Goal: Task Accomplishment & Management: Complete application form

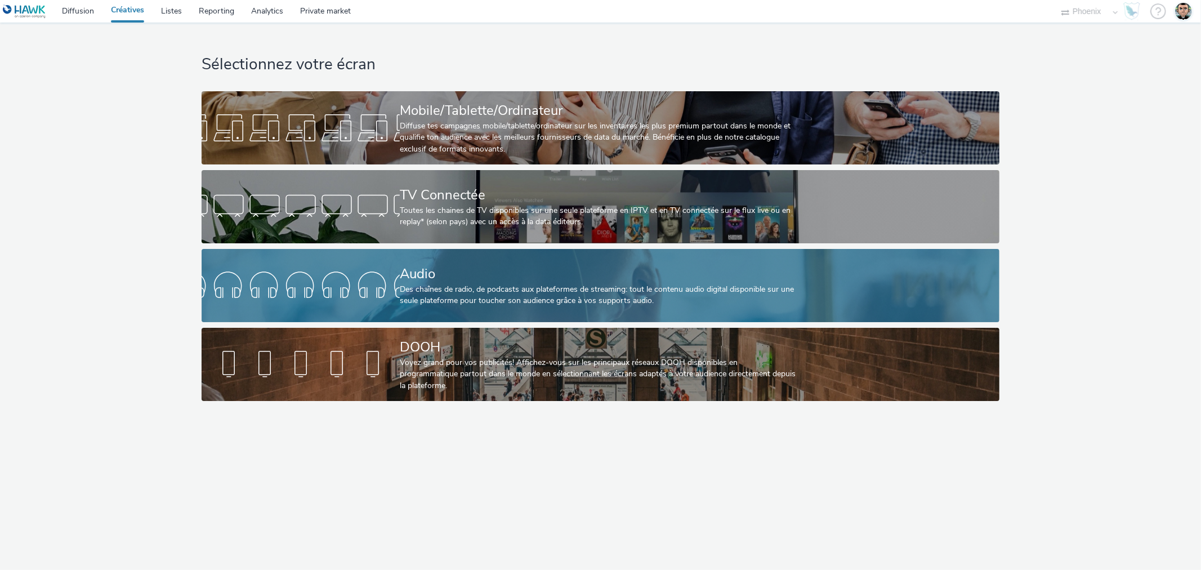
click at [470, 289] on div "Des chaînes de radio, de podcasts aux plateformes de streaming: tout le contenu…" at bounding box center [598, 295] width 397 height 23
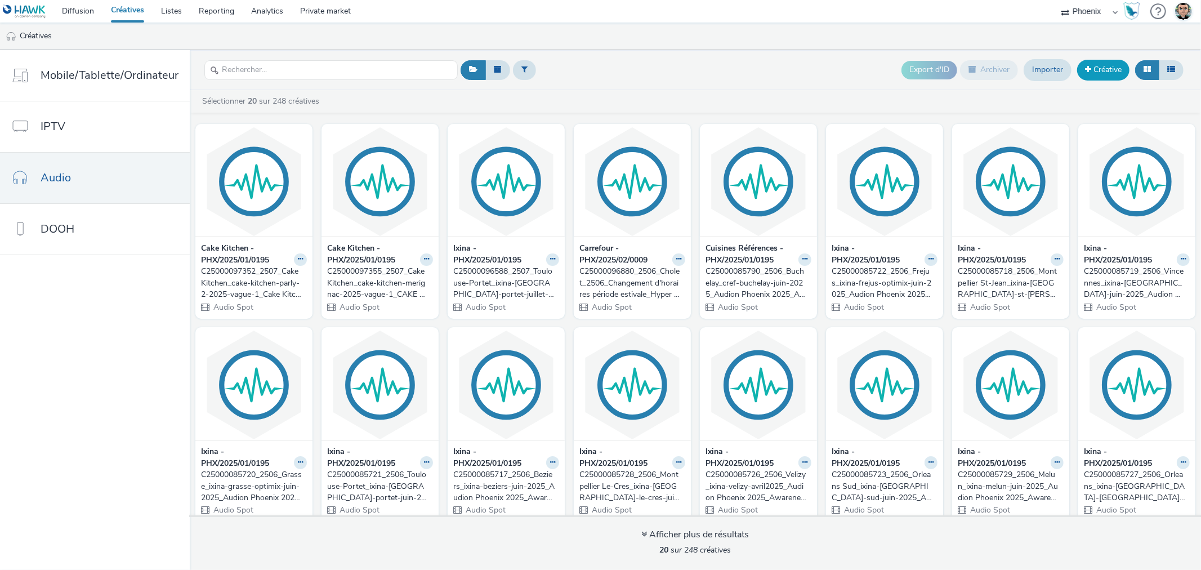
click at [1099, 63] on link "Créative" at bounding box center [1103, 70] width 52 height 20
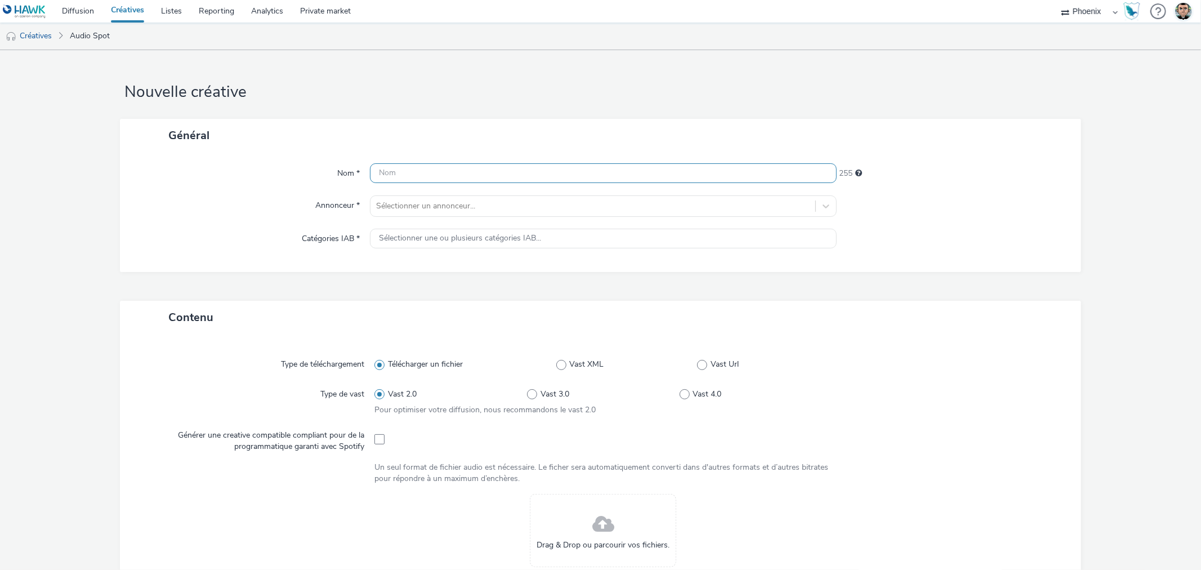
click at [428, 175] on input "text" at bounding box center [603, 173] width 466 height 20
paste input "C25000106279_2509_Vincennes_ixina-[GEOGRAPHIC_DATA]-septembre-2025_Digital_Awar…"
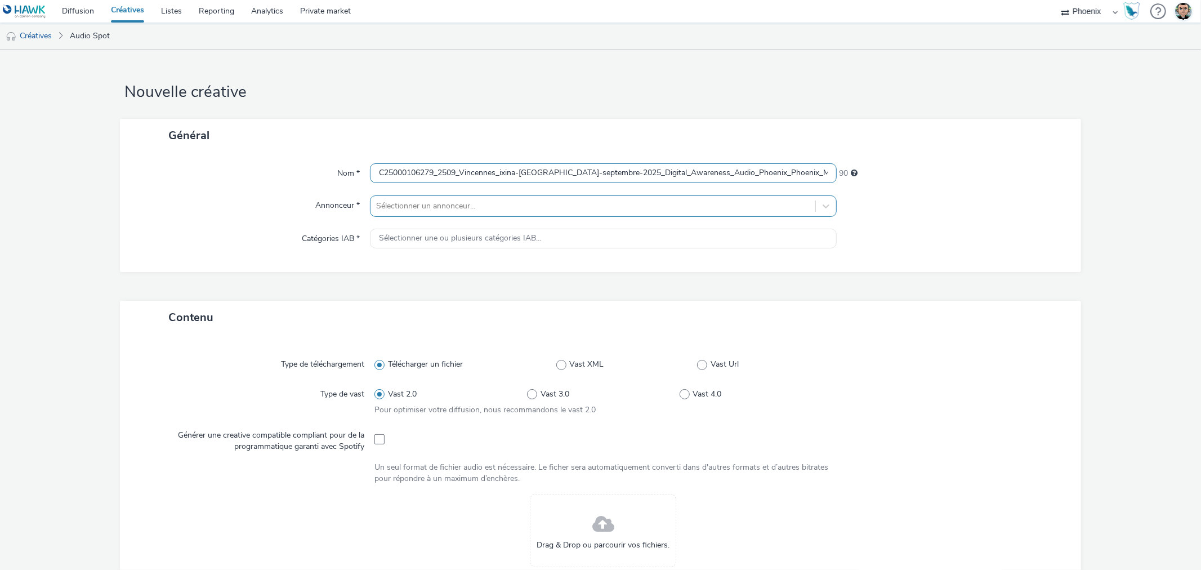
scroll to position [0, 219]
type input "C25000106279_2509_Vincennes_ixina-[GEOGRAPHIC_DATA]-septembre-2025_Digital_Awar…"
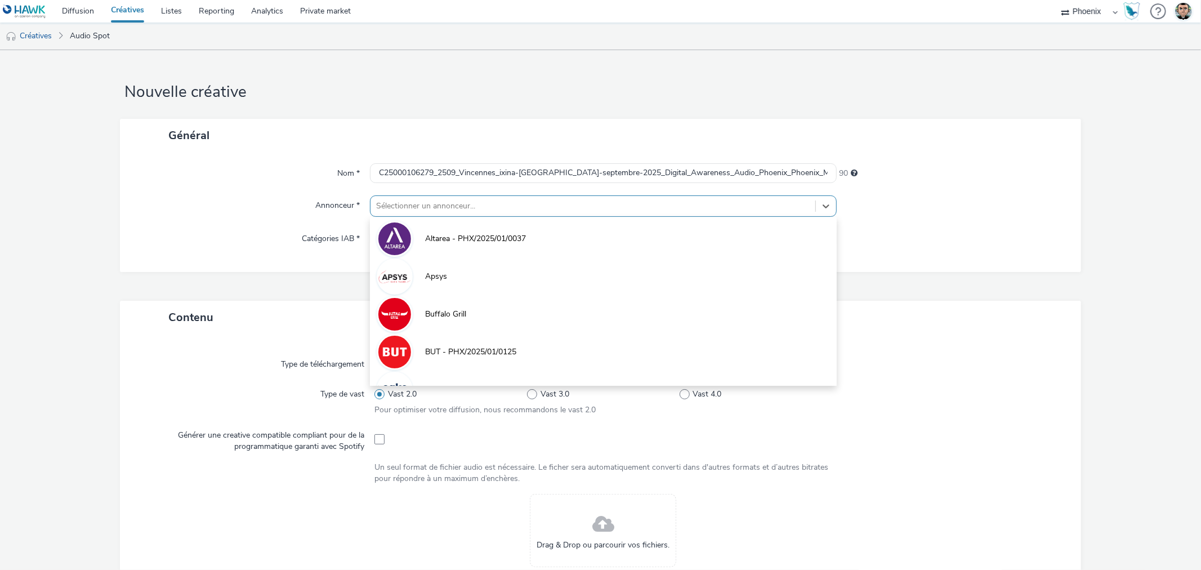
click at [398, 203] on div at bounding box center [592, 206] width 433 height 14
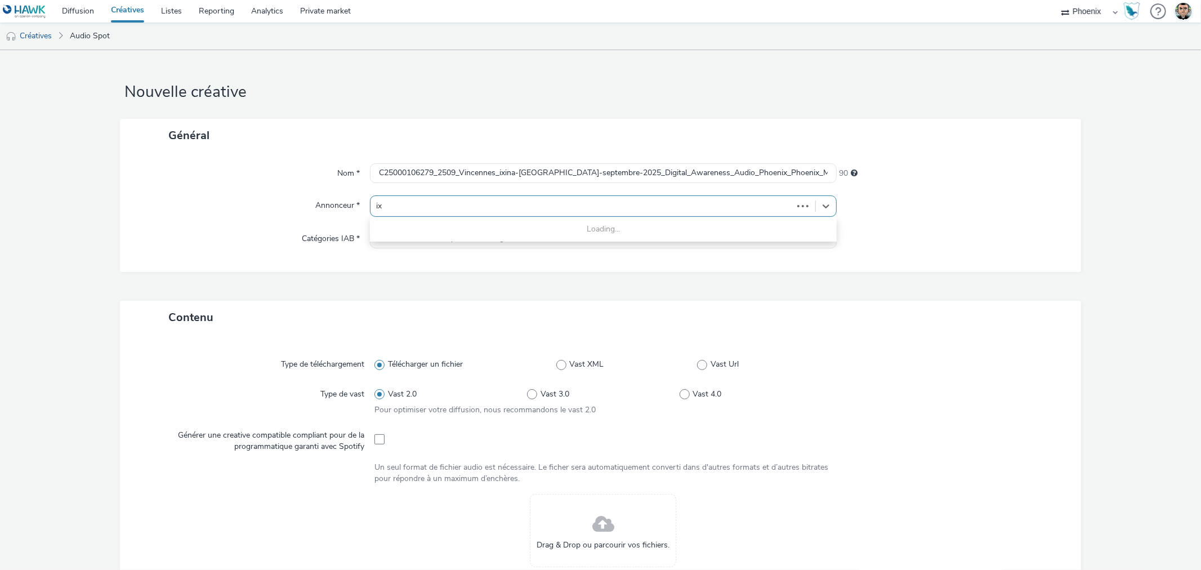
type input "ixi"
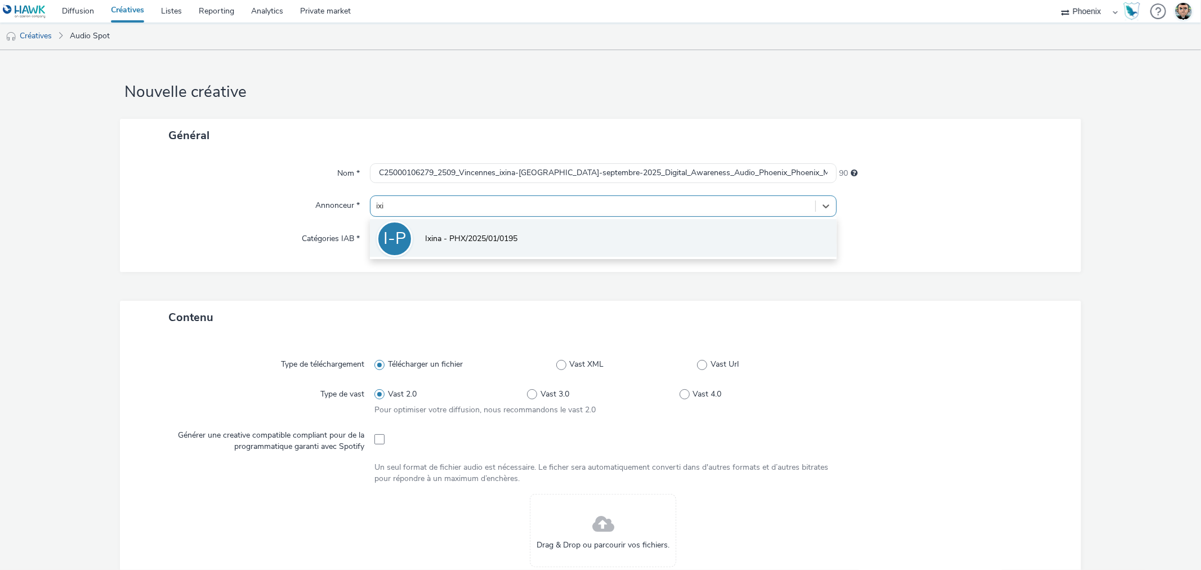
click at [430, 243] on span "Ixina - PHX/2025/01/0195" at bounding box center [471, 238] width 92 height 11
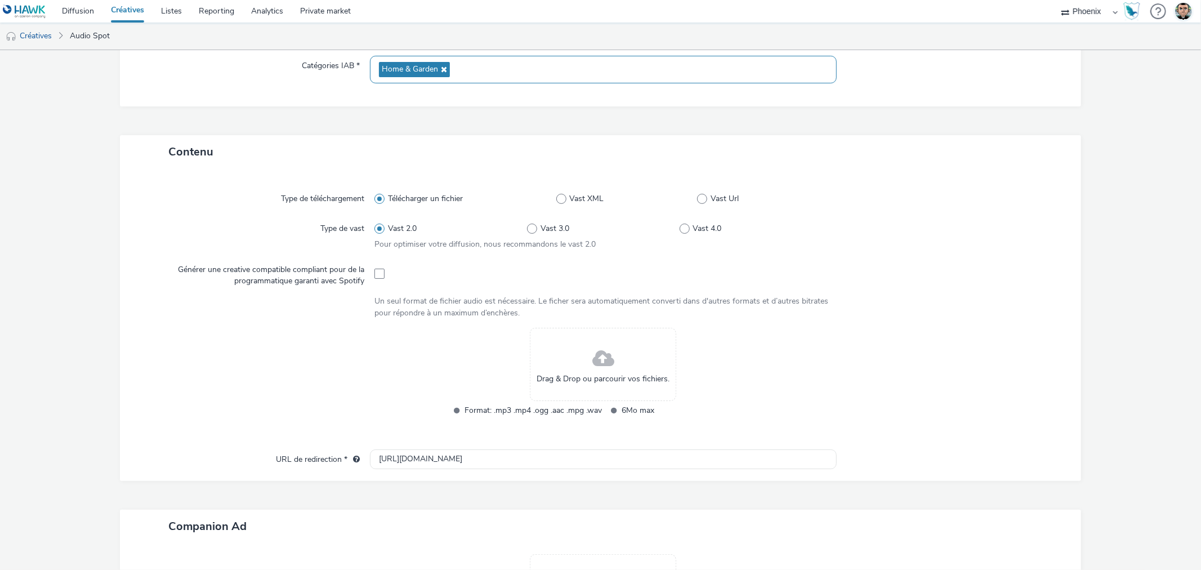
scroll to position [188, 0]
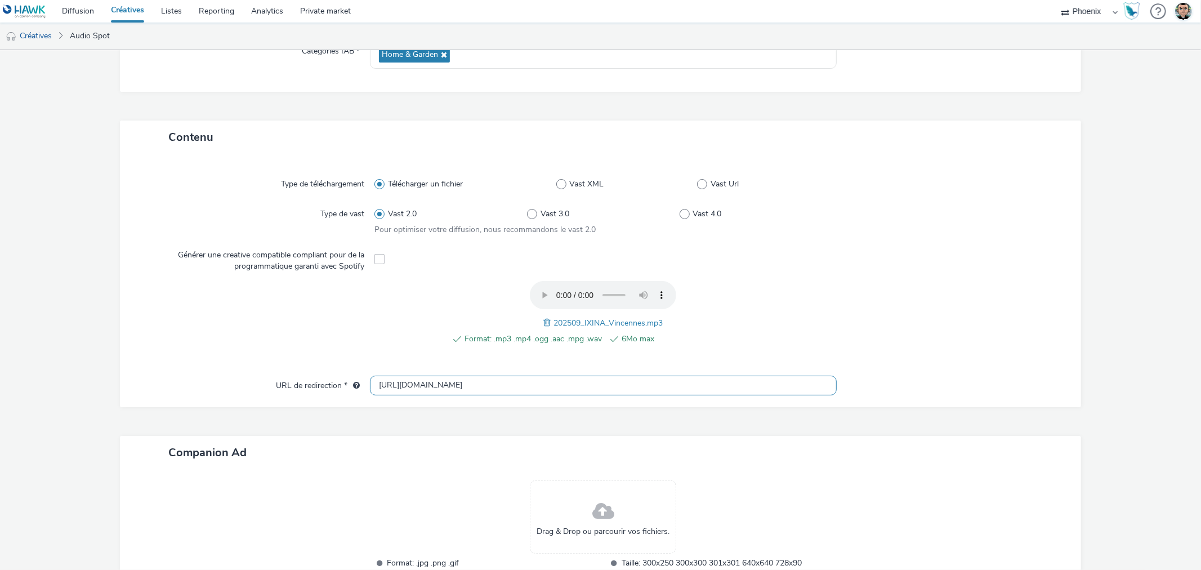
drag, startPoint x: 434, startPoint y: 389, endPoint x: 312, endPoint y: 390, distance: 121.7
click at [312, 390] on div "URL de redirection * [URL][DOMAIN_NAME]" at bounding box center [600, 386] width 938 height 20
paste input "s://[DOMAIN_NAME][URL]"
type input "[URL][DOMAIN_NAME]"
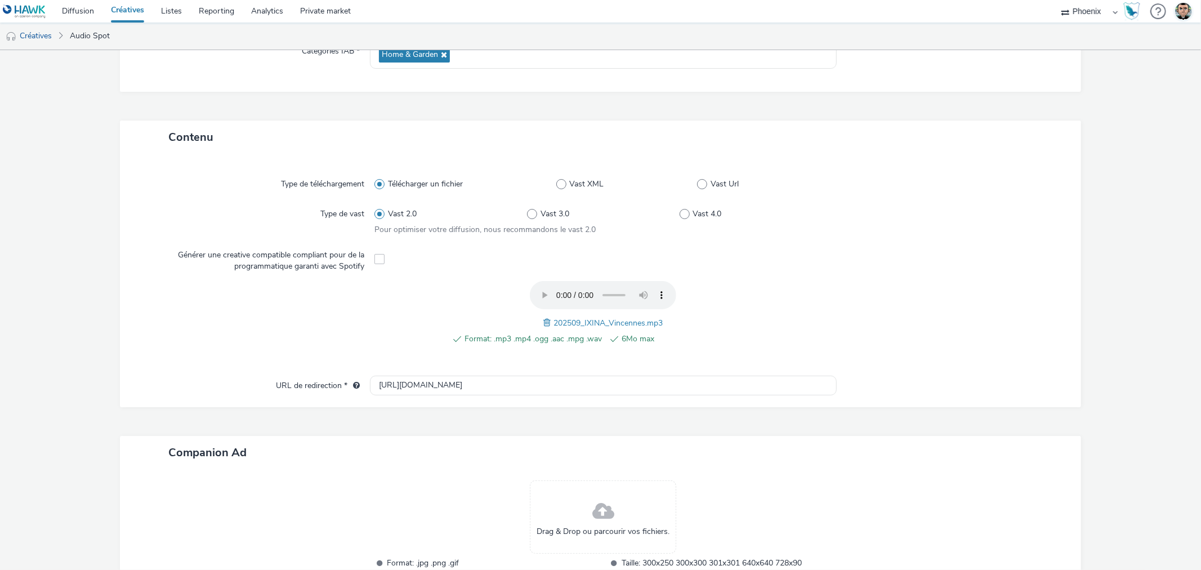
scroll to position [0, 0]
click at [207, 341] on div at bounding box center [257, 319] width 234 height 76
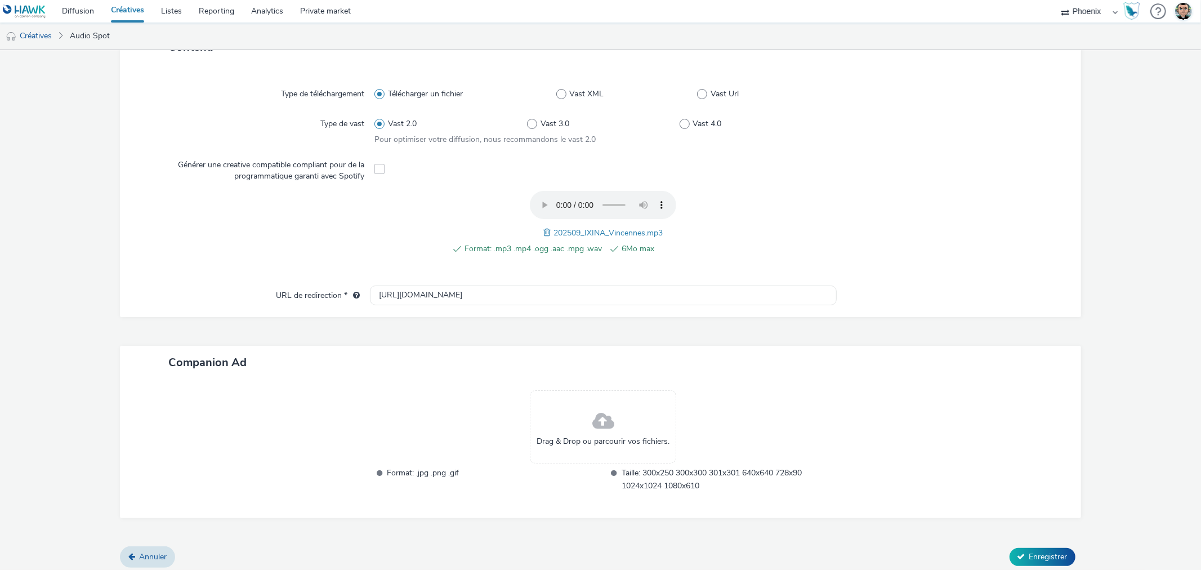
scroll to position [282, 0]
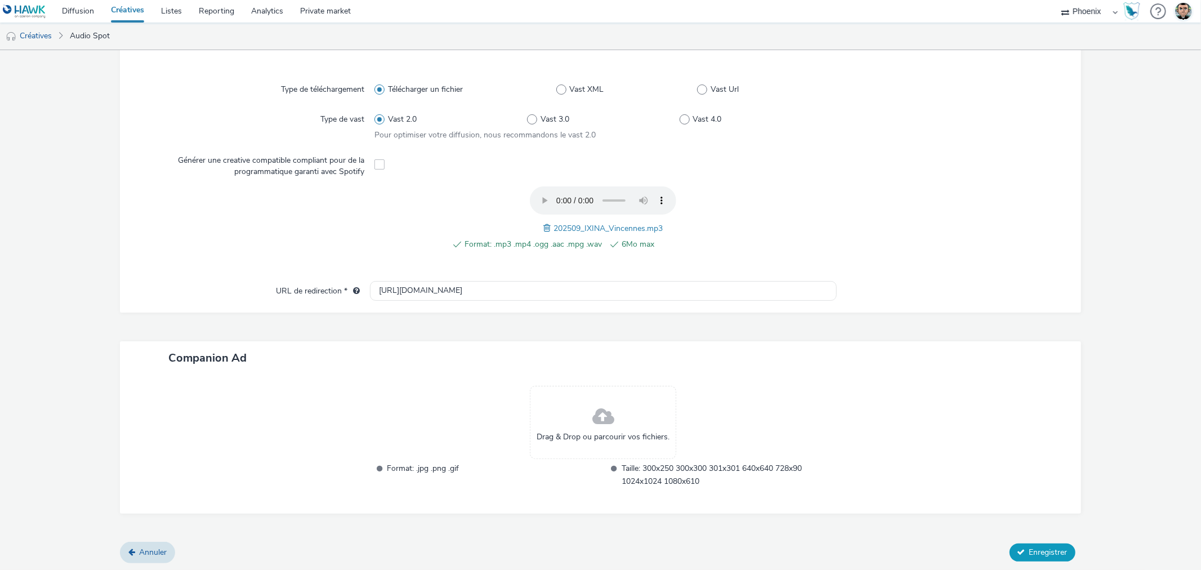
click at [1034, 549] on span "Enregistrer" at bounding box center [1049, 552] width 38 height 11
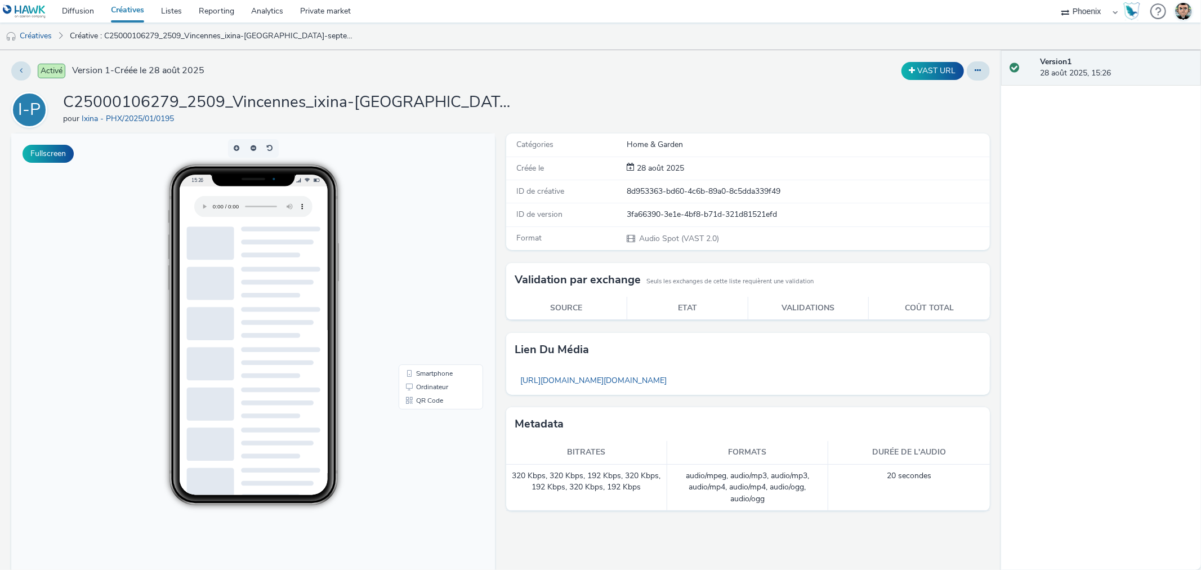
click at [141, 11] on link "Créatives" at bounding box center [128, 11] width 50 height 23
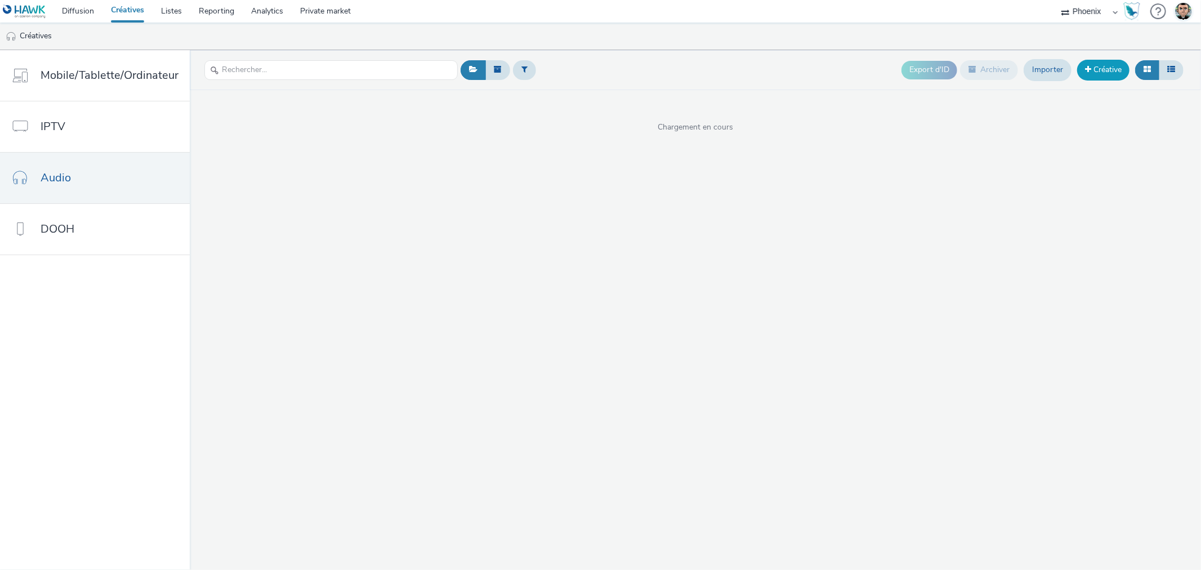
click at [1098, 70] on link "Créative" at bounding box center [1103, 70] width 52 height 20
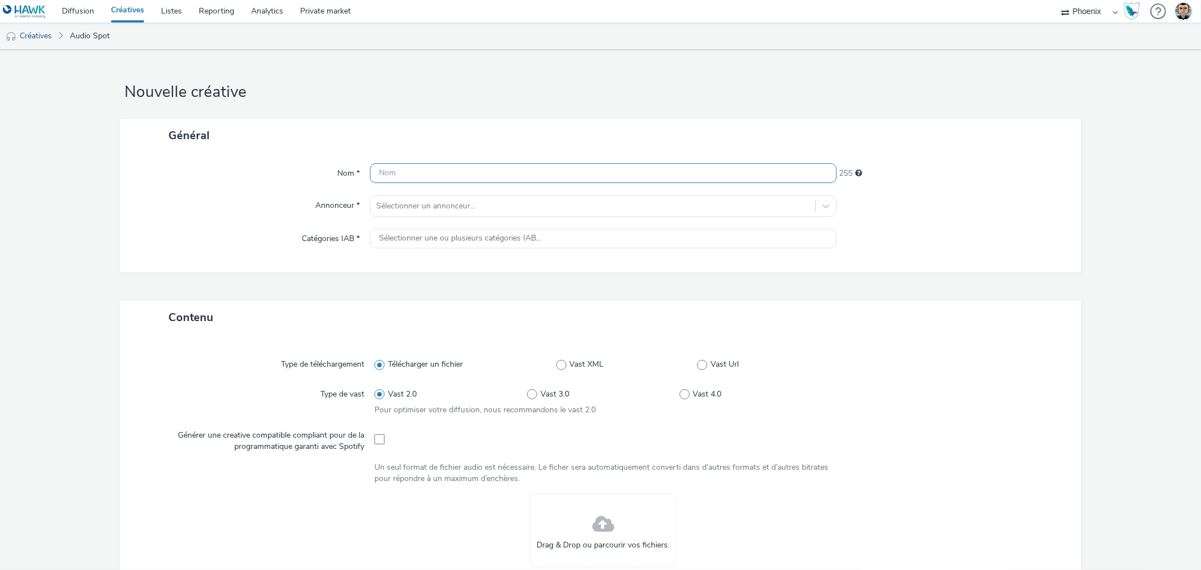
click at [404, 173] on input "text" at bounding box center [603, 173] width 466 height 20
paste input "C25000106275_2509_Frejus_ixina-frejus-optimix-septembre-2025_Digital 2025_Aware…"
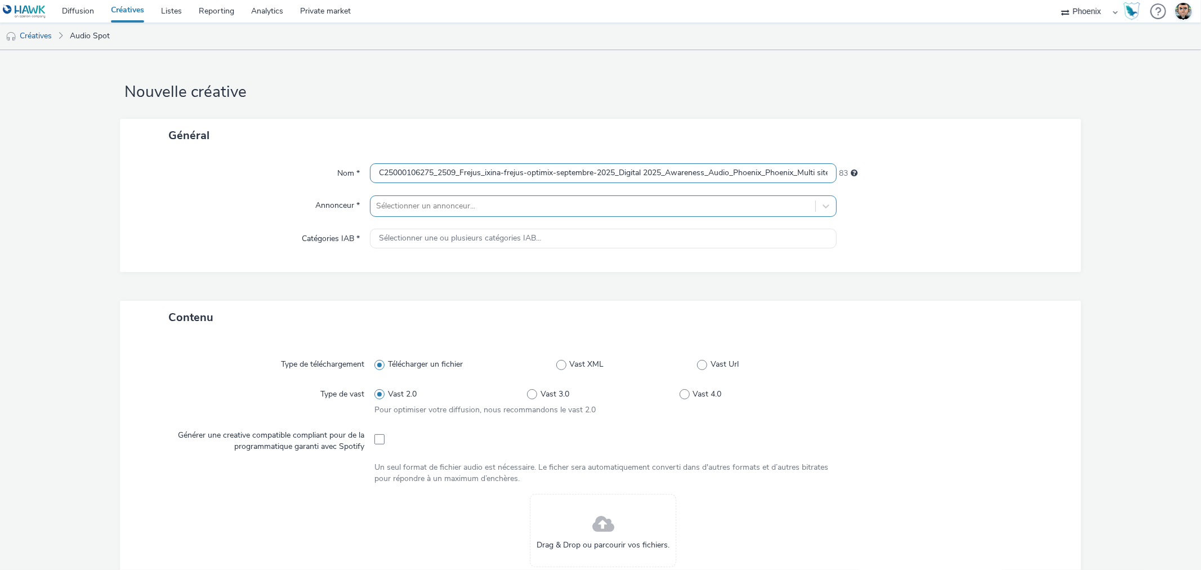
scroll to position [0, 239]
type input "C25000106275_2509_Frejus_ixina-frejus-optimix-septembre-2025_Digital 2025_Aware…"
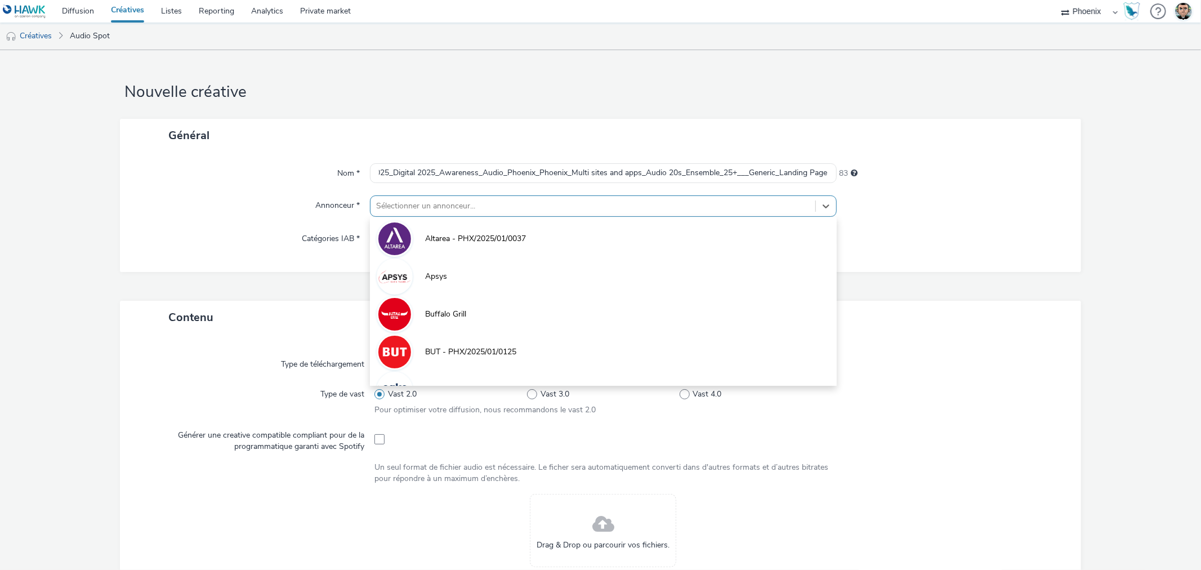
click at [413, 208] on div at bounding box center [592, 206] width 433 height 14
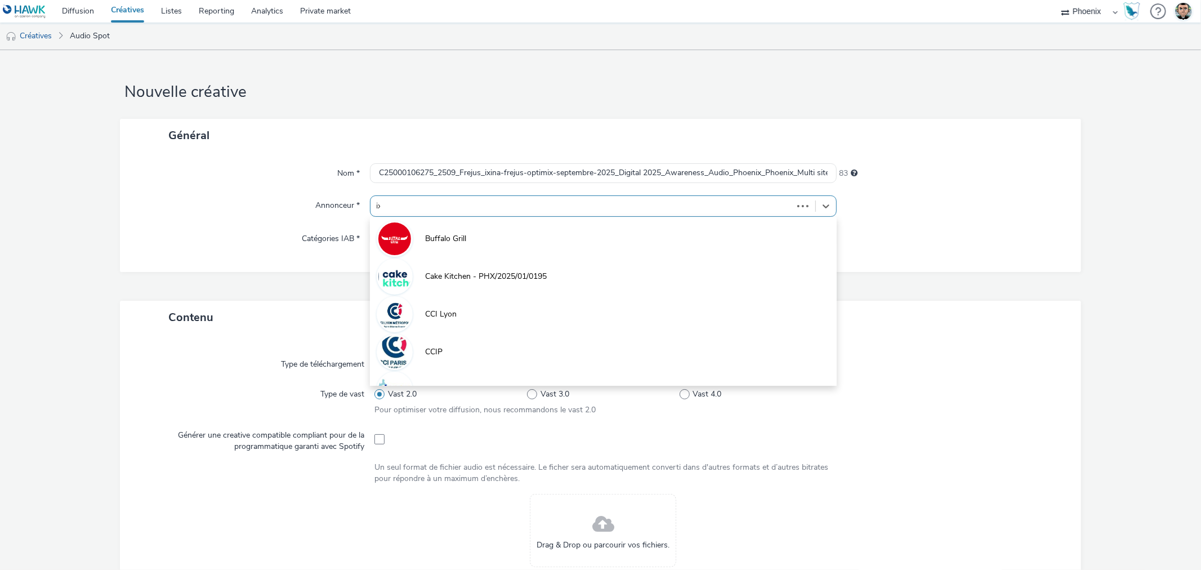
type input "ixi"
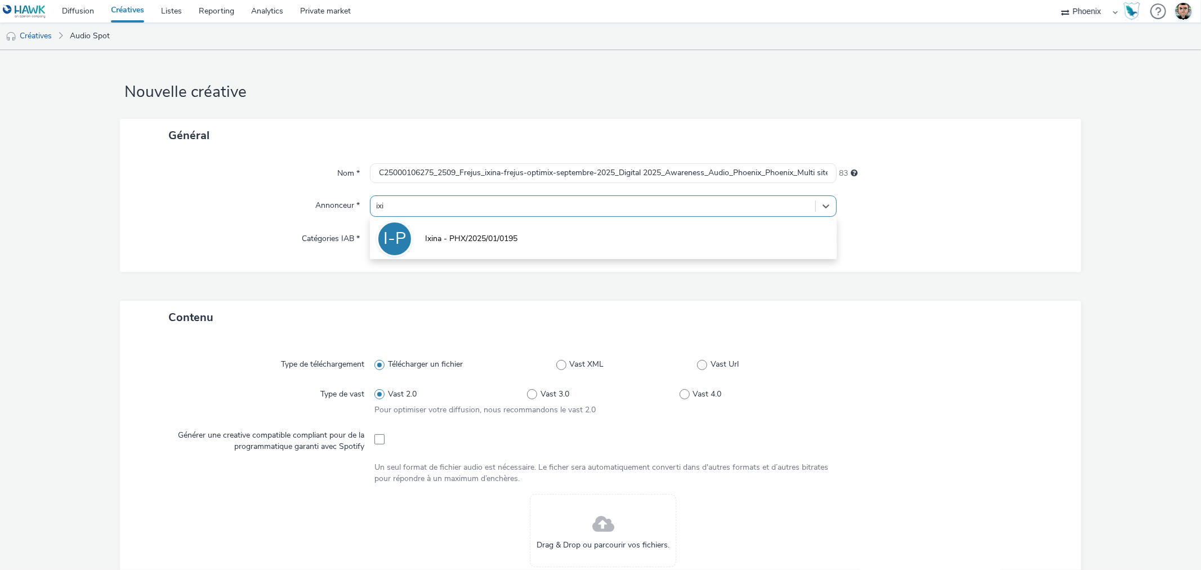
click at [426, 244] on span "Ixina - PHX/2025/01/0195" at bounding box center [471, 238] width 92 height 11
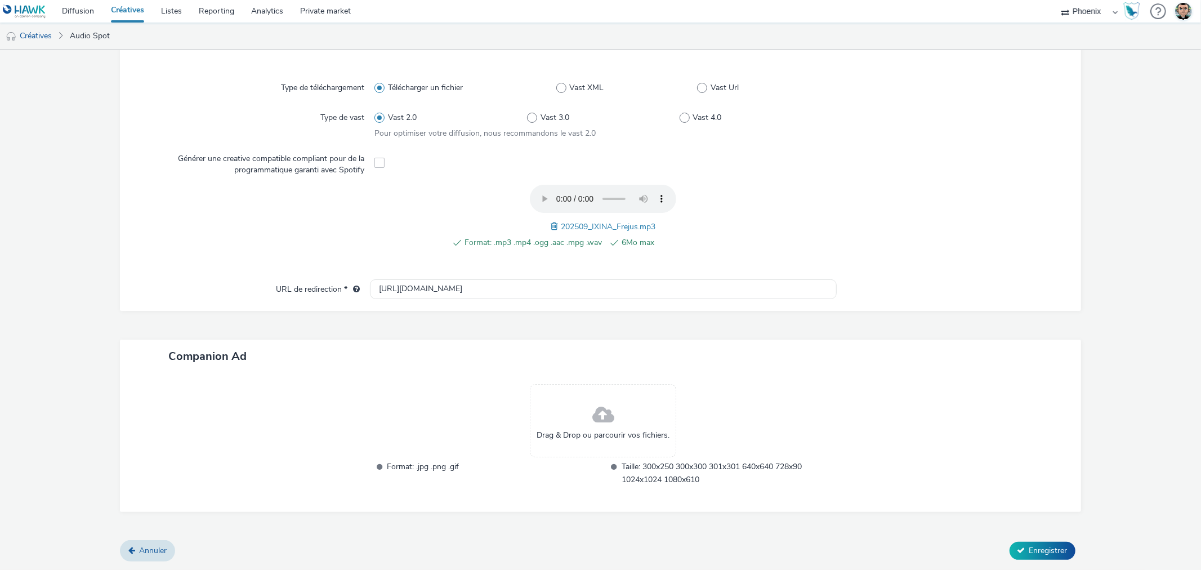
scroll to position [282, 0]
drag, startPoint x: 434, startPoint y: 288, endPoint x: 317, endPoint y: 286, distance: 117.2
click at [317, 286] on div "URL de redirection * [URL][DOMAIN_NAME]" at bounding box center [600, 291] width 938 height 20
paste input "s://[DOMAIN_NAME][URL]"
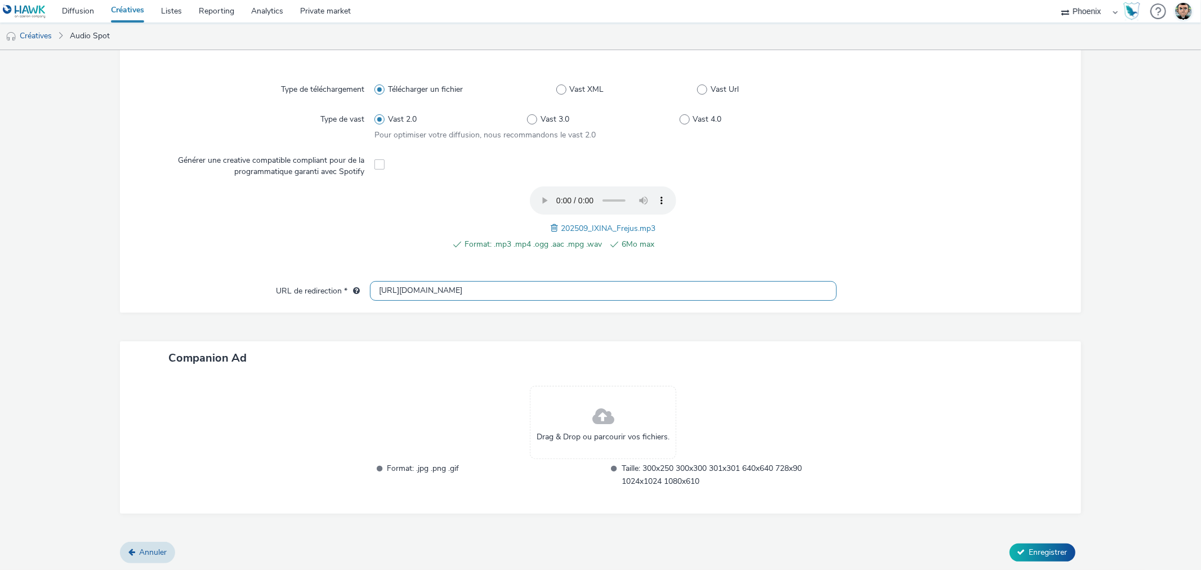
type input "[URL][DOMAIN_NAME]"
drag, startPoint x: 379, startPoint y: 380, endPoint x: 391, endPoint y: 385, distance: 12.7
click at [380, 381] on div "Drag & Drop ou parcourir vos fichiers. Format: .jpg .png .gif Taille: 300x250 3…" at bounding box center [600, 444] width 961 height 139
click at [1052, 547] on span "Enregistrer" at bounding box center [1049, 552] width 38 height 11
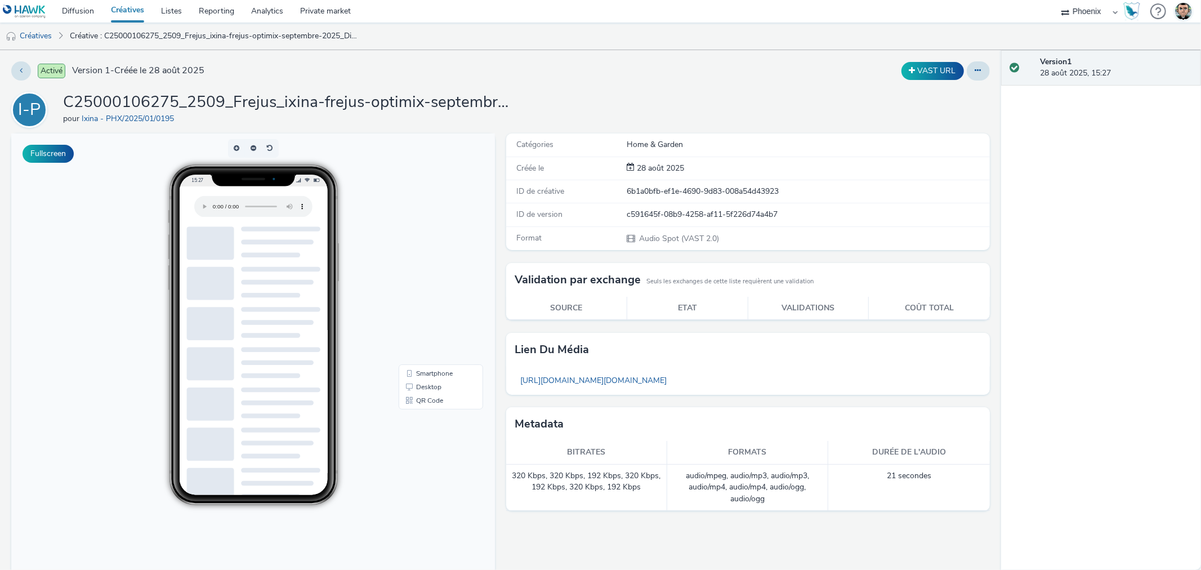
click at [136, 15] on link "Créatives" at bounding box center [128, 11] width 50 height 23
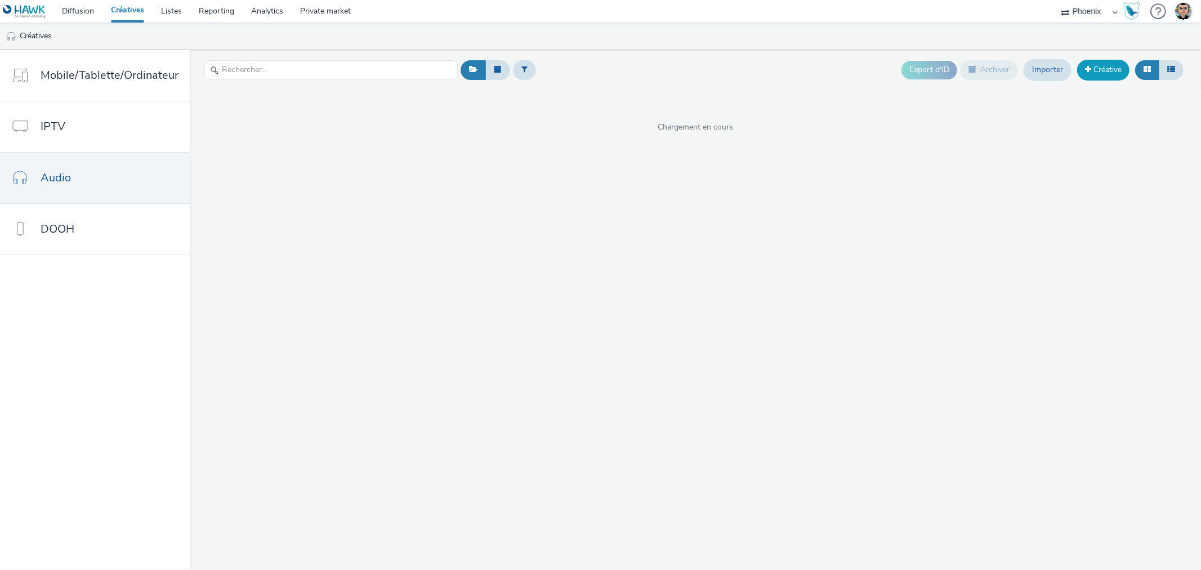
click at [1106, 65] on link "Créative" at bounding box center [1103, 70] width 52 height 20
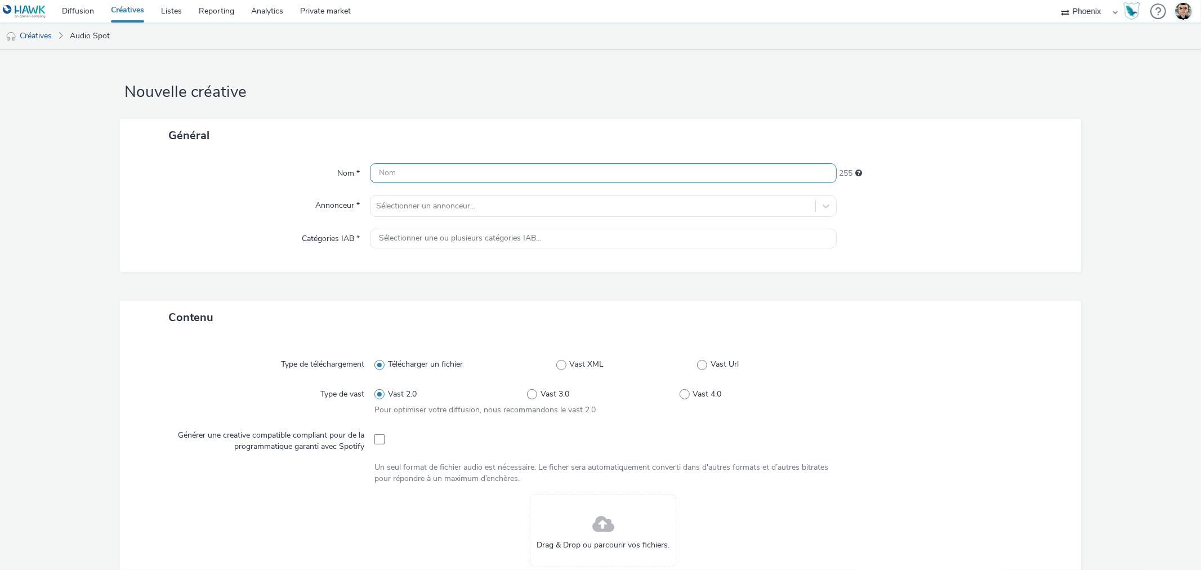
click at [455, 173] on input "text" at bounding box center [603, 173] width 466 height 20
paste input "C25000106278_2509_Montpellier Le-Cres_ixina-[GEOGRAPHIC_DATA]-le-cres-septembre…"
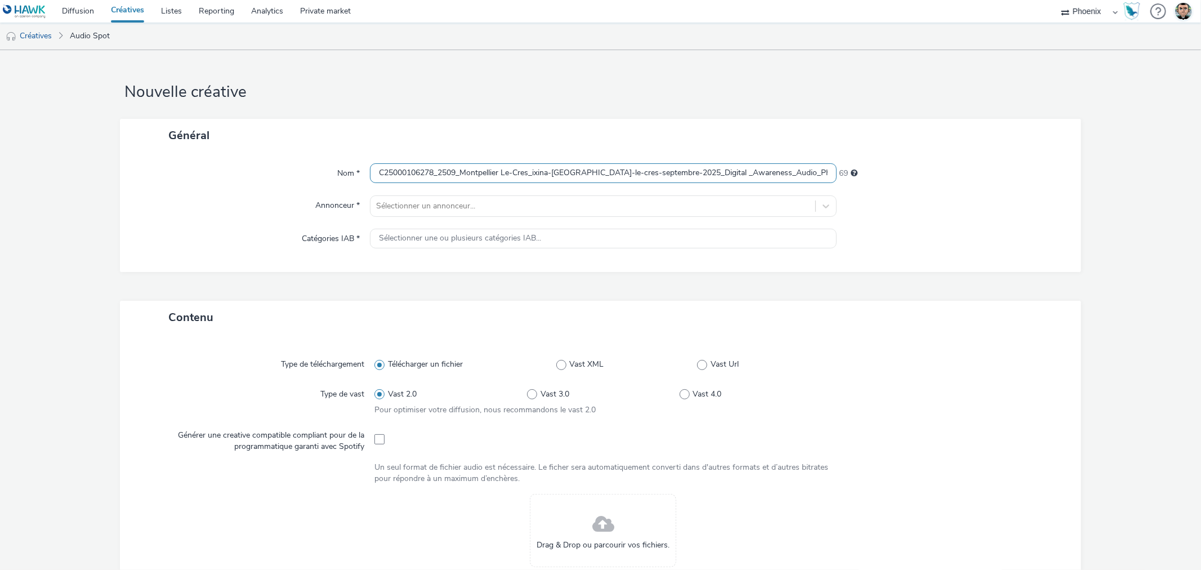
scroll to position [0, 286]
type input "C25000106278_2509_Montpellier Le-Cres_ixina-[GEOGRAPHIC_DATA]-le-cres-septembre…"
click at [456, 211] on div at bounding box center [592, 206] width 433 height 14
type input "ixi"
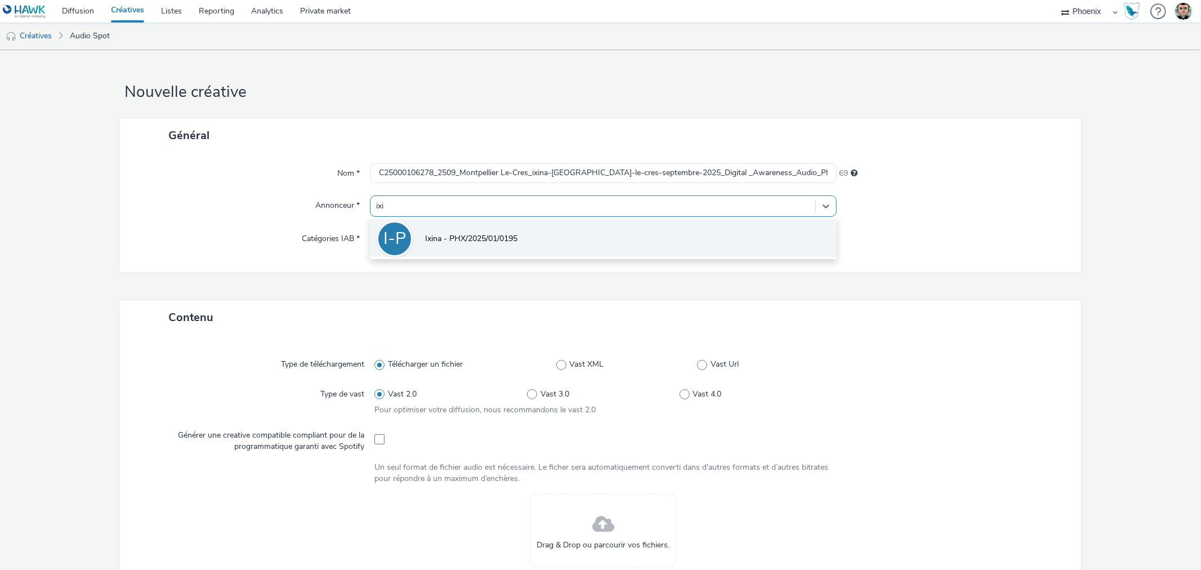
click at [485, 245] on li "I-P Ixina - PHX/2025/01/0195" at bounding box center [603, 238] width 466 height 38
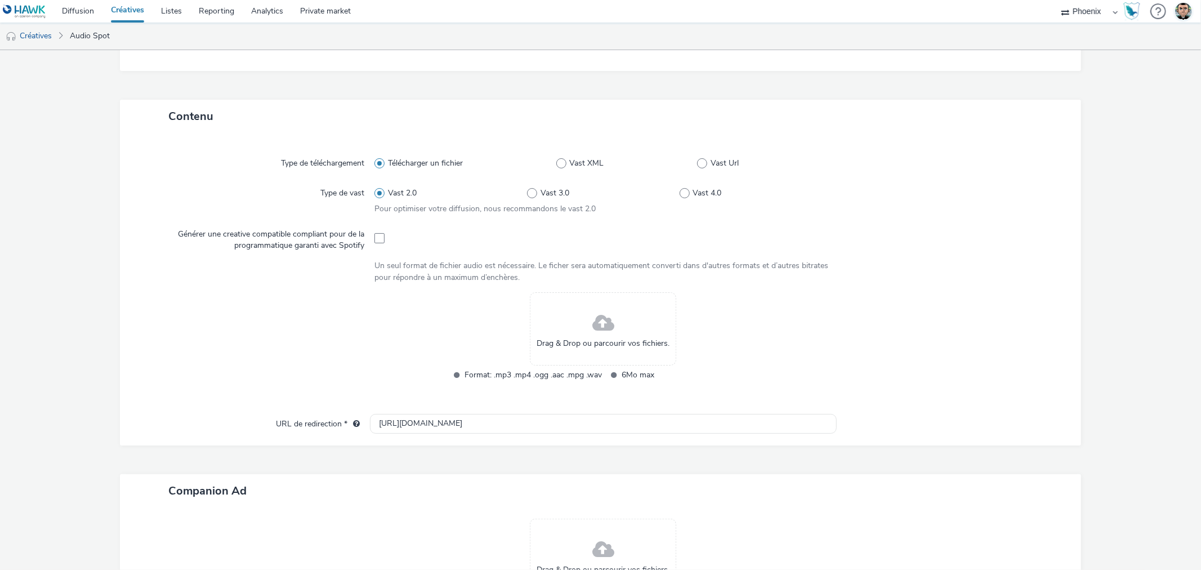
scroll to position [250, 0]
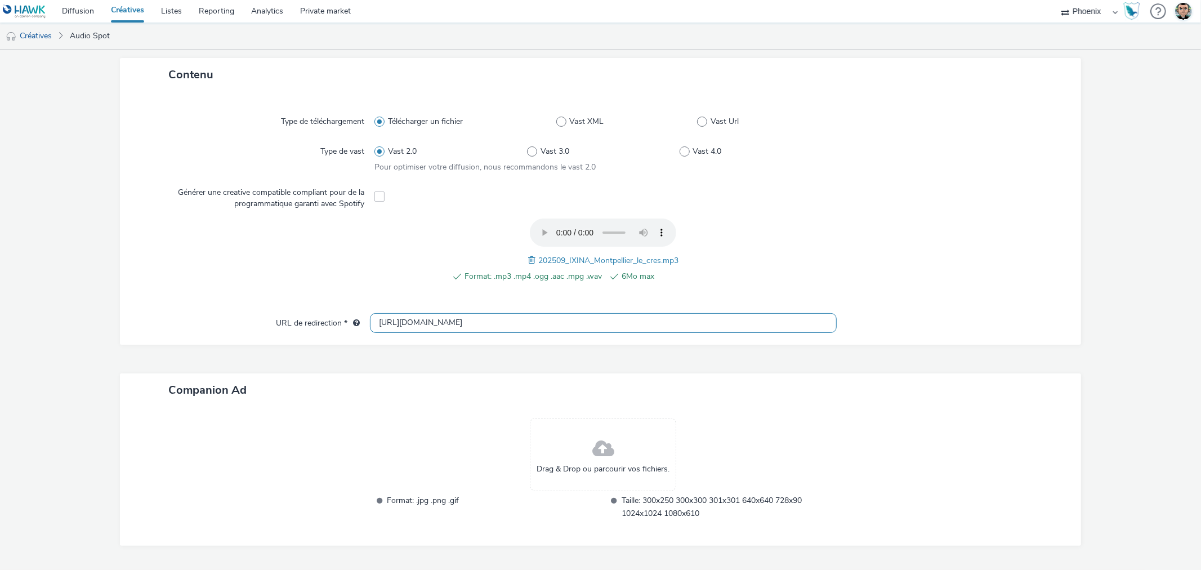
drag, startPoint x: 461, startPoint y: 324, endPoint x: 289, endPoint y: 319, distance: 171.3
click at [289, 319] on div "URL de redirection * [URL][DOMAIN_NAME]" at bounding box center [600, 323] width 938 height 20
paste input "s://[DOMAIN_NAME][URL] crès&at_medium=local_paid&at_campaign=optimix_lecrès&at_…"
type input "[URL][DOMAIN_NAME] crès&at_medium=local_paid&at_campaign=optimix_lecrès&at_chan…"
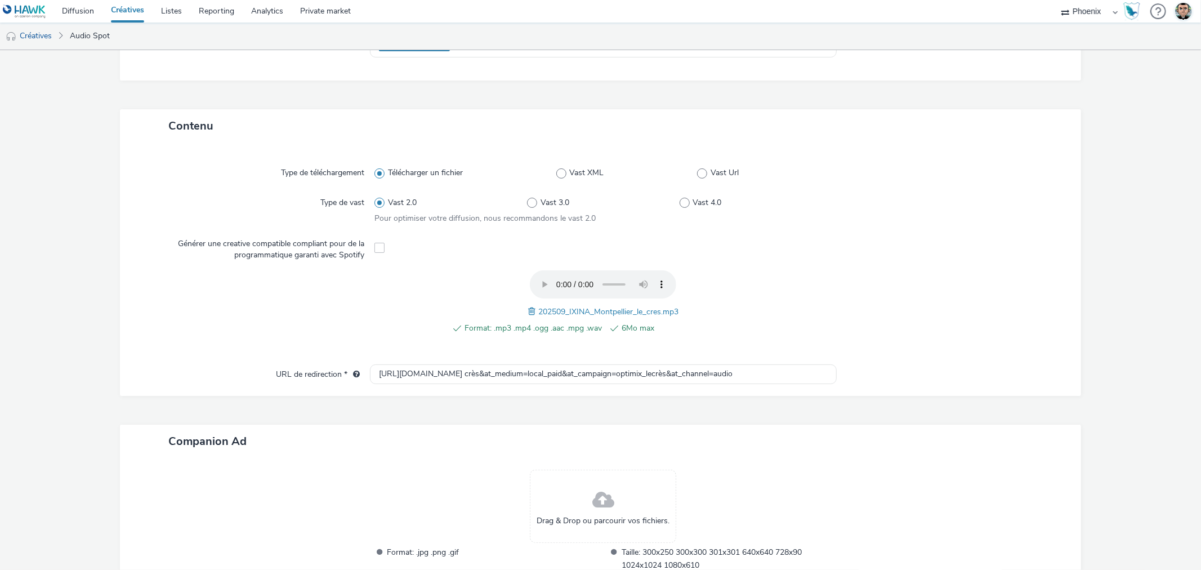
click at [463, 404] on div "Contenu Type de téléchargement Télécharger un fichier Vast XML Vast Url Type de…" at bounding box center [600, 367] width 961 height 516
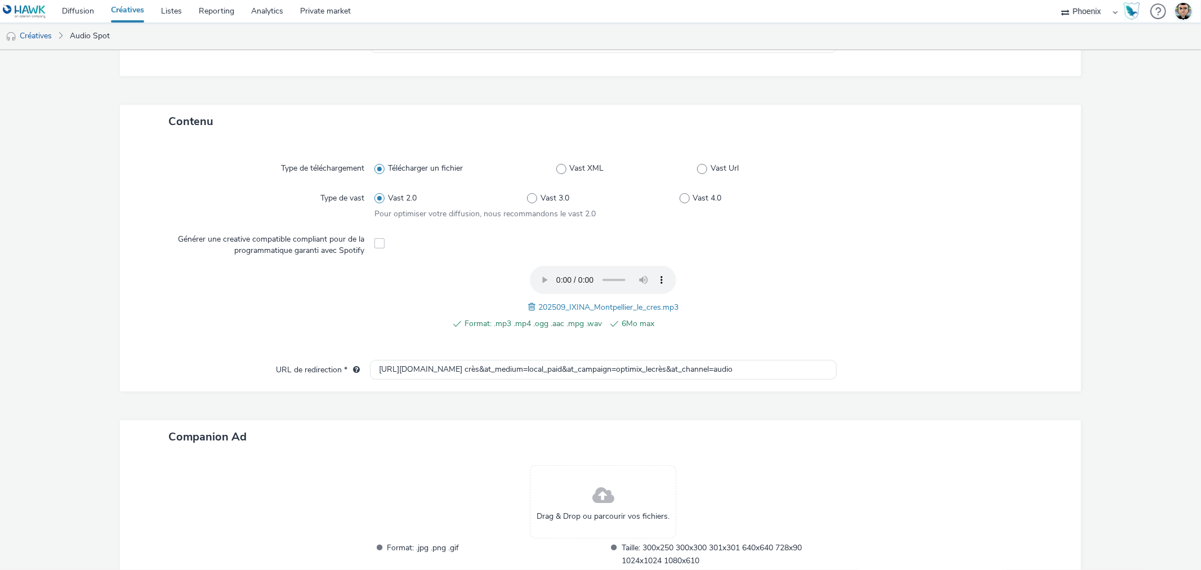
scroll to position [270, 0]
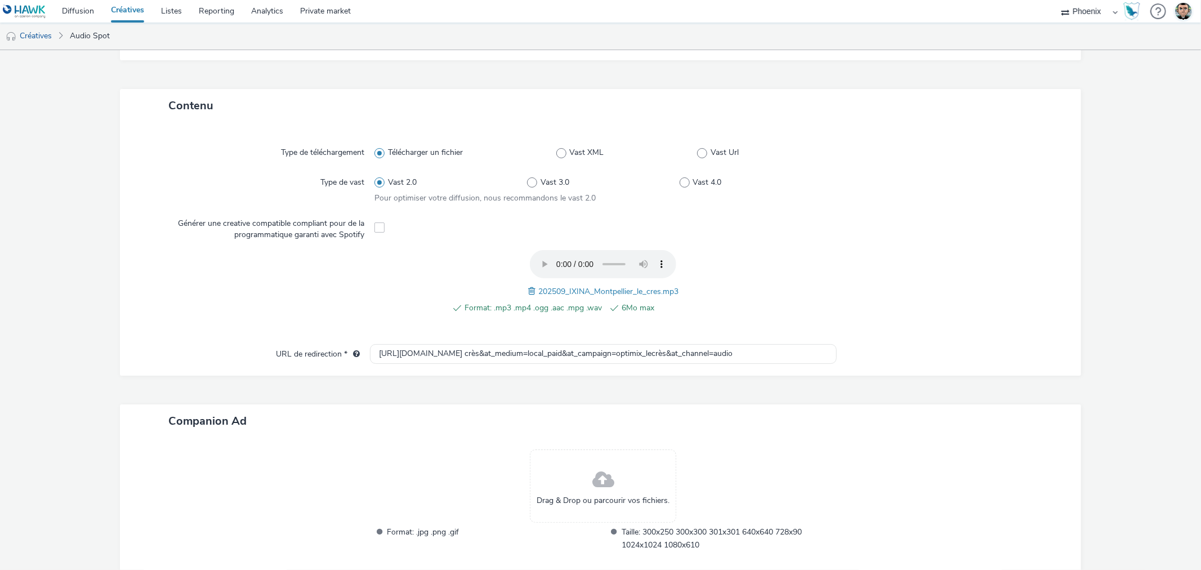
click at [457, 386] on div "Contenu Type de téléchargement Télécharger un fichier Vast XML Vast Url Type de…" at bounding box center [600, 347] width 961 height 516
click at [457, 349] on input "[URL][DOMAIN_NAME] crès&at_medium=local_paid&at_campaign=optimix_lecrès&at_chan…" at bounding box center [603, 354] width 466 height 20
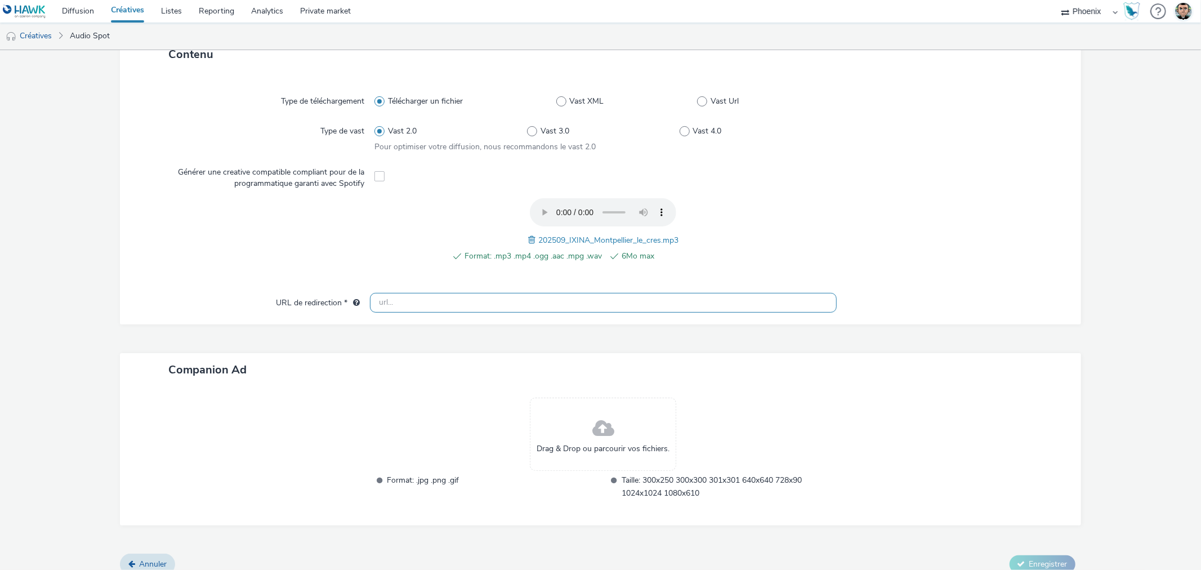
scroll to position [220, 0]
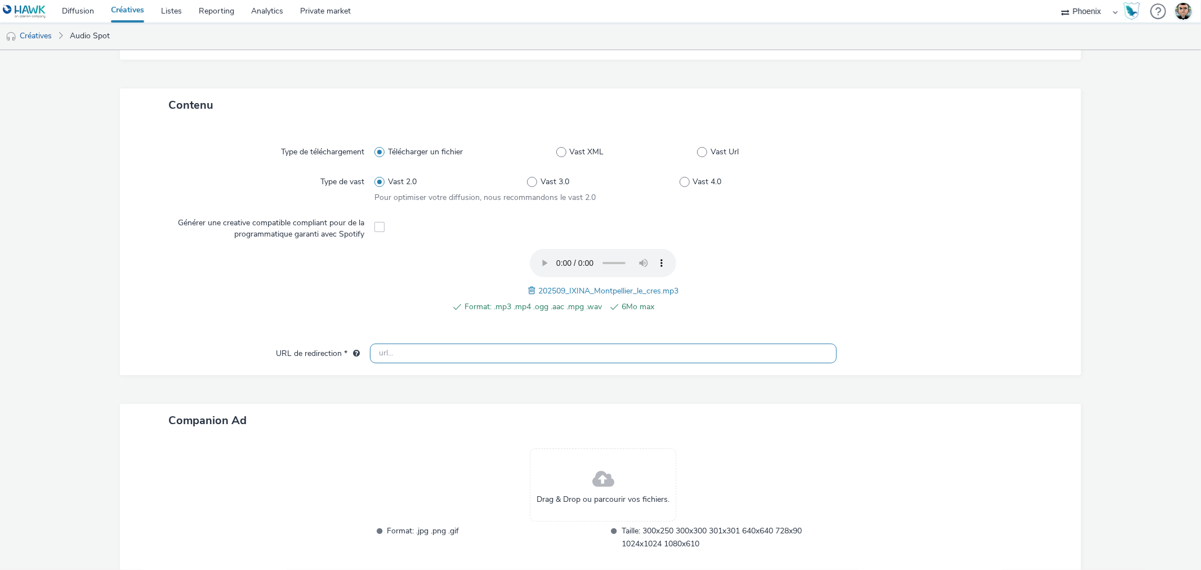
paste input "[URL][DOMAIN_NAME] crès&at_medium=local_paid&at_campaign=optimix_lecrès&at_chan…"
type input "[URL][DOMAIN_NAME] crès&at_medium=local_paid&at_campaign=optimix_lecrès&at_chan…"
click at [533, 389] on div "Contenu Type de téléchargement Télécharger un fichier Vast XML Vast Url Type de…" at bounding box center [600, 346] width 961 height 516
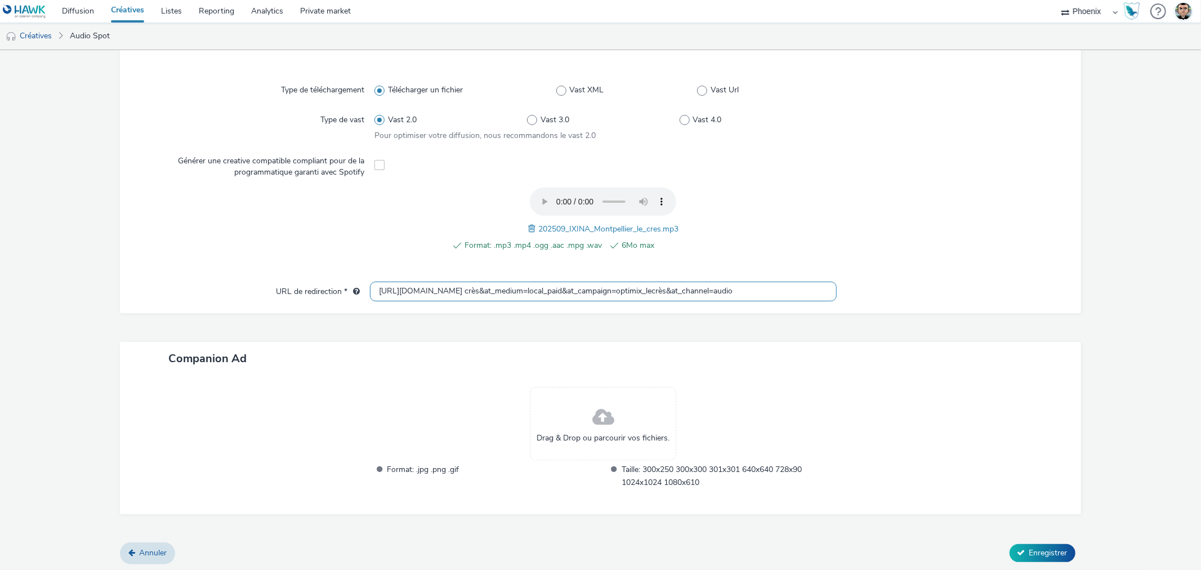
drag, startPoint x: 680, startPoint y: 286, endPoint x: 943, endPoint y: 287, distance: 263.0
click at [943, 287] on div "URL de redirection * [URL][DOMAIN_NAME] crès&at_medium=local_paid&at_campaign=o…" at bounding box center [600, 292] width 938 height 20
click at [884, 420] on div at bounding box center [953, 445] width 233 height 117
click at [1030, 552] on span "Enregistrer" at bounding box center [1049, 552] width 38 height 11
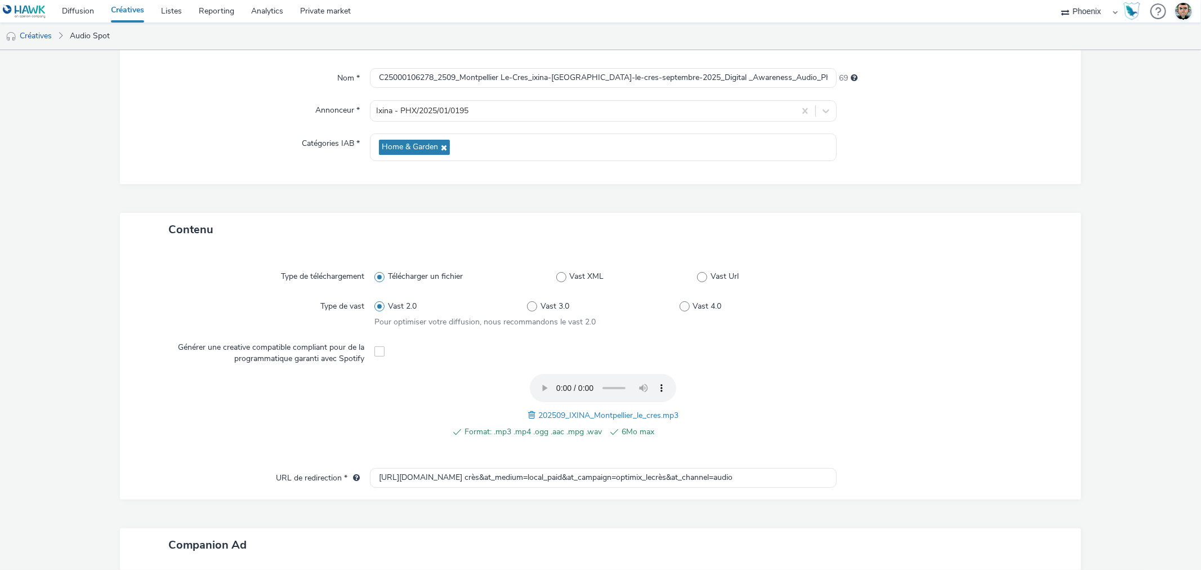
scroll to position [333, 0]
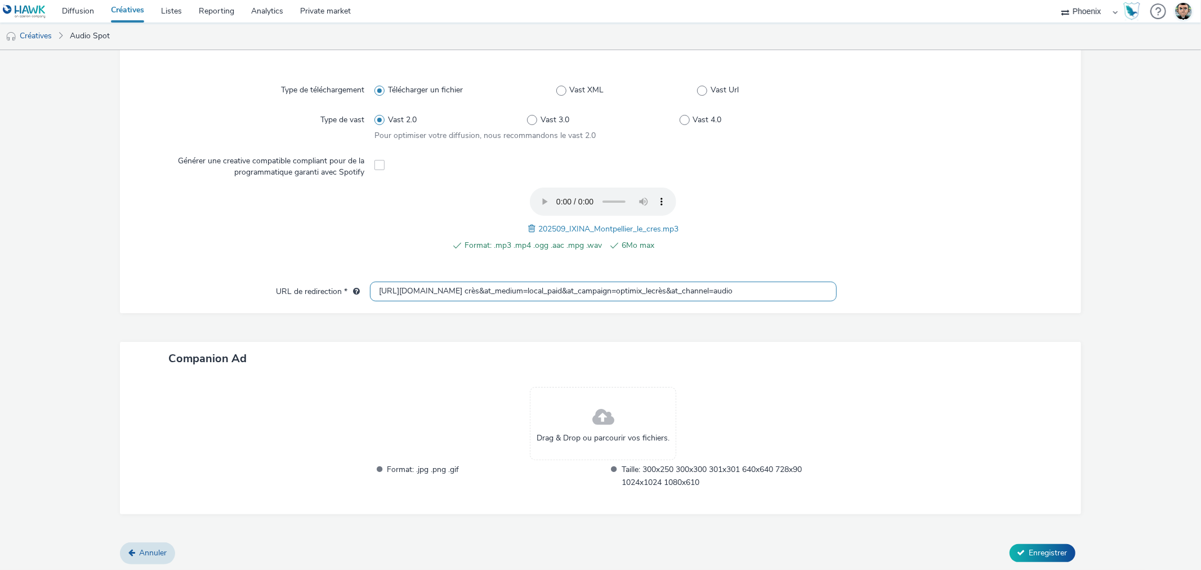
click at [394, 293] on input "[URL][DOMAIN_NAME] crès&at_medium=local_paid&at_campaign=optimix_lecrès&at_chan…" at bounding box center [603, 292] width 466 height 20
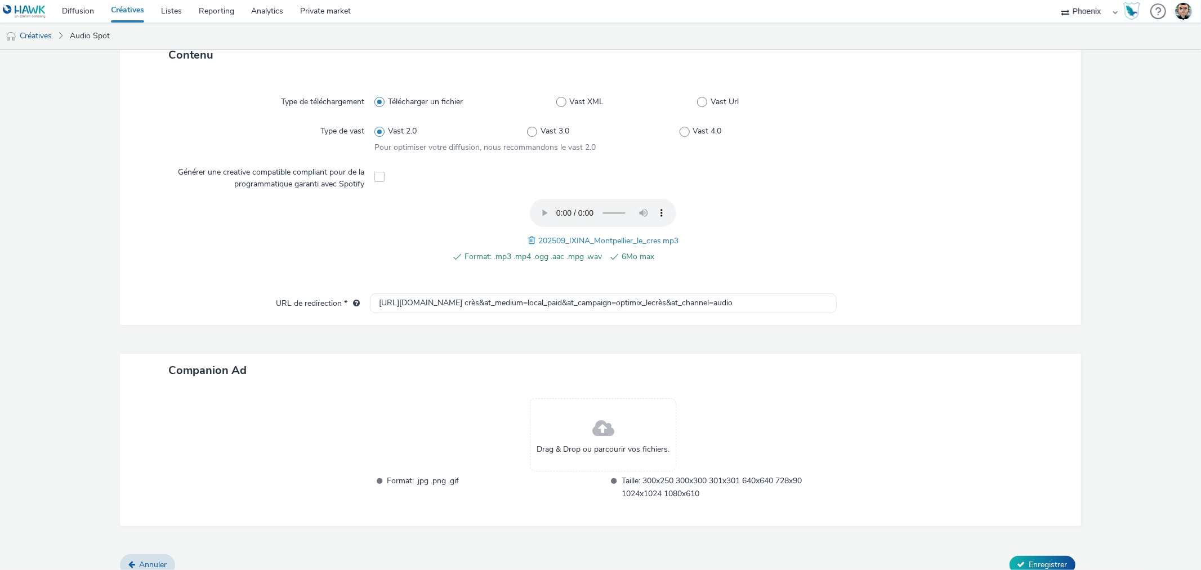
scroll to position [345, 0]
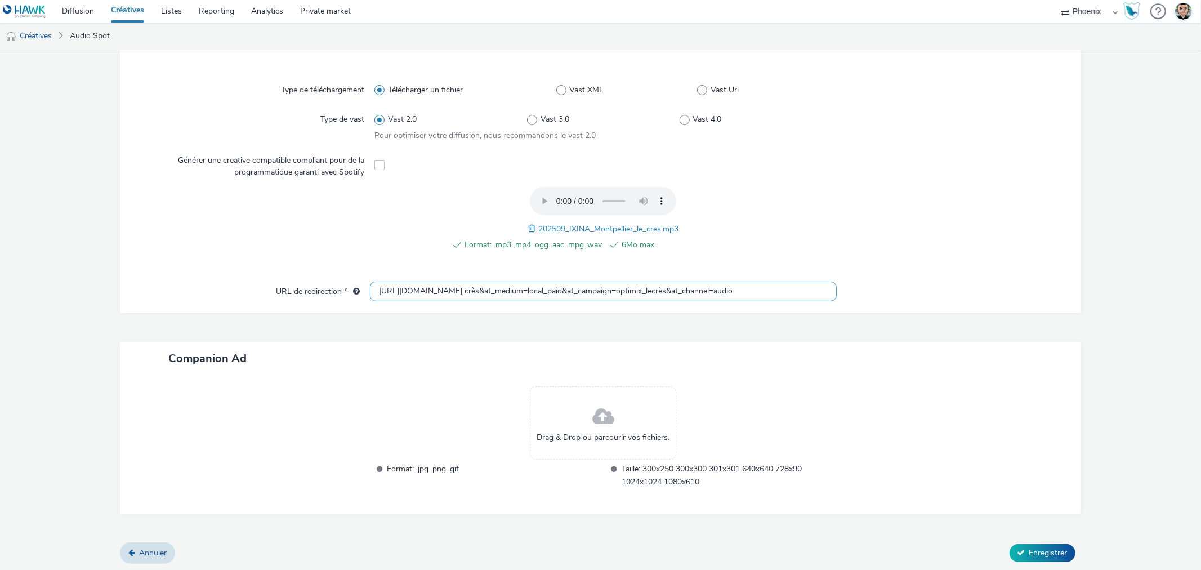
click at [424, 288] on input "[URL][DOMAIN_NAME] crès&at_medium=local_paid&at_campaign=optimix_lecrès&at_chan…" at bounding box center [603, 292] width 466 height 20
click at [426, 288] on input "[URL][DOMAIN_NAME] crès&at_medium=local_paid&at_campaign=optimix_lecrès&at_chan…" at bounding box center [603, 292] width 466 height 20
paste input "[URL][DOMAIN_NAME] crès&at_medium=local_paid&at_campaign=optimix_lecrès&at_chan…"
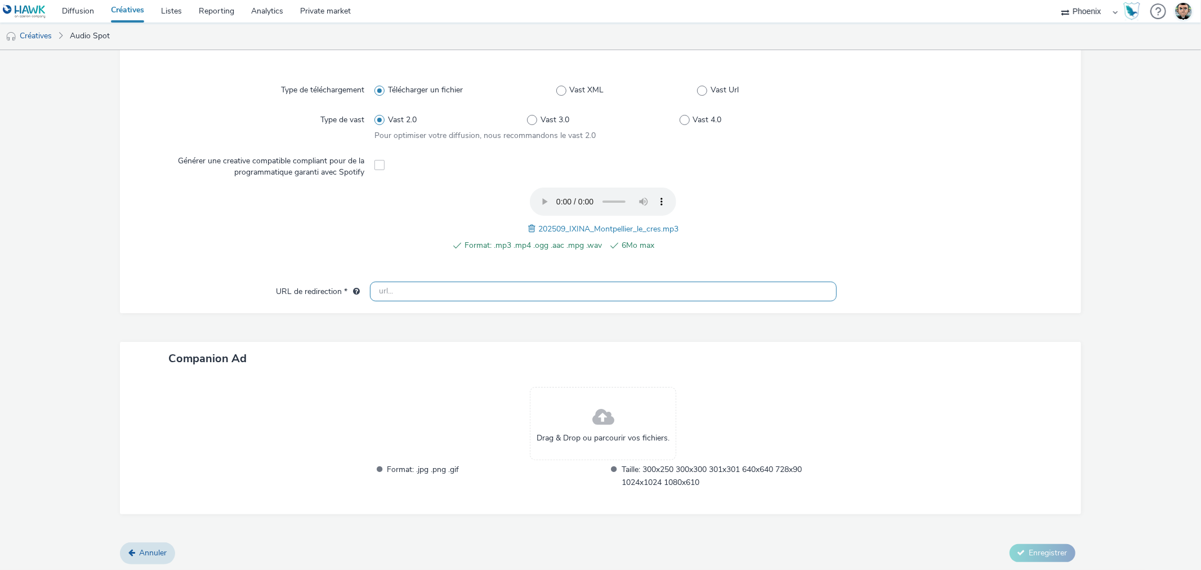
type input "[URL][DOMAIN_NAME] crès&at_medium=local_paid&at_campaign=optimix_lecrès&at_chan…"
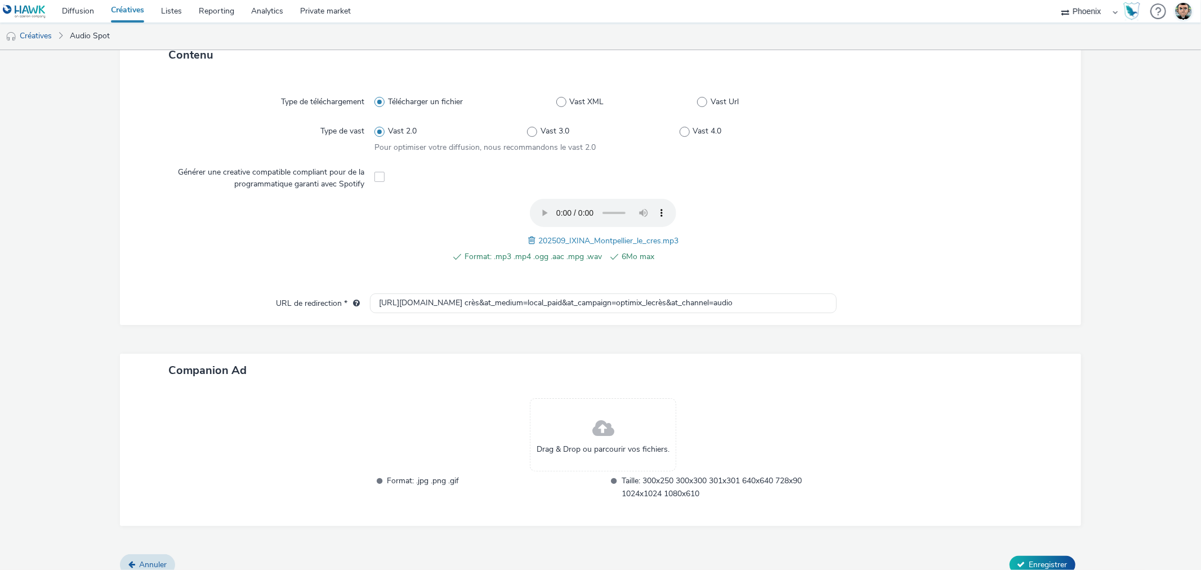
click at [482, 354] on div "Companion Ad" at bounding box center [600, 370] width 961 height 33
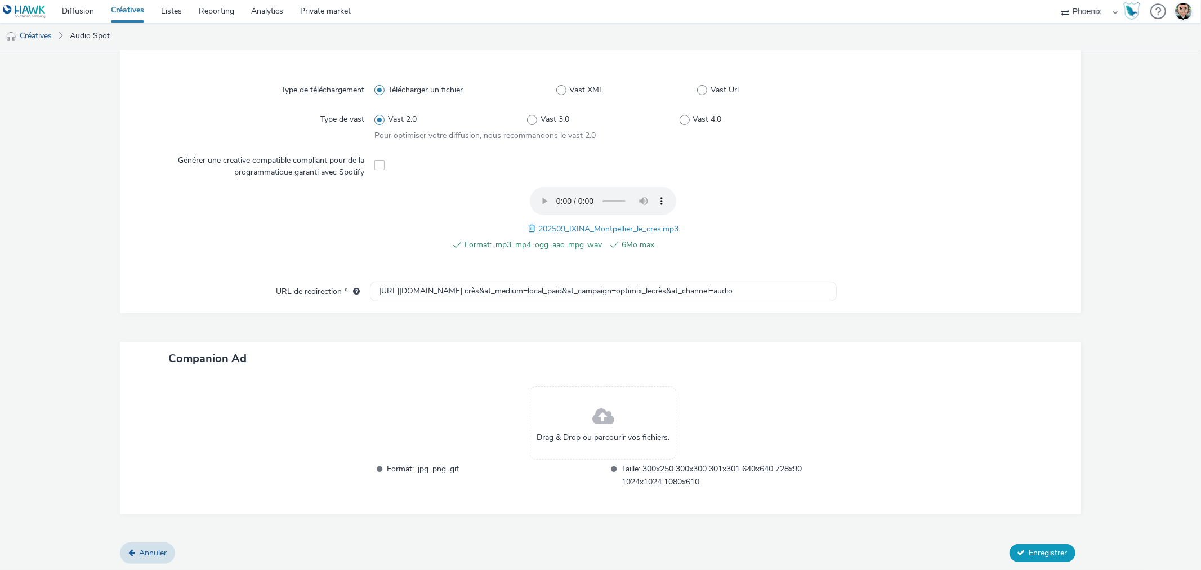
click at [1018, 552] on button "Enregistrer" at bounding box center [1043, 553] width 66 height 18
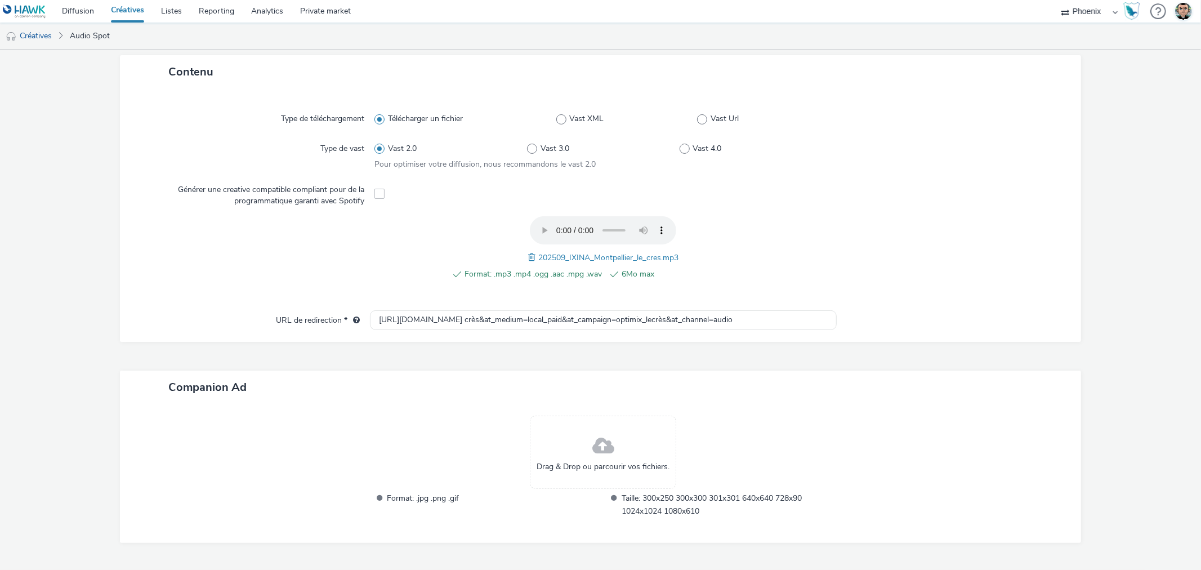
scroll to position [333, 0]
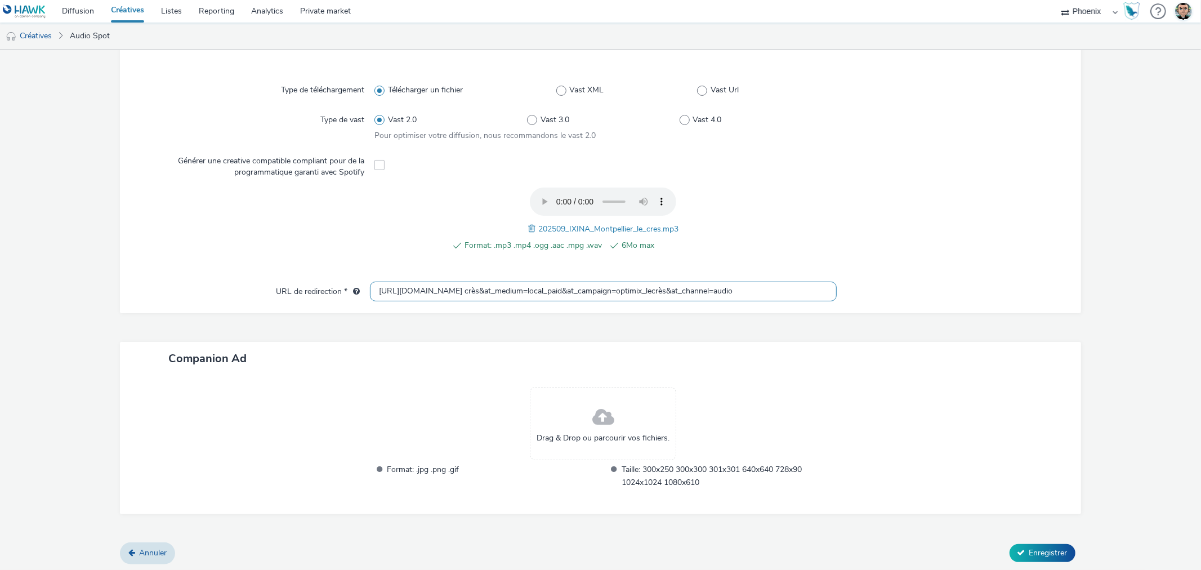
click at [615, 293] on input "[URL][DOMAIN_NAME] crès&at_medium=local_paid&at_campaign=optimix_lecrès&at_chan…" at bounding box center [603, 292] width 466 height 20
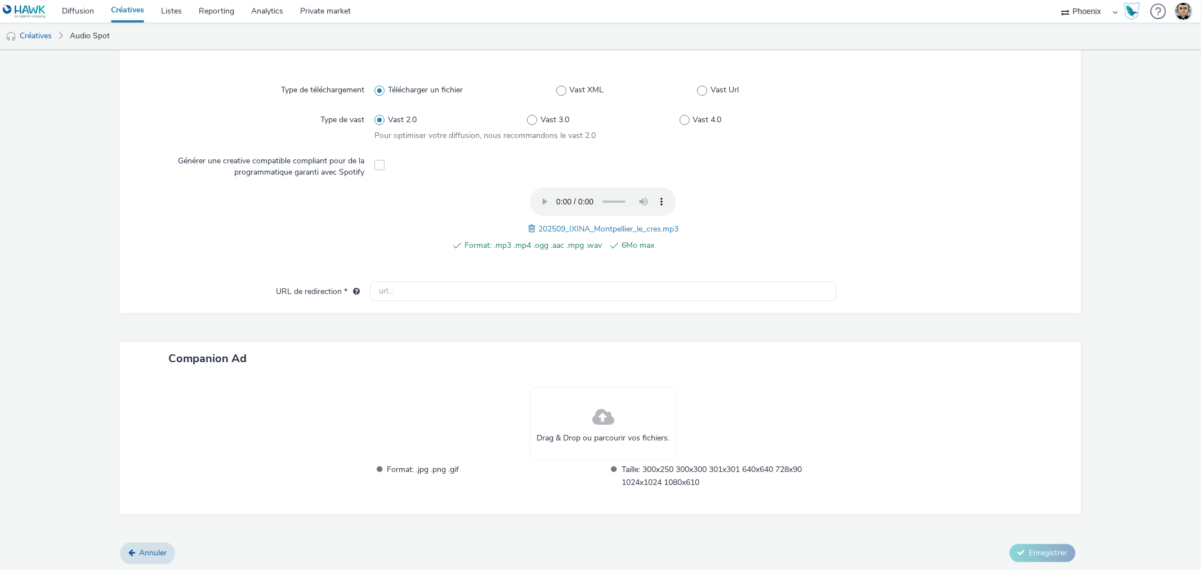
click at [451, 301] on div "Type de téléchargement Télécharger un fichier Vast XML Vast Url Type de vast Va…" at bounding box center [600, 186] width 961 height 253
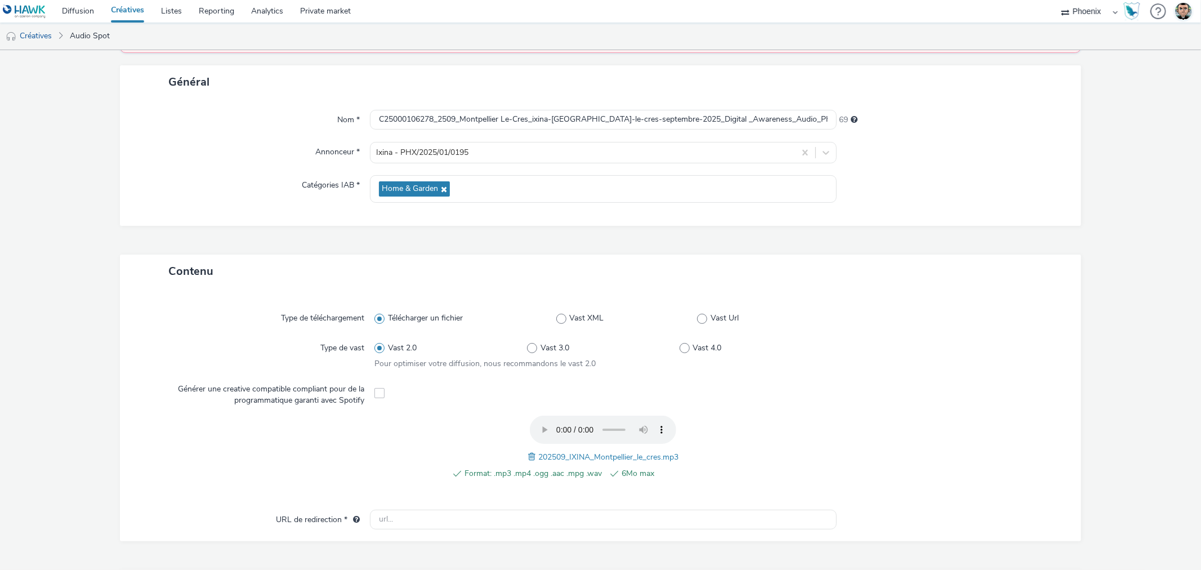
scroll to position [0, 0]
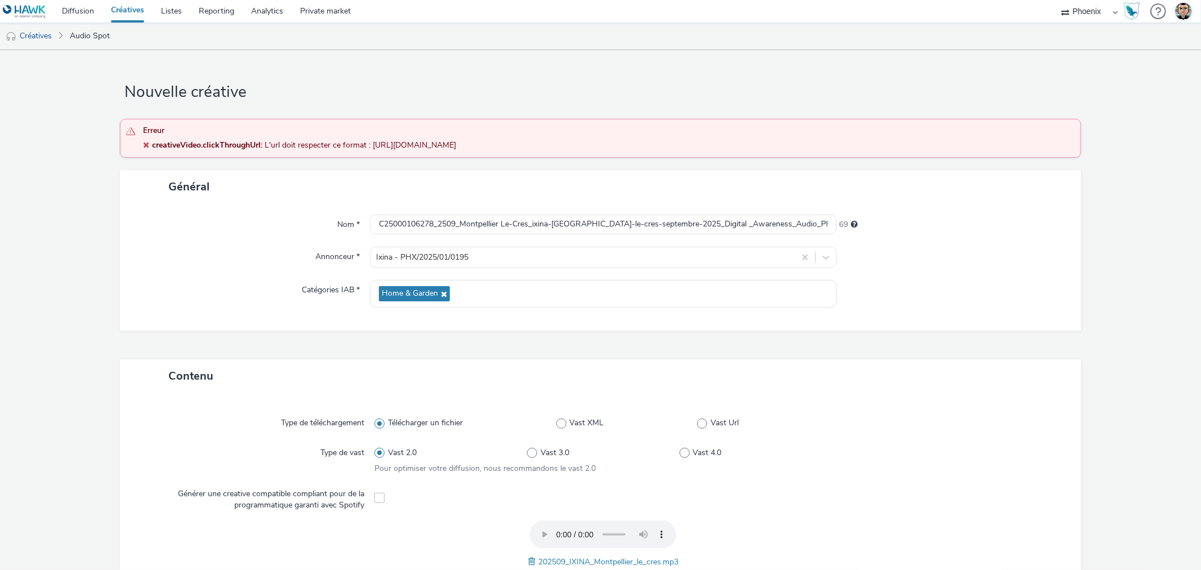
click at [114, 14] on link "Créatives" at bounding box center [128, 11] width 50 height 23
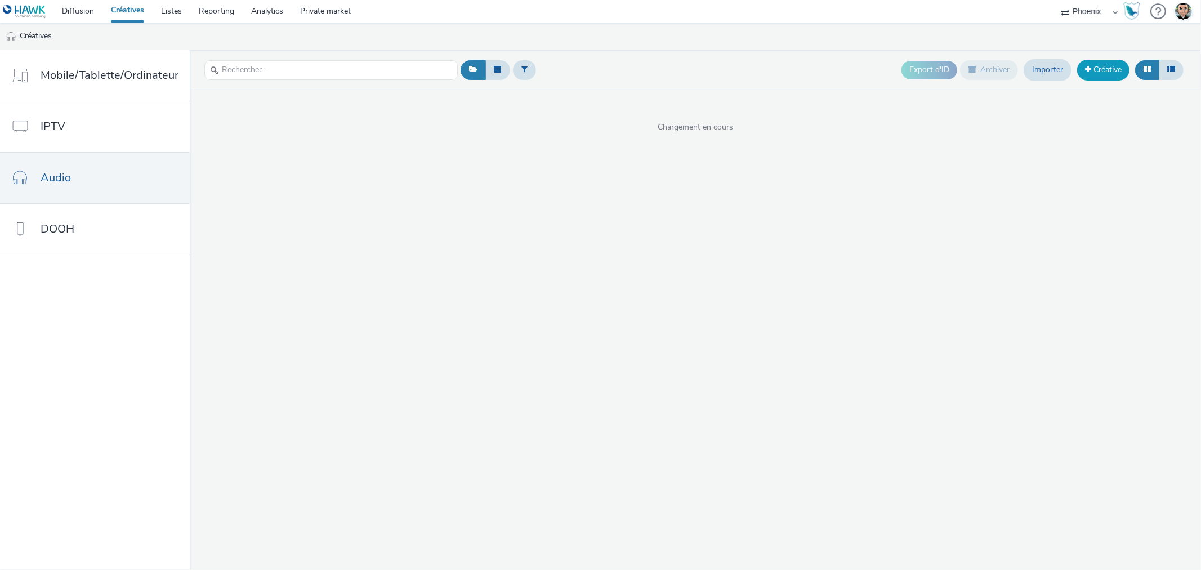
click at [1100, 70] on link "Créative" at bounding box center [1103, 70] width 52 height 20
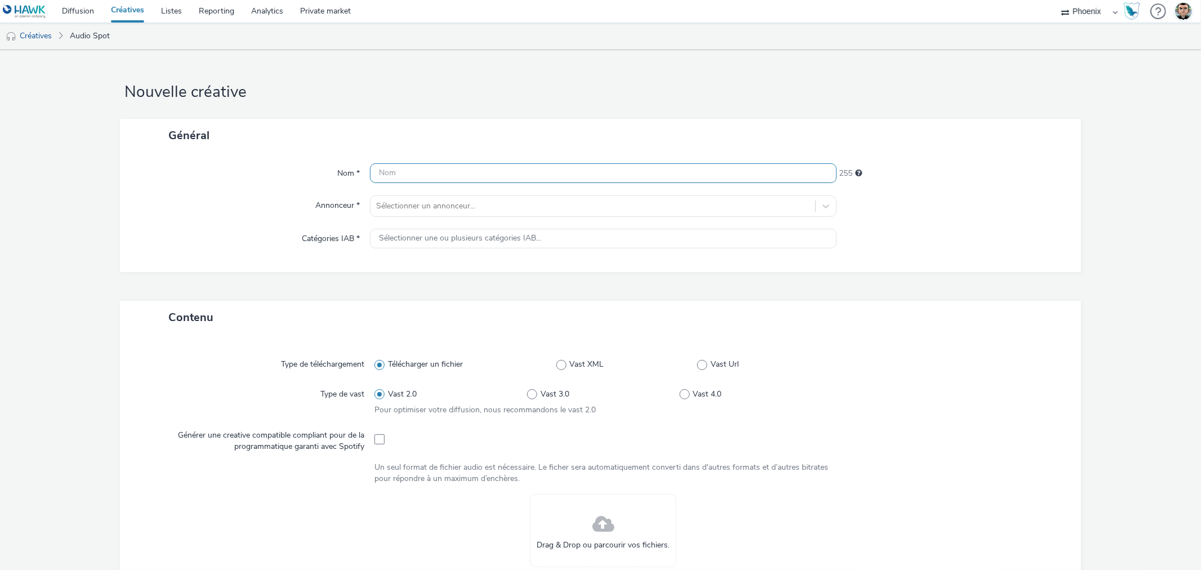
drag, startPoint x: 417, startPoint y: 172, endPoint x: 417, endPoint y: 185, distance: 13.0
click at [417, 172] on input "text" at bounding box center [603, 173] width 466 height 20
paste input "C25000106274_2509_Grasse_ixina-grasse-optimix-septembre-2025_Digital 2025_Aware…"
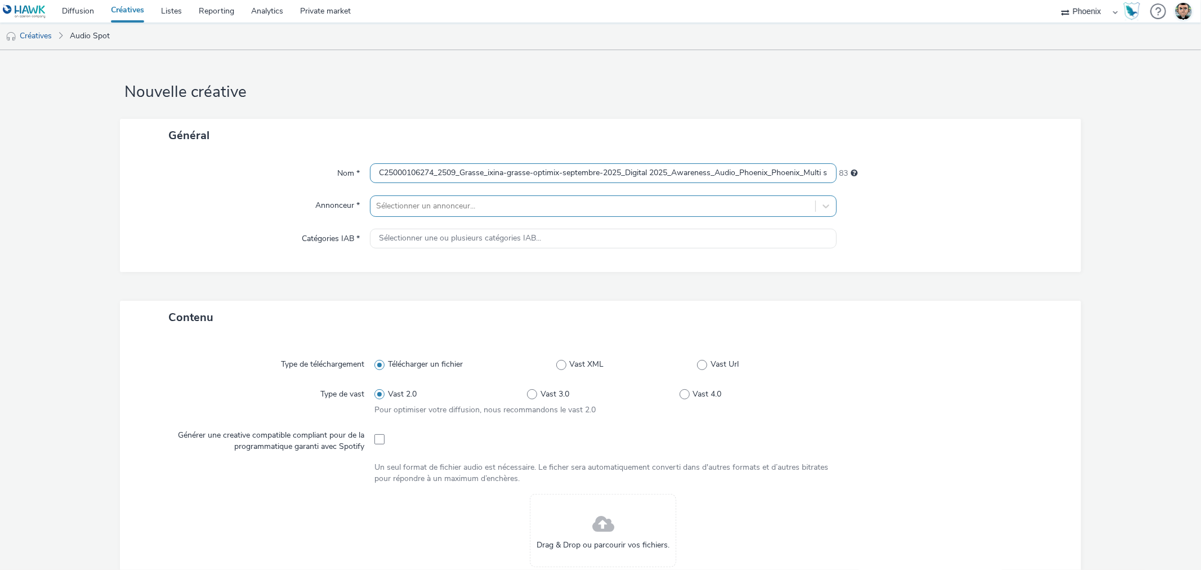
scroll to position [0, 246]
type input "C25000106274_2509_Grasse_ixina-grasse-optimix-septembre-2025_Digital 2025_Aware…"
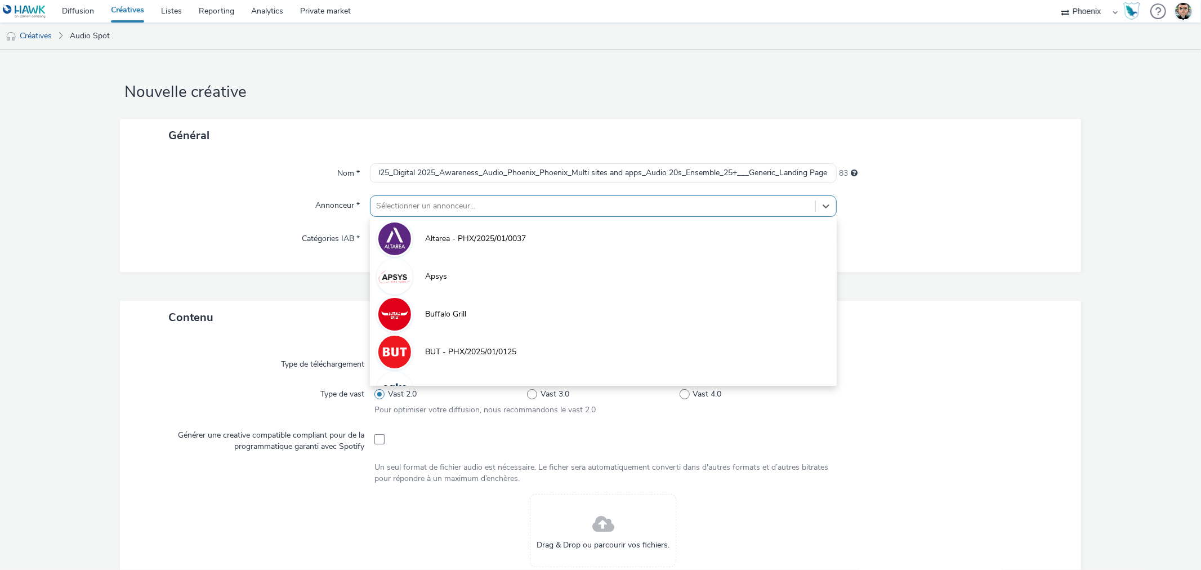
click at [419, 206] on div at bounding box center [592, 206] width 433 height 14
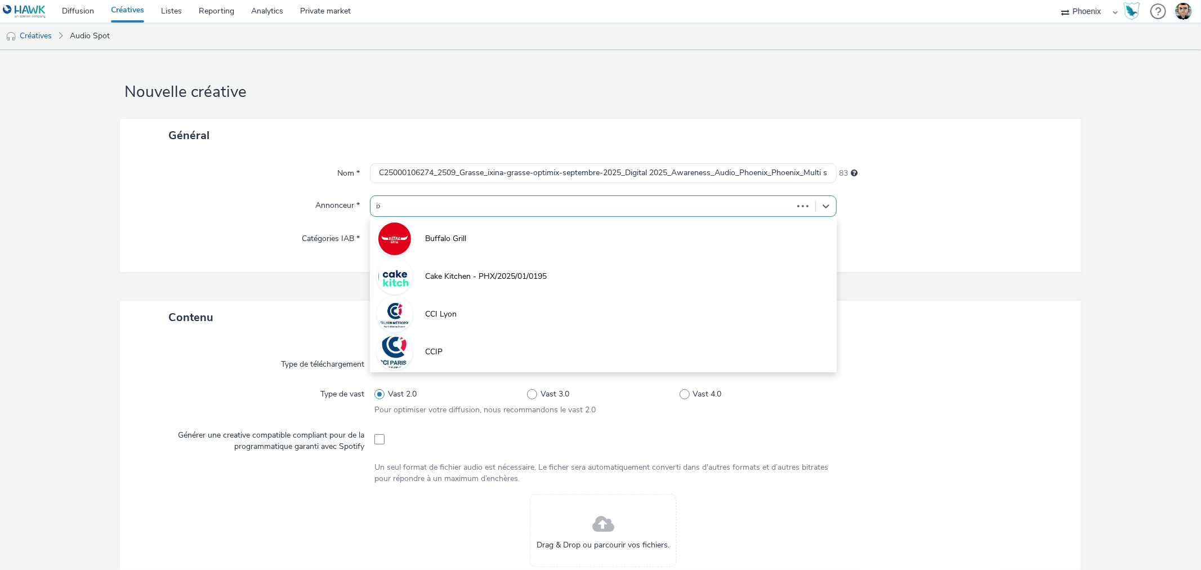
type input "ixi"
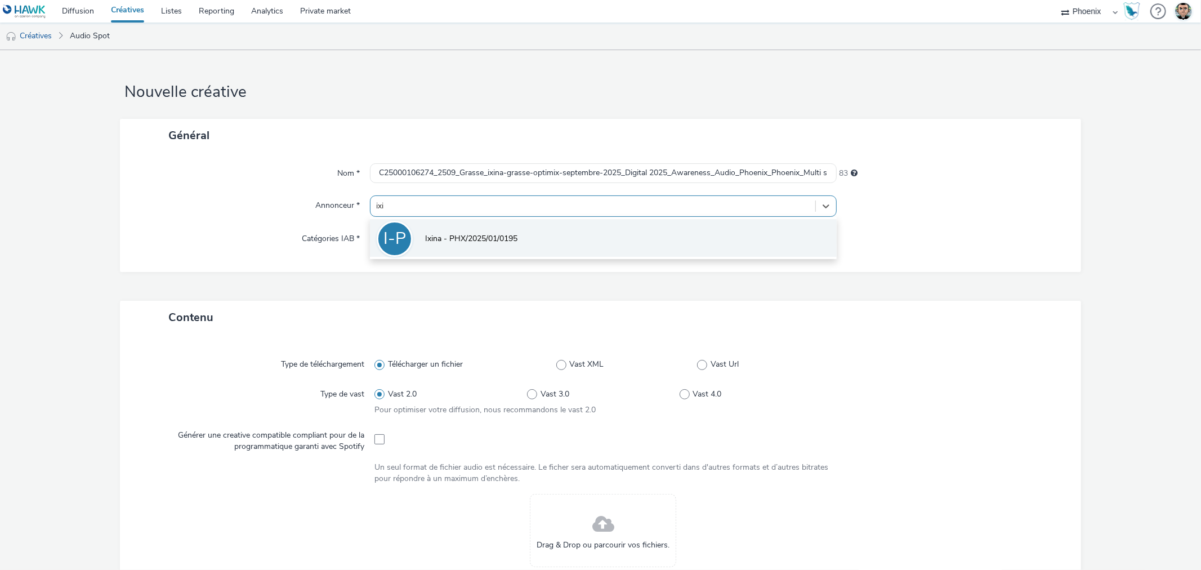
click at [429, 233] on span "Ixina - PHX/2025/01/0195" at bounding box center [471, 238] width 92 height 11
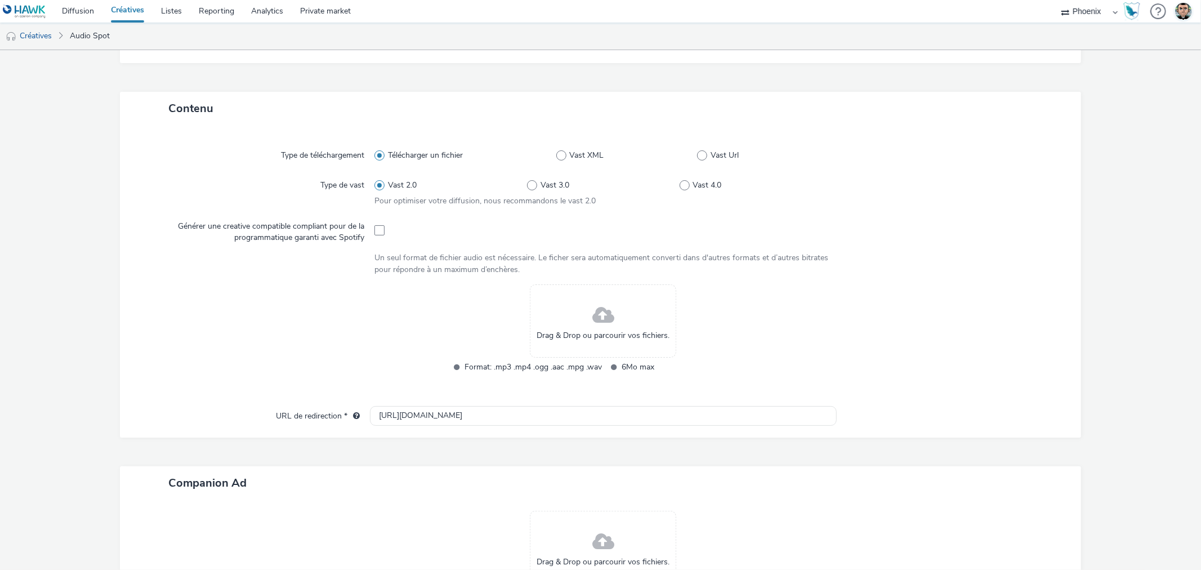
scroll to position [250, 0]
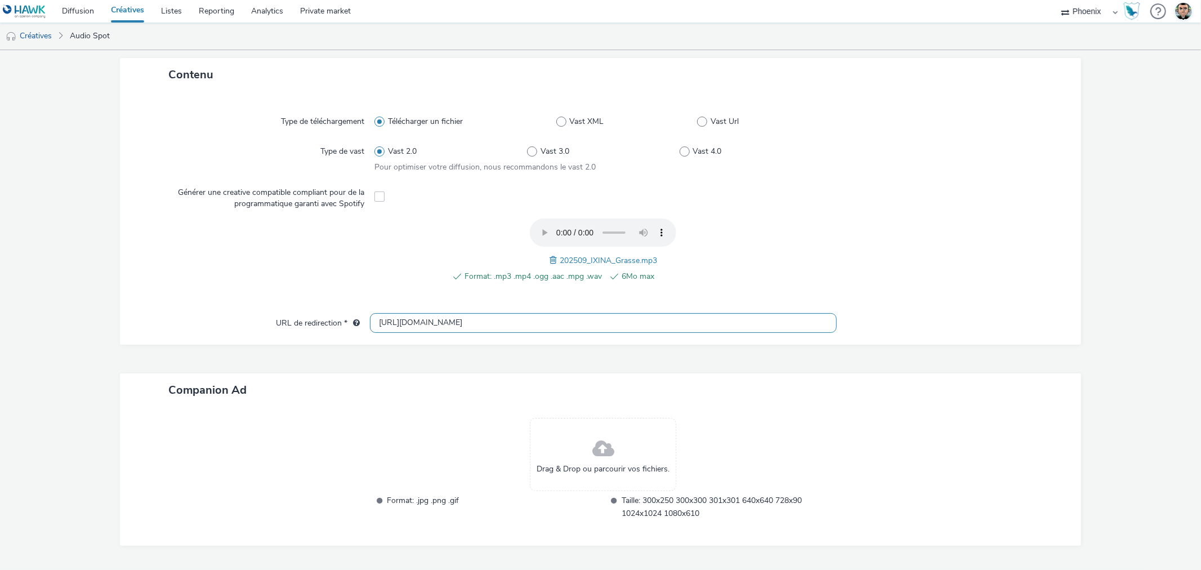
drag, startPoint x: 470, startPoint y: 331, endPoint x: 355, endPoint y: 328, distance: 114.9
click at [355, 328] on div "URL de redirection * [URL][DOMAIN_NAME]" at bounding box center [600, 323] width 938 height 20
paste input "s://[DOMAIN_NAME][URL]"
type input "[URL][DOMAIN_NAME]"
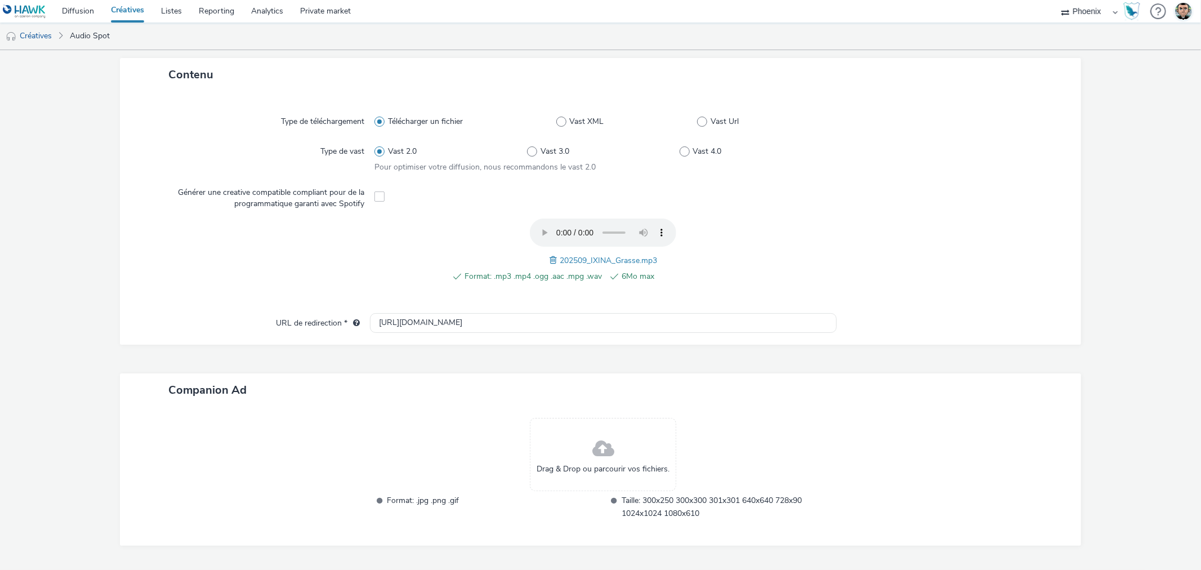
scroll to position [0, 0]
click at [371, 350] on div "Contenu Type de téléchargement Télécharger un fichier Vast XML Vast Url Type de…" at bounding box center [600, 316] width 961 height 516
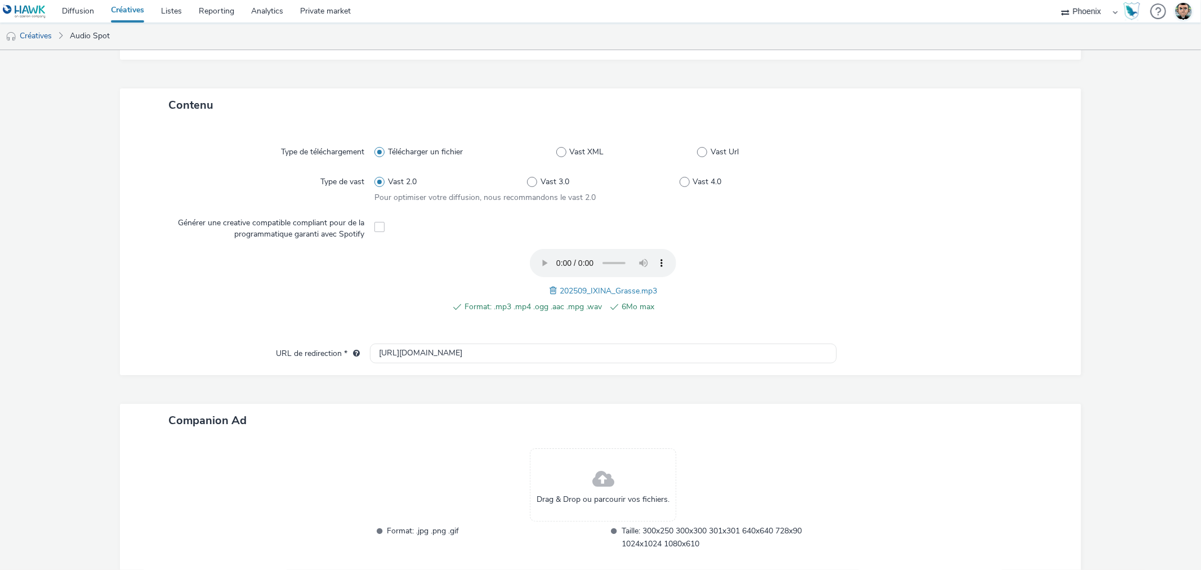
scroll to position [282, 0]
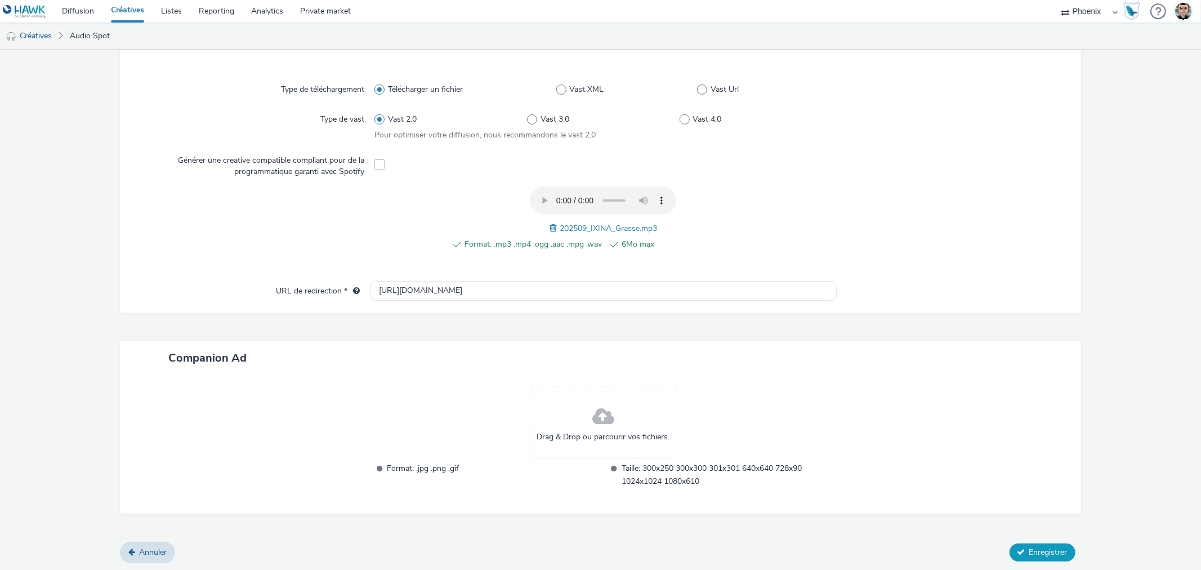
click at [1030, 549] on span "Enregistrer" at bounding box center [1049, 552] width 38 height 11
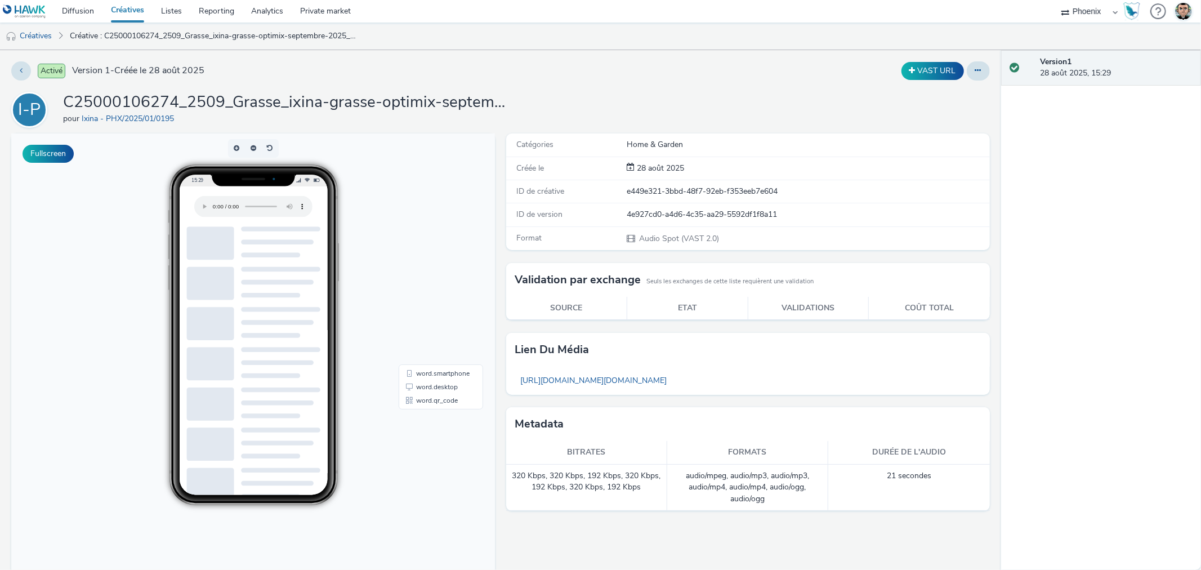
click at [138, 6] on link "Créatives" at bounding box center [128, 11] width 50 height 23
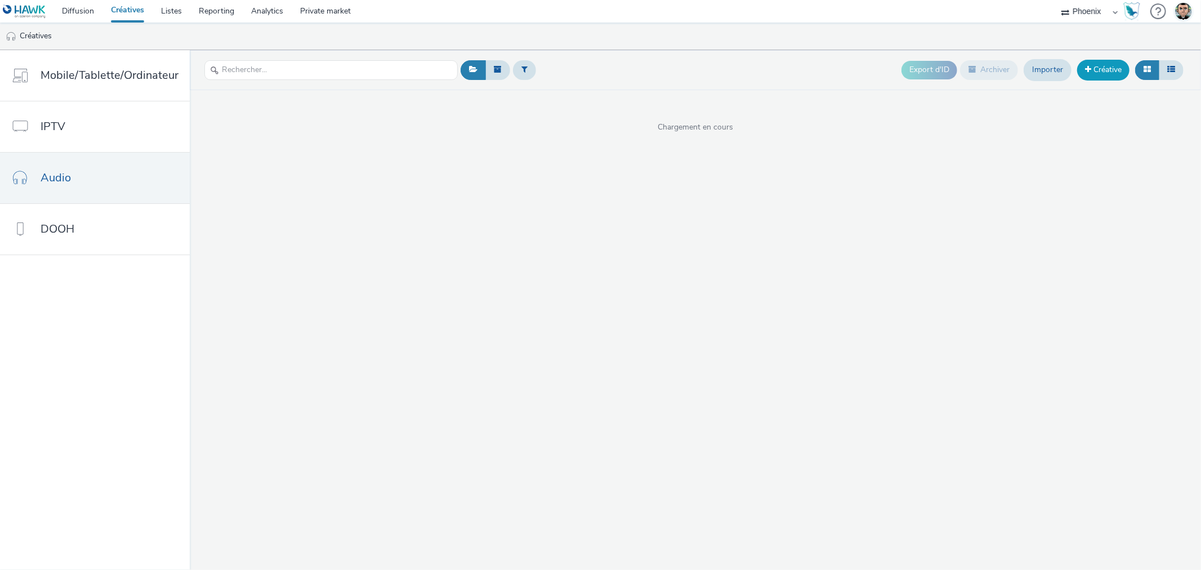
click at [1088, 73] on span at bounding box center [1088, 69] width 6 height 8
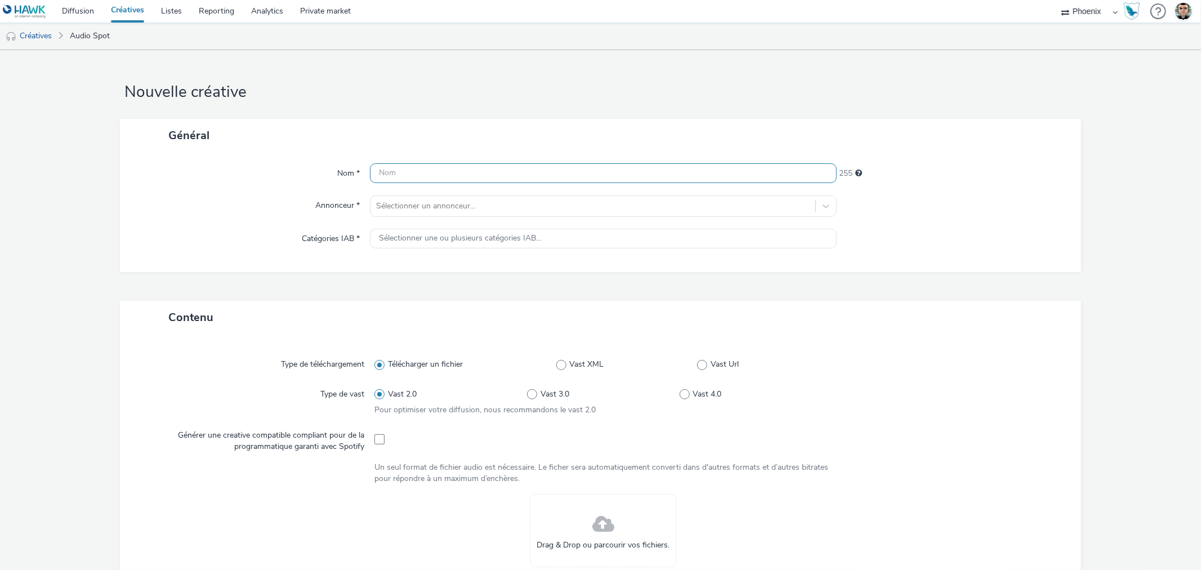
click at [409, 173] on input "text" at bounding box center [603, 173] width 466 height 20
paste input "C25000106273_2509_Toulouse-Portet_ixina-[GEOGRAPHIC_DATA]-portet-septembre-2025…"
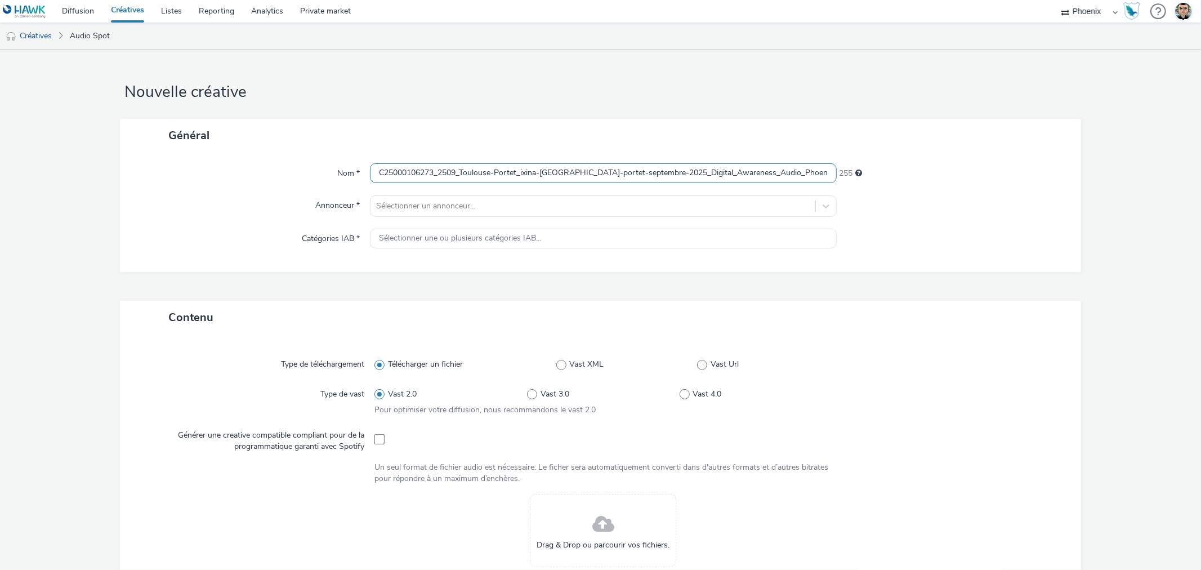
scroll to position [0, 259]
type input "C25000106273_2509_Toulouse-Portet_ixina-[GEOGRAPHIC_DATA]-portet-septembre-2025…"
click at [390, 199] on div at bounding box center [592, 206] width 433 height 14
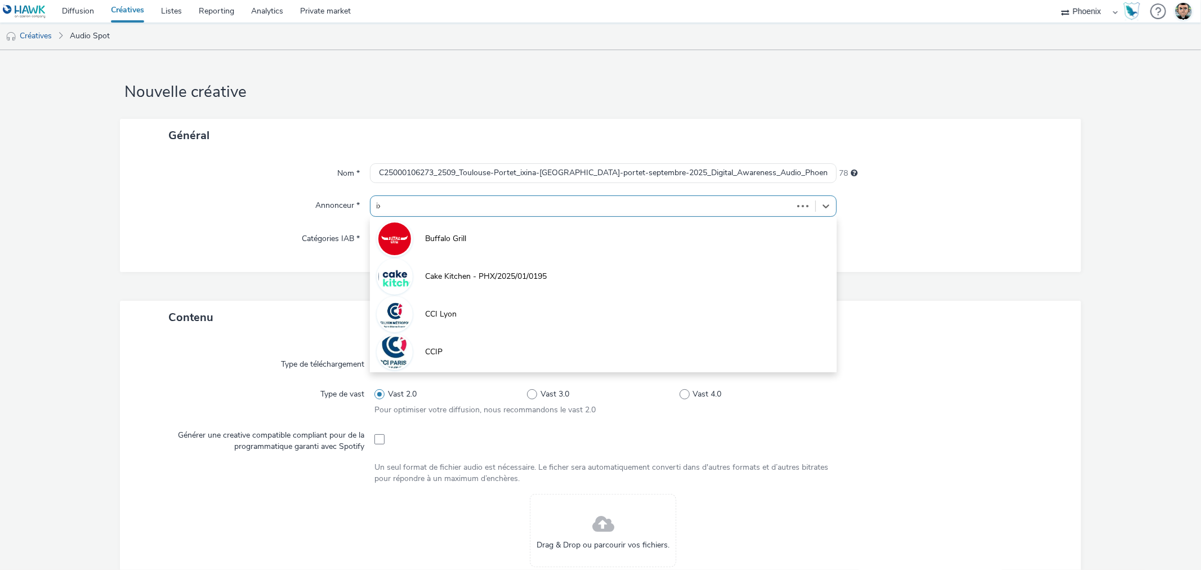
type input "ixi"
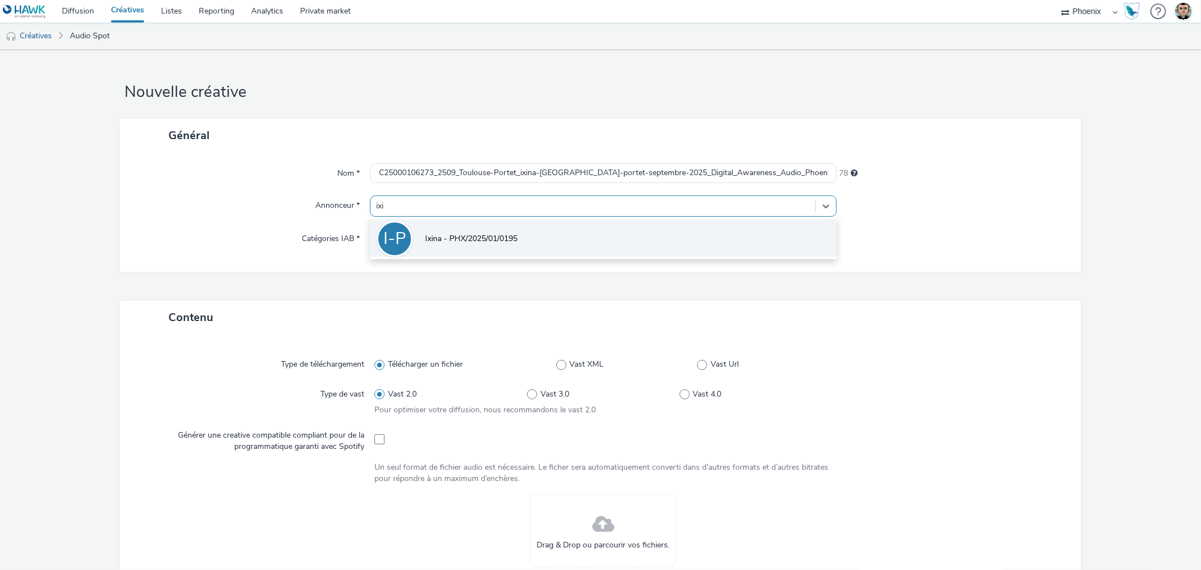
click at [440, 234] on span "Ixina - PHX/2025/01/0195" at bounding box center [471, 238] width 92 height 11
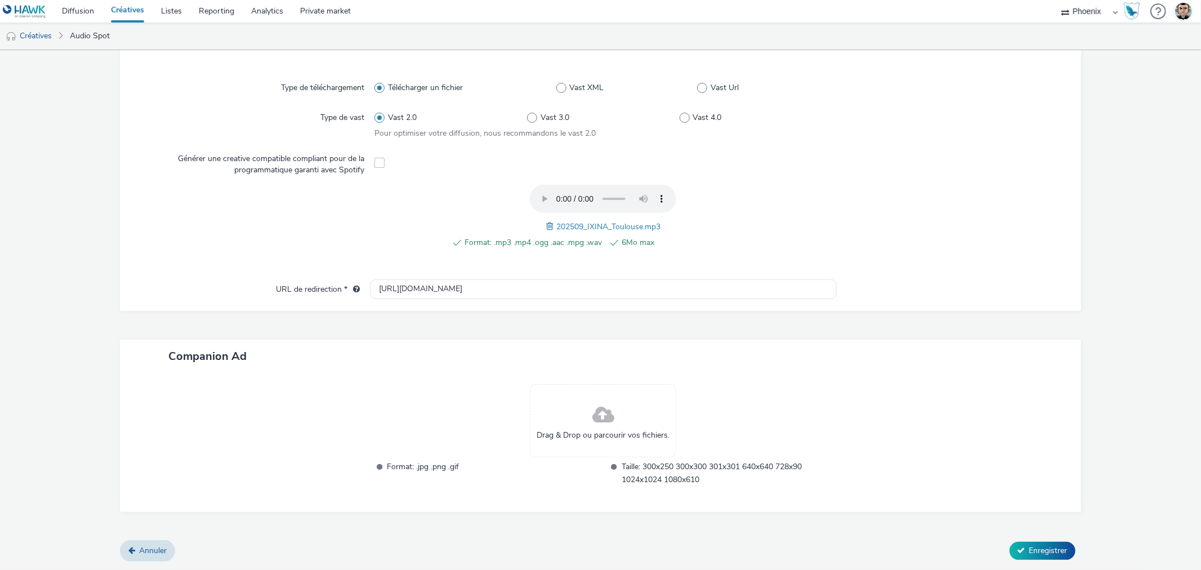
scroll to position [282, 0]
drag, startPoint x: 424, startPoint y: 293, endPoint x: 365, endPoint y: 280, distance: 60.5
click at [365, 281] on div "URL de redirection * [URL][DOMAIN_NAME]" at bounding box center [600, 291] width 938 height 20
paste input "s://[DOMAIN_NAME][URL]"
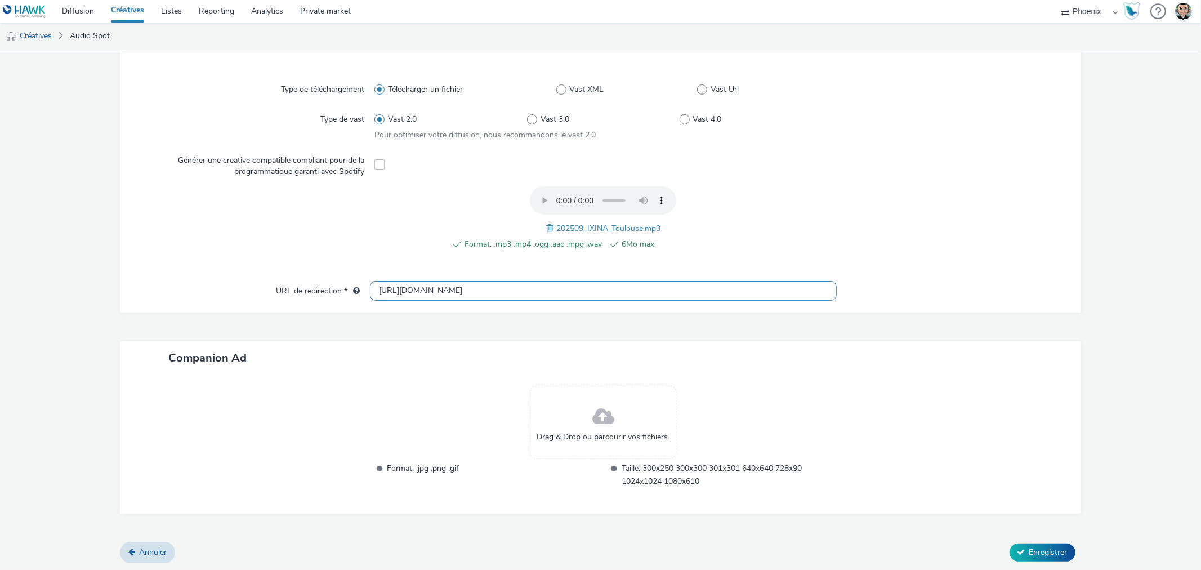
type input "[URL][DOMAIN_NAME]"
click at [446, 368] on div "Companion Ad" at bounding box center [600, 357] width 961 height 33
click at [1054, 554] on span "Enregistrer" at bounding box center [1049, 552] width 38 height 11
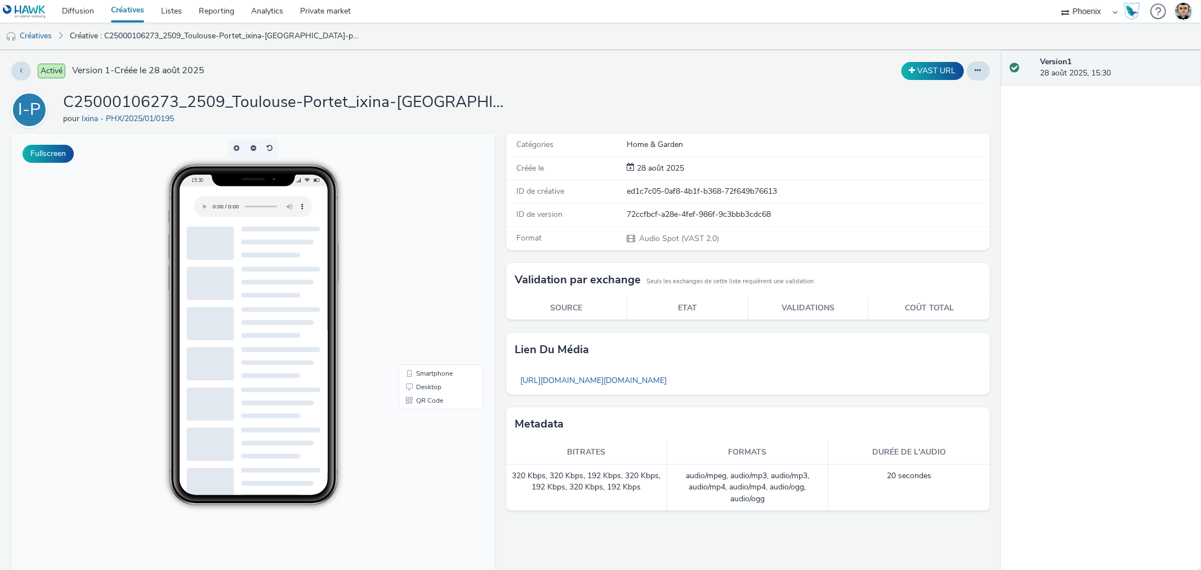
click at [120, 12] on link "Créatives" at bounding box center [128, 11] width 50 height 23
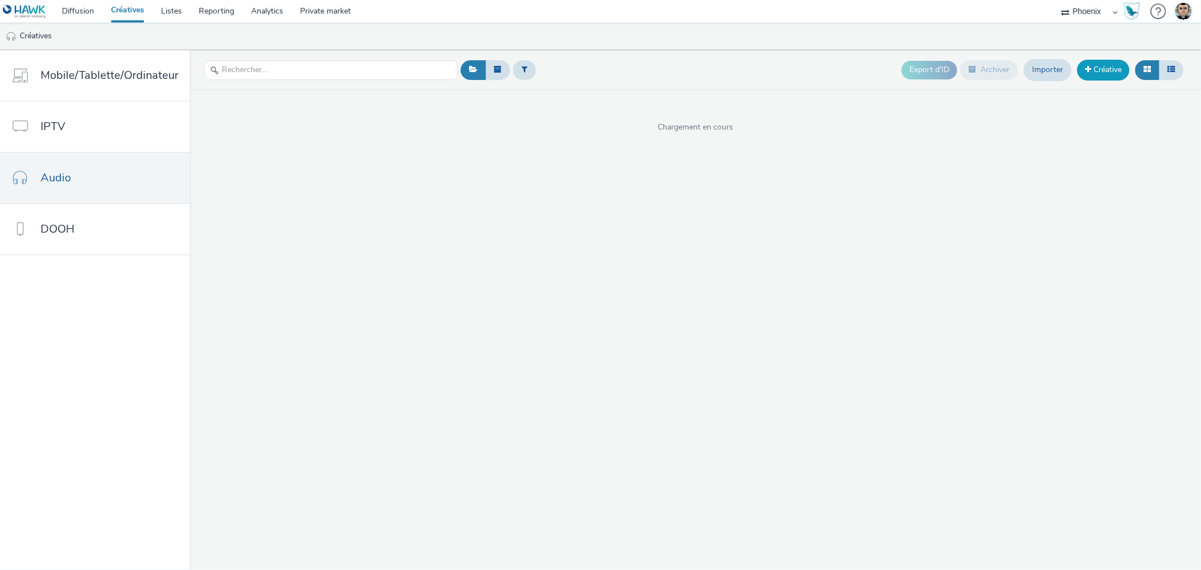
click at [1090, 69] on span at bounding box center [1088, 69] width 6 height 8
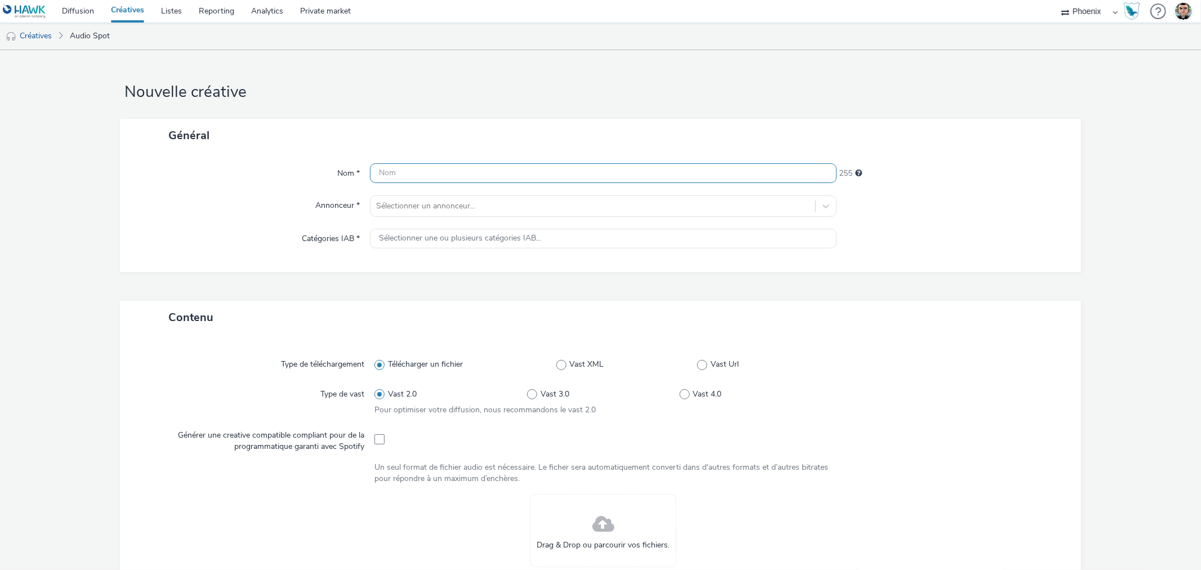
click at [421, 171] on input "text" at bounding box center [603, 173] width 466 height 20
paste input "C25000106276_2509_Montpellier St-Jean_ixina-[GEOGRAPHIC_DATA]-st-[PERSON_NAME]-…"
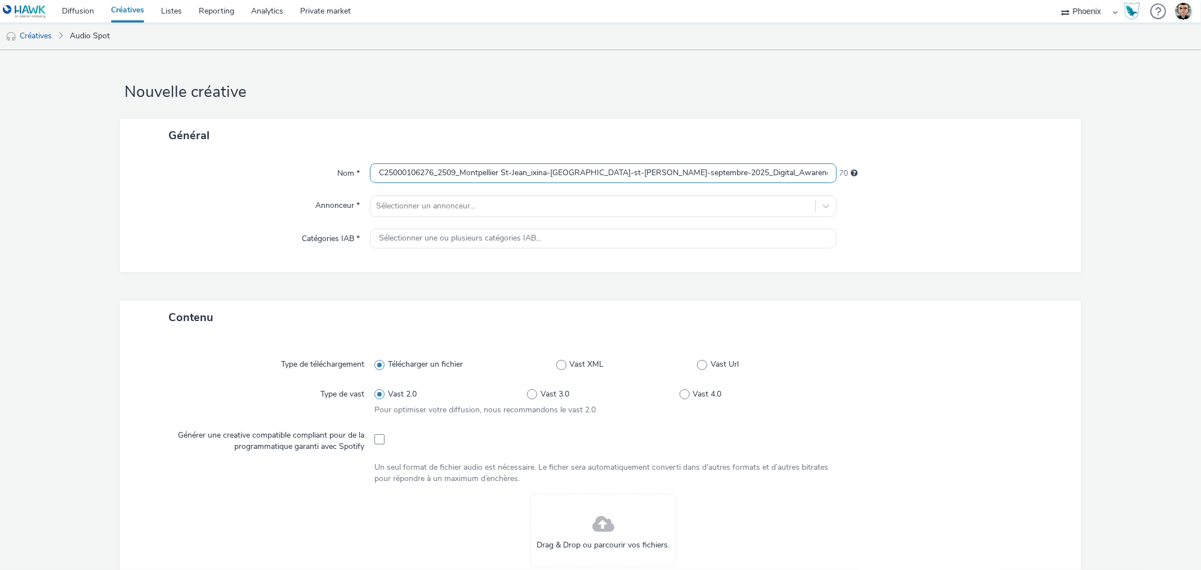
scroll to position [0, 282]
type input "C25000106276_2509_Montpellier St-Jean_ixina-[GEOGRAPHIC_DATA]-st-[PERSON_NAME]-…"
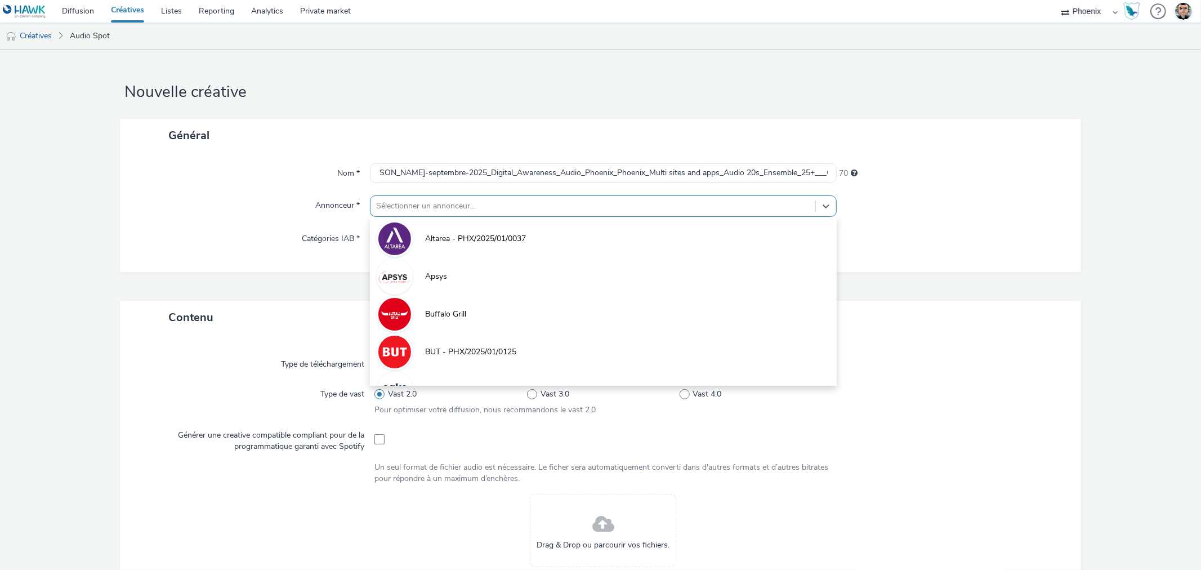
click at [448, 206] on div at bounding box center [592, 206] width 433 height 14
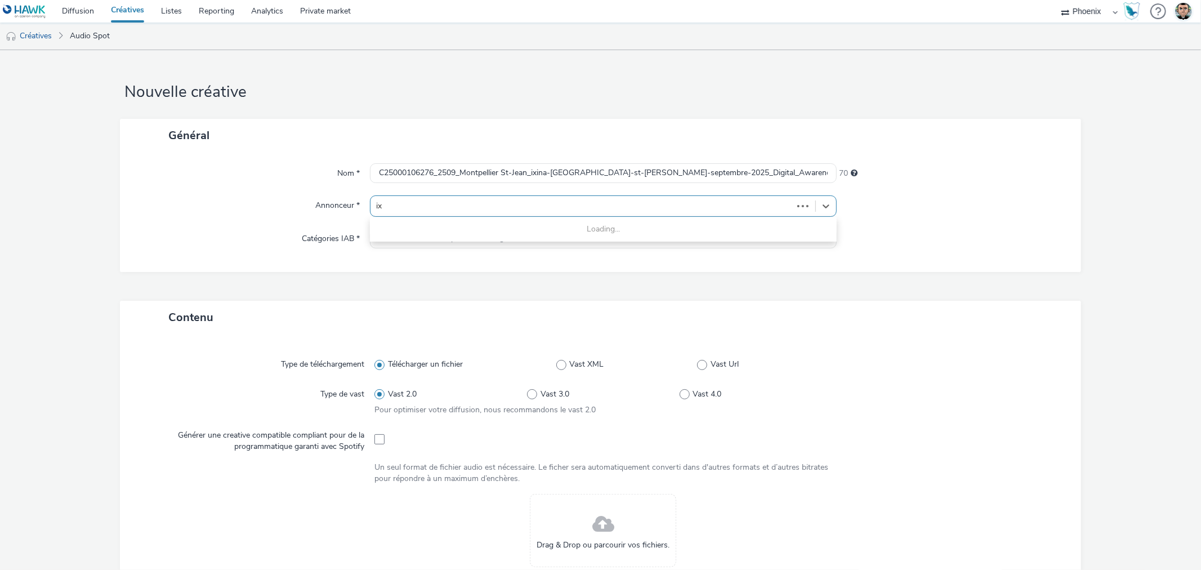
type input "ixi"
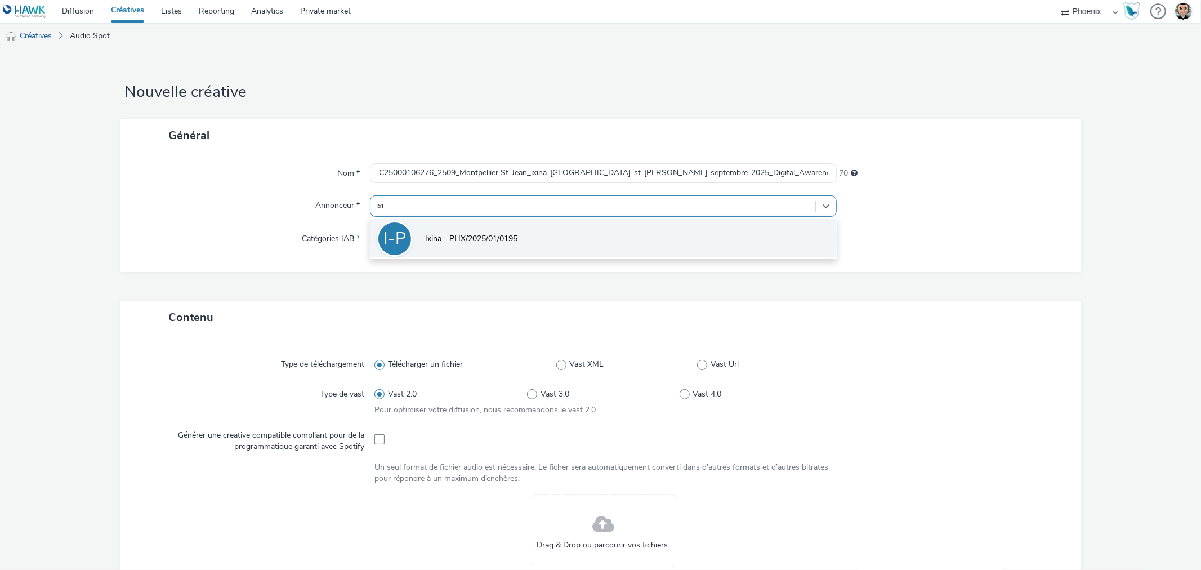
click at [465, 243] on span "Ixina - PHX/2025/01/0195" at bounding box center [471, 238] width 92 height 11
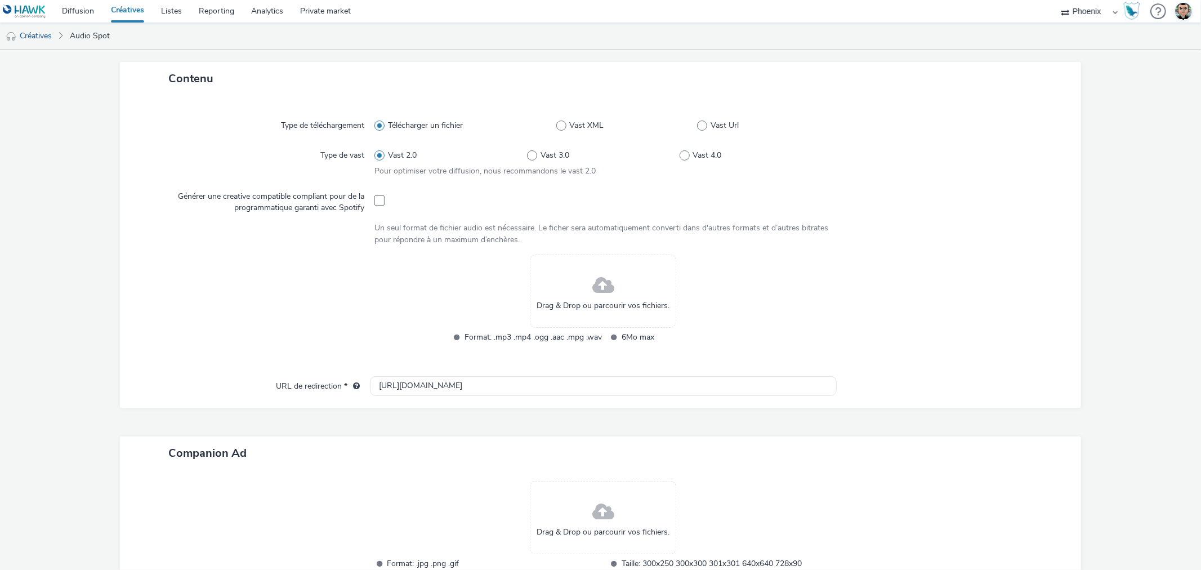
scroll to position [313, 0]
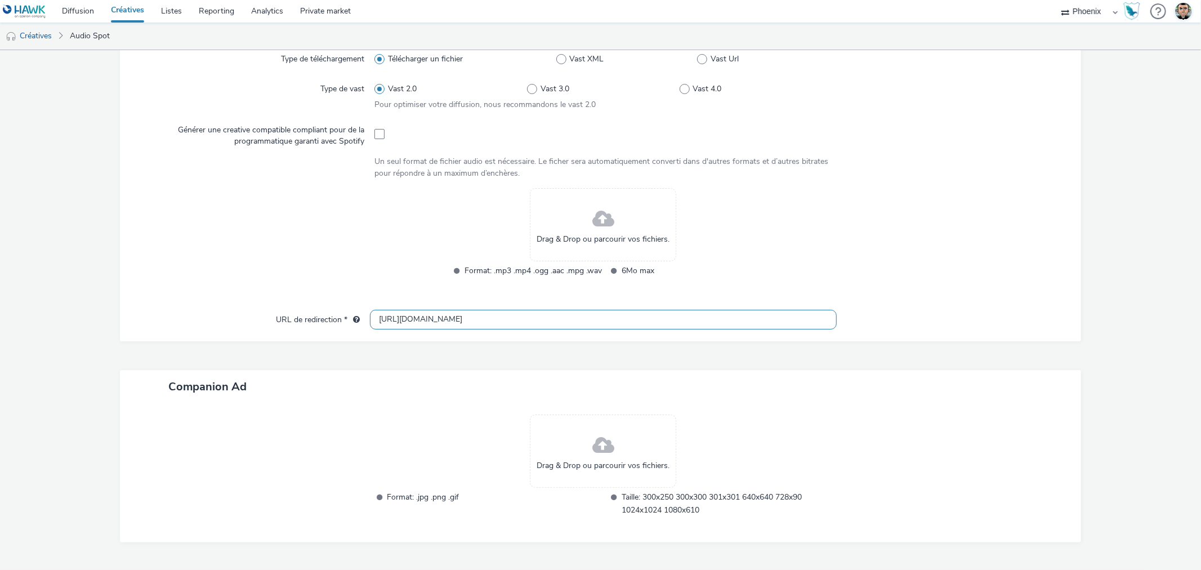
drag, startPoint x: 443, startPoint y: 313, endPoint x: 296, endPoint y: 313, distance: 147.6
click at [296, 313] on div "URL de redirection * [URL][DOMAIN_NAME]" at bounding box center [600, 320] width 938 height 20
paste input "s://[DOMAIN_NAME][URL]"
type input "[URL][DOMAIN_NAME]"
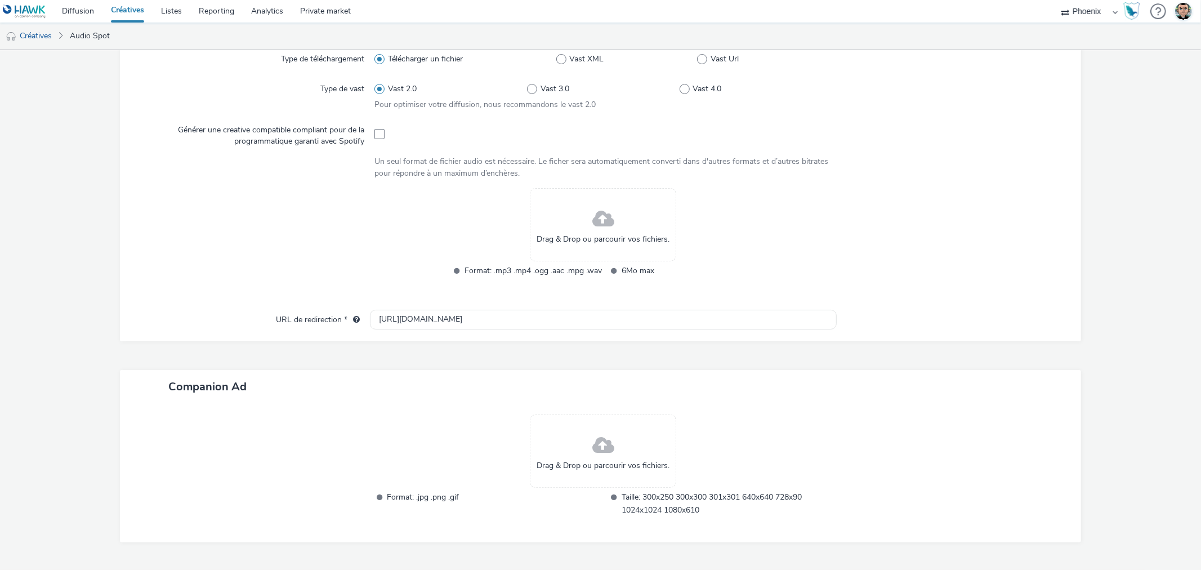
click at [412, 375] on div "Companion Ad" at bounding box center [600, 386] width 961 height 33
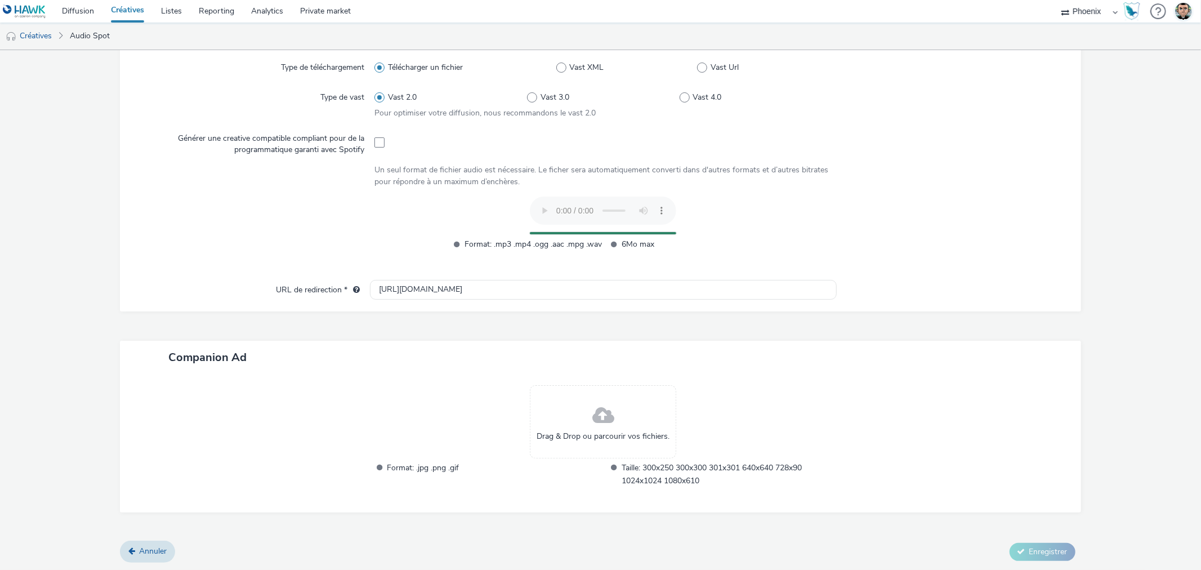
scroll to position [282, 0]
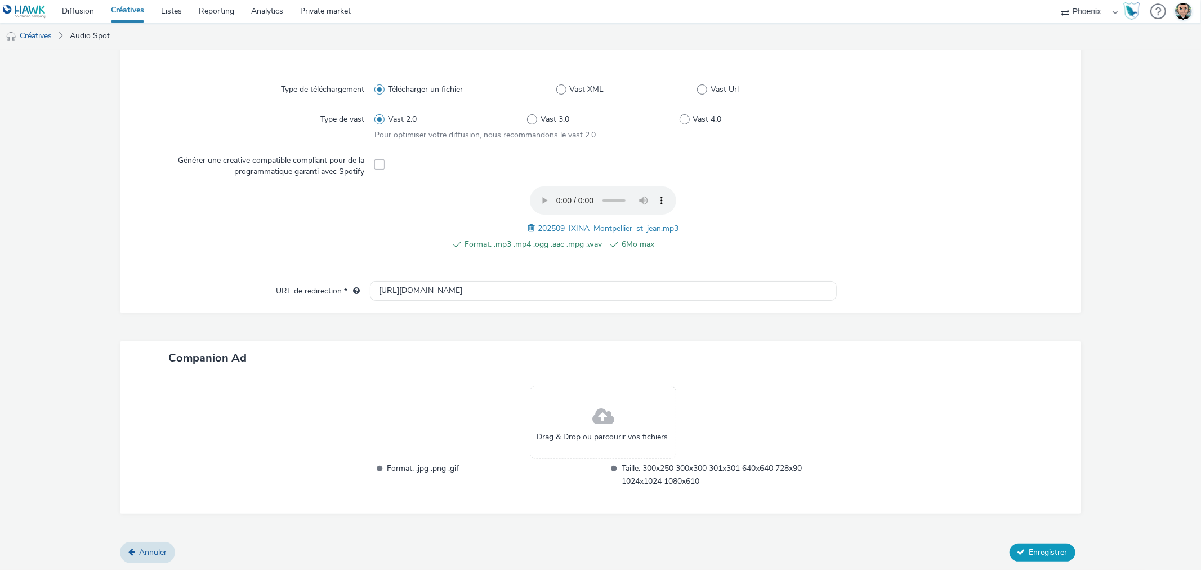
click at [1030, 547] on span "Enregistrer" at bounding box center [1049, 552] width 38 height 11
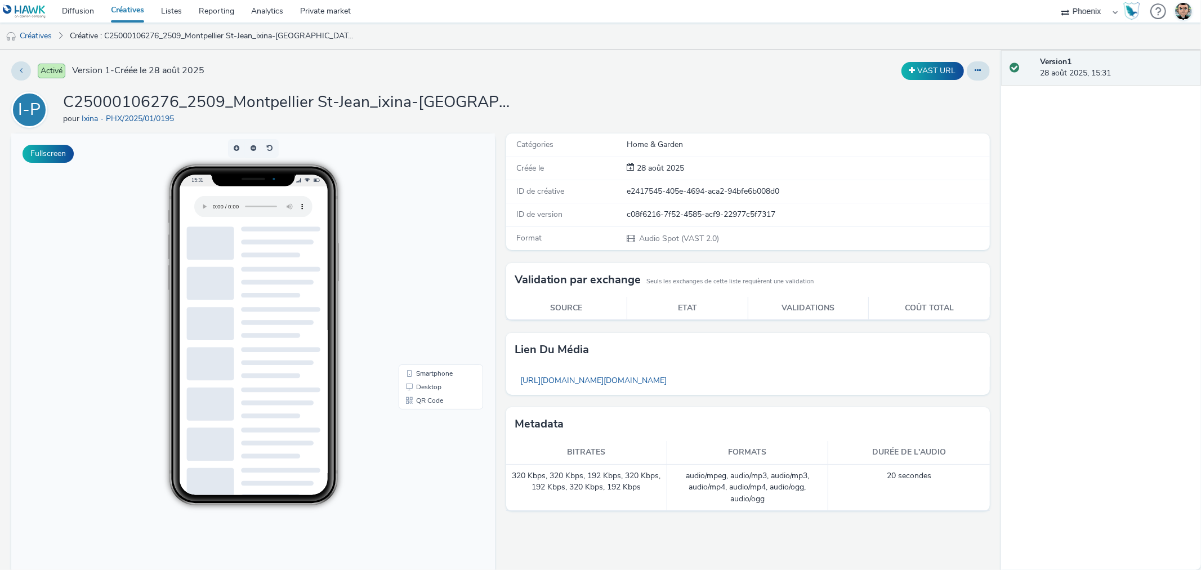
click at [122, 11] on link "Créatives" at bounding box center [128, 11] width 50 height 23
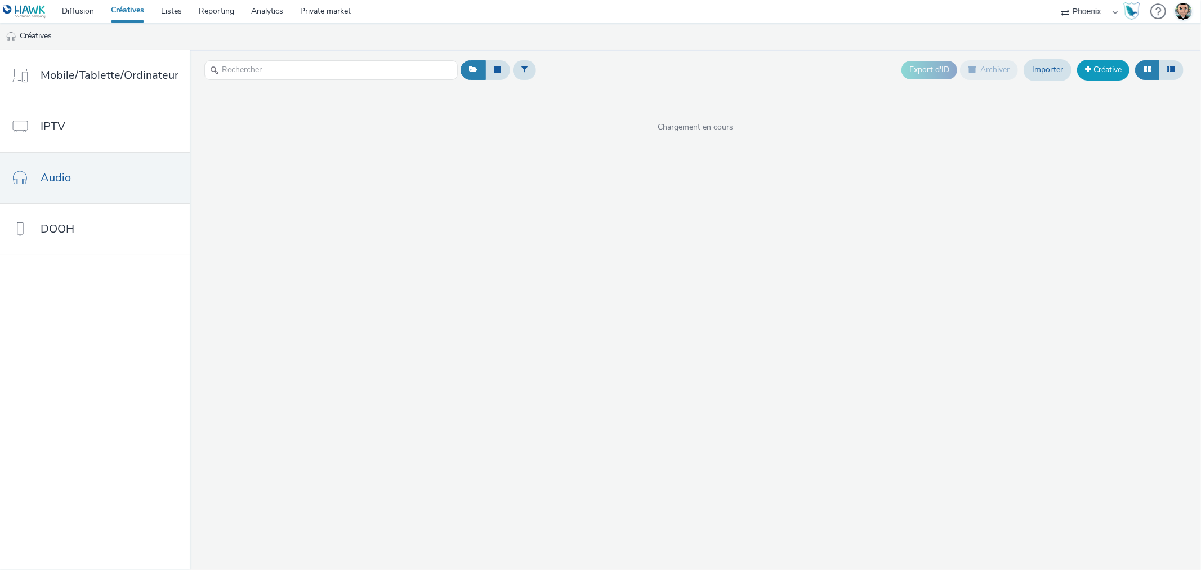
click at [1089, 69] on span at bounding box center [1088, 69] width 6 height 8
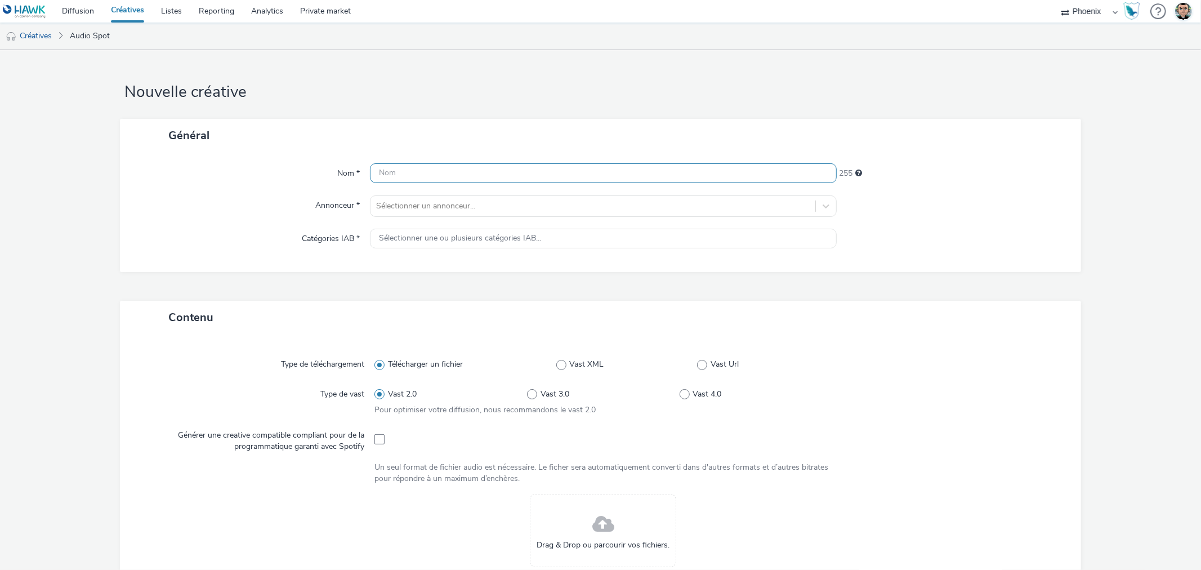
drag, startPoint x: 483, startPoint y: 170, endPoint x: 482, endPoint y: 176, distance: 6.9
click at [483, 170] on input "text" at bounding box center [603, 173] width 466 height 20
paste input "C25000106277_2509_Beziers_ixina-beziers-septembre-2025_Digital_Awareness_Audio_…"
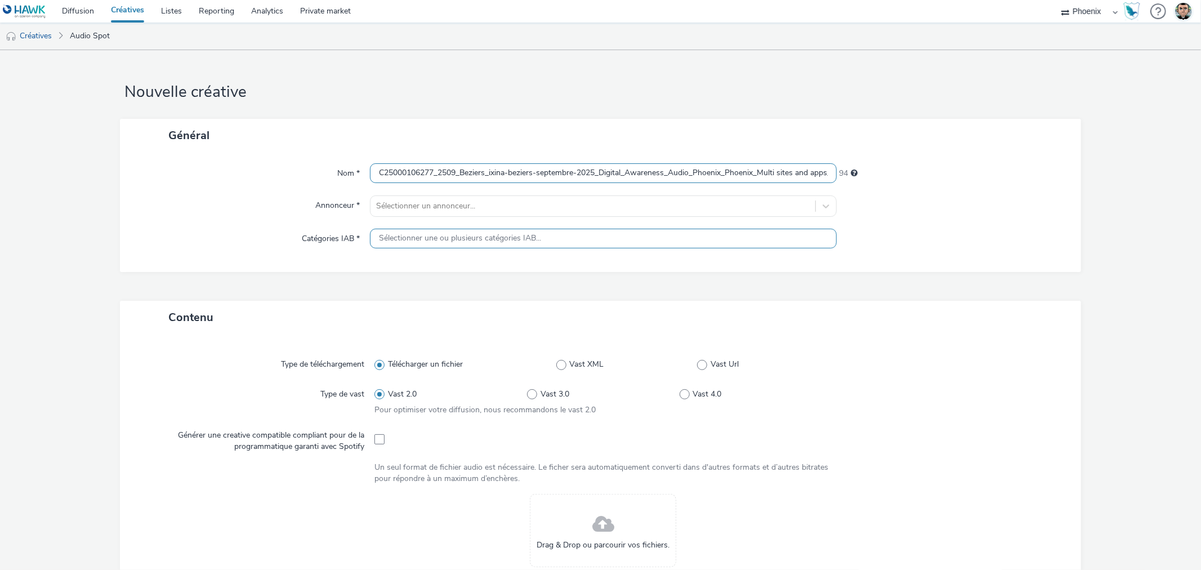
scroll to position [0, 199]
type input "C25000106277_2509_Beziers_ixina-beziers-septembre-2025_Digital_Awareness_Audio_…"
click at [455, 206] on div at bounding box center [592, 206] width 433 height 14
type input "ixi"
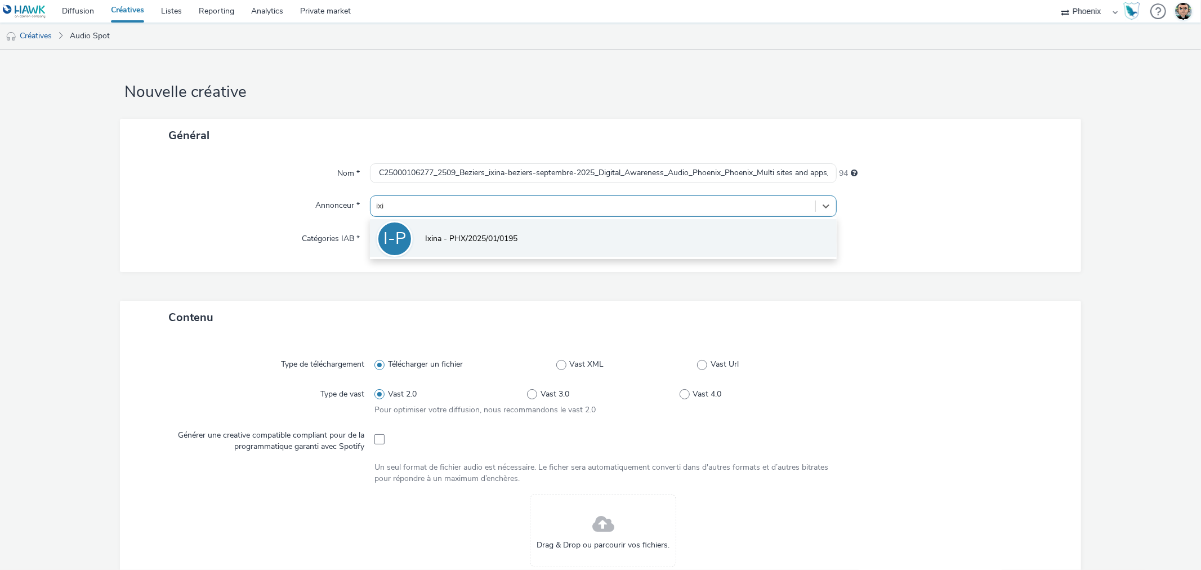
click at [519, 249] on li "I-P Ixina - PHX/2025/01/0195" at bounding box center [603, 238] width 466 height 38
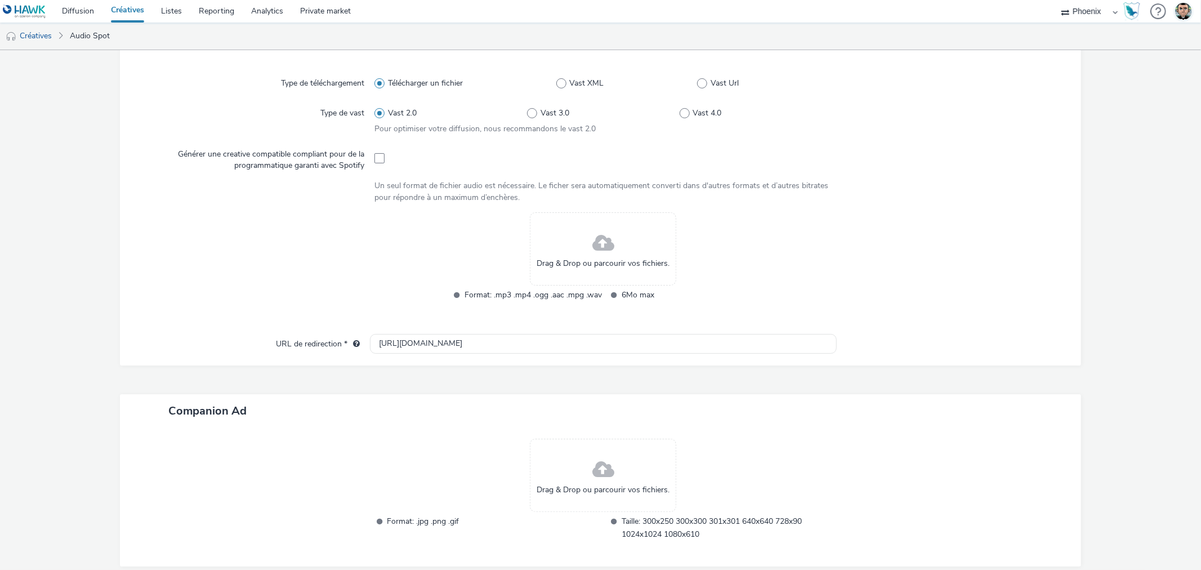
scroll to position [313, 0]
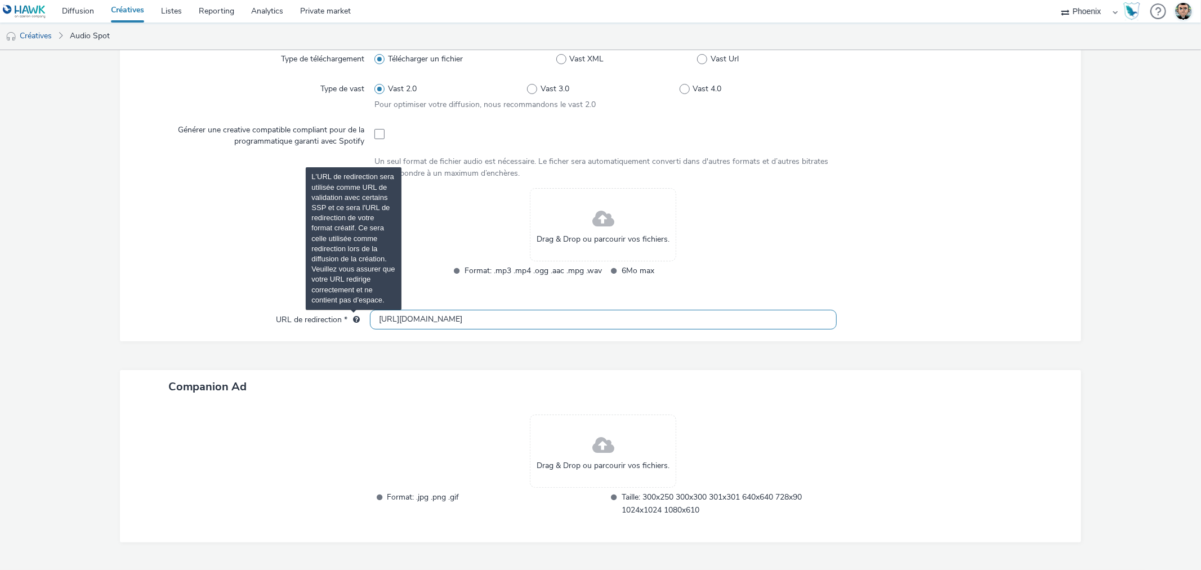
drag, startPoint x: 406, startPoint y: 319, endPoint x: 350, endPoint y: 321, distance: 56.4
click at [350, 321] on div "URL de redirection * [URL][DOMAIN_NAME]" at bounding box center [600, 320] width 938 height 20
paste input "s://[DOMAIN_NAME][URL]"
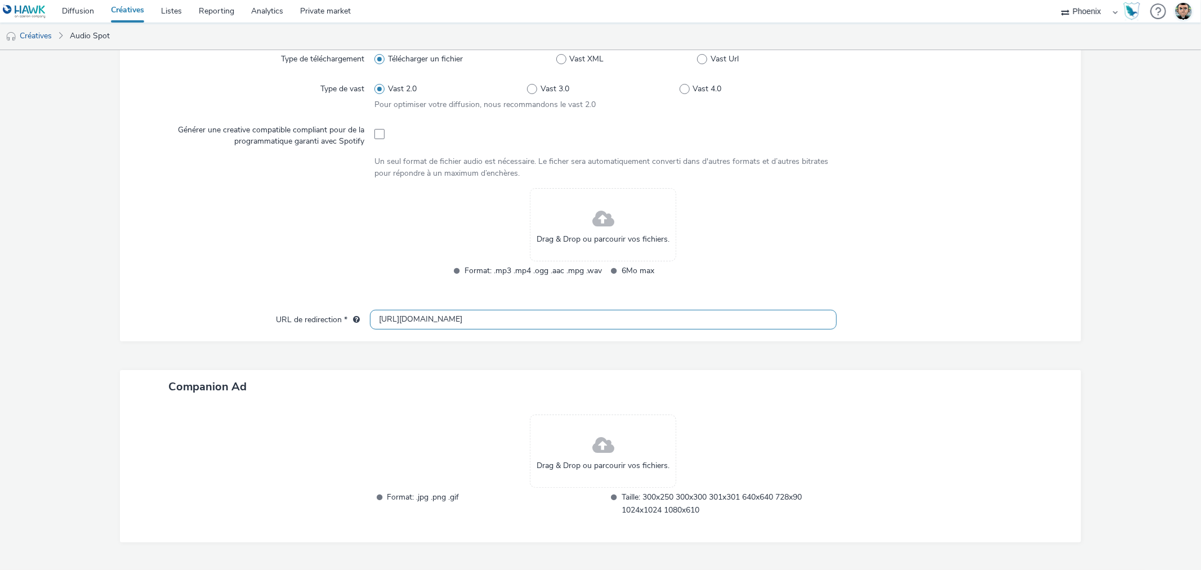
scroll to position [0, 303]
type input "[URL][DOMAIN_NAME]"
click at [446, 361] on div "Contenu Type de téléchargement Télécharger un fichier Vast XML Vast Url Type de…" at bounding box center [600, 283] width 961 height 576
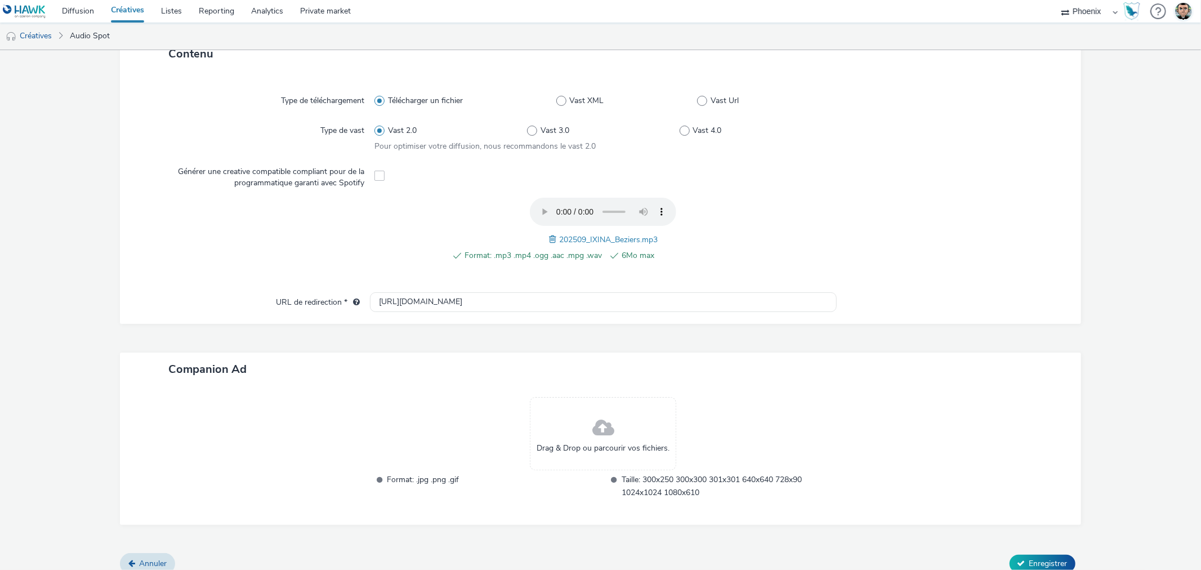
scroll to position [282, 0]
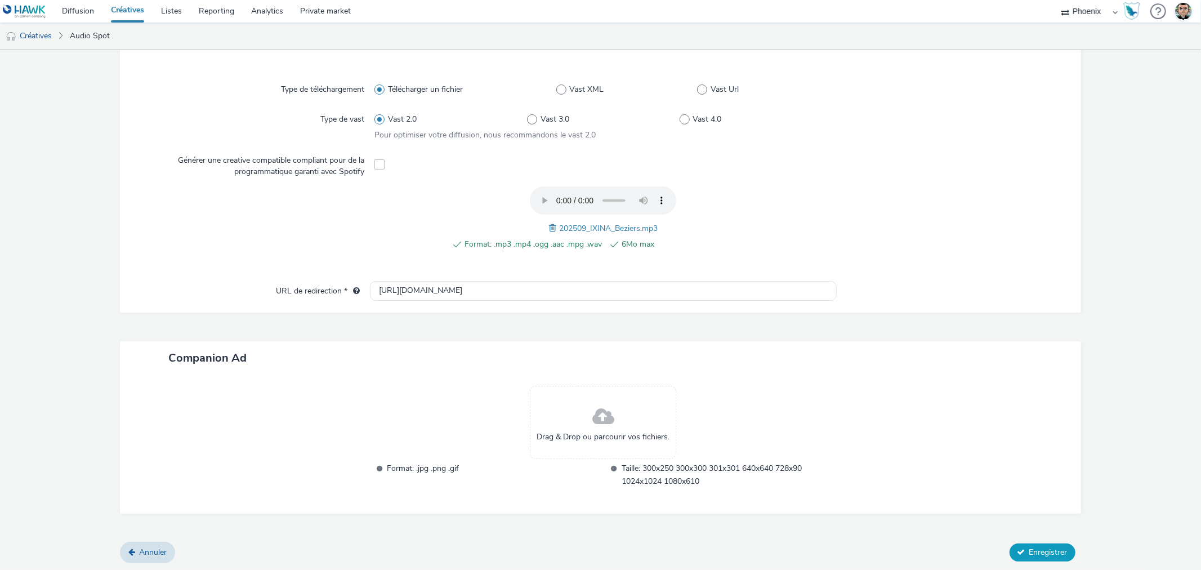
click at [1052, 554] on span "Enregistrer" at bounding box center [1049, 552] width 38 height 11
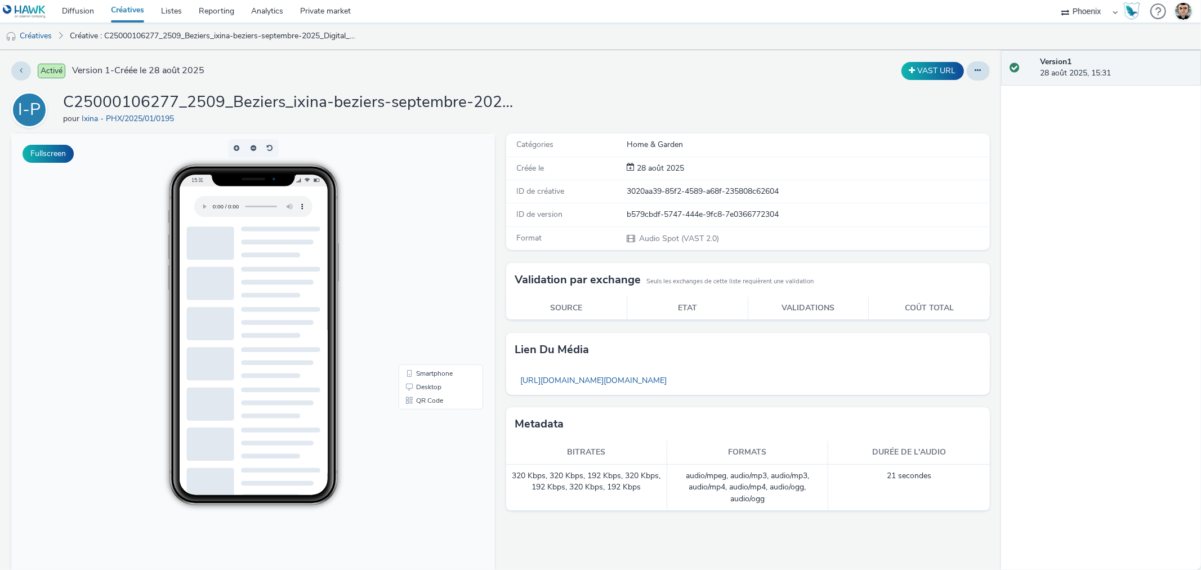
click at [126, 13] on link "Créatives" at bounding box center [128, 11] width 50 height 23
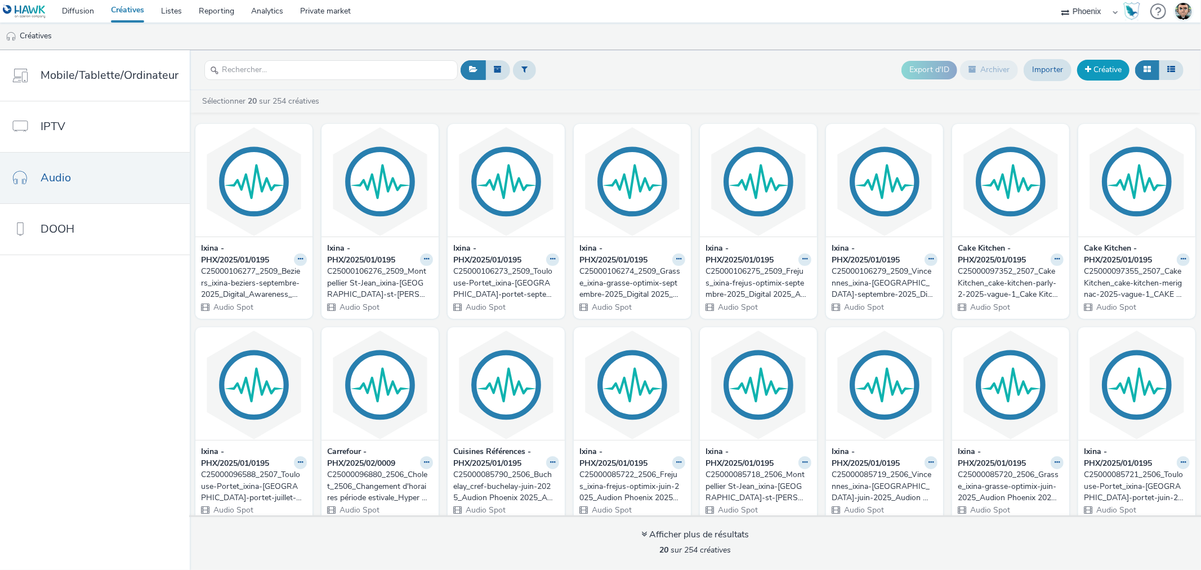
click at [1099, 68] on link "Créative" at bounding box center [1103, 70] width 52 height 20
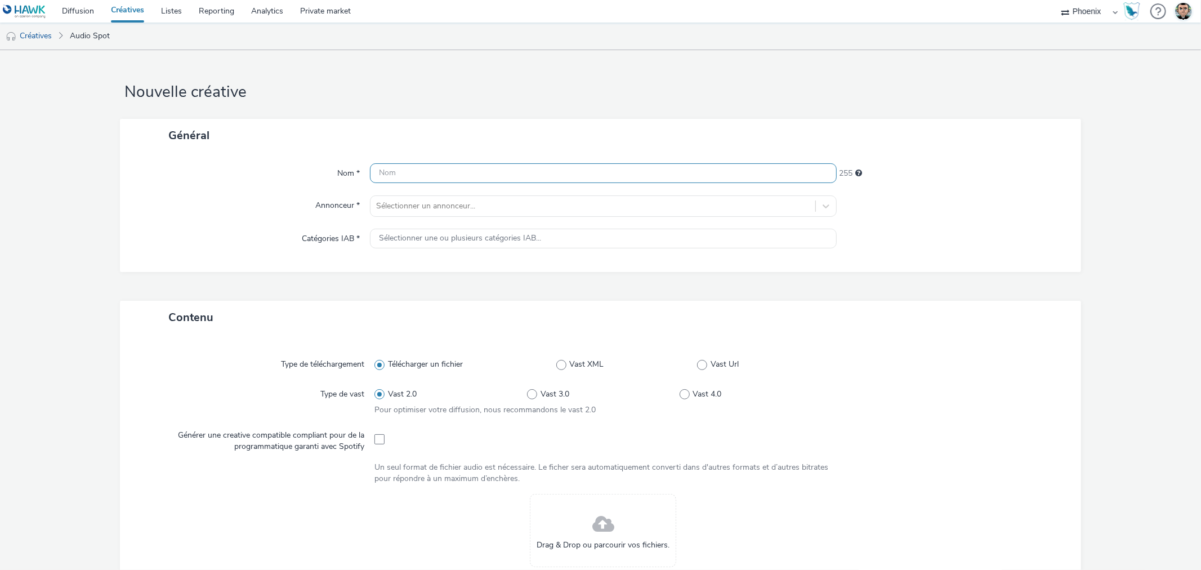
click at [428, 169] on input "text" at bounding box center [603, 173] width 466 height 20
paste input "C25000106278_2509_Montpellier Le-Cres_ixina-[GEOGRAPHIC_DATA]-le-cres-septembre…"
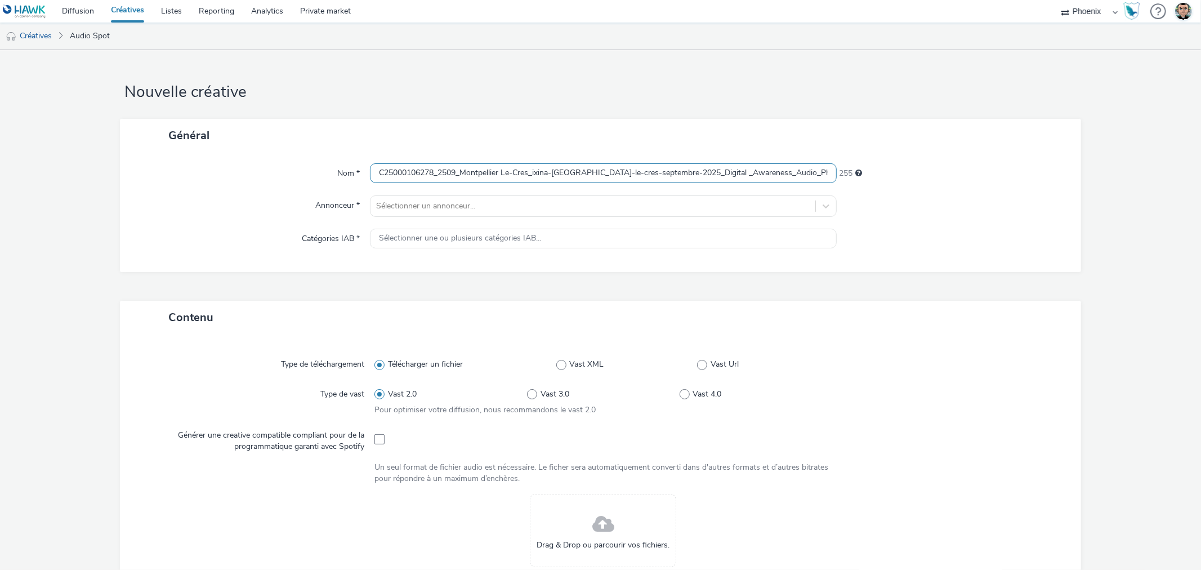
scroll to position [0, 286]
type input "C25000106278_2509_Montpellier Le-Cres_ixina-[GEOGRAPHIC_DATA]-le-cres-septembre…"
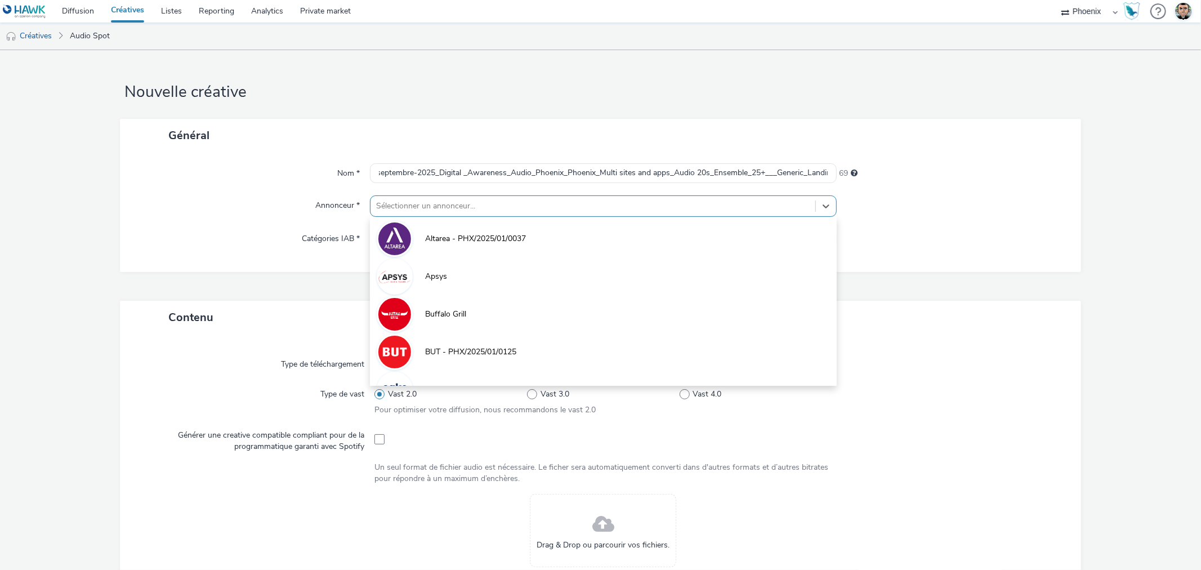
click at [434, 204] on div at bounding box center [592, 206] width 433 height 14
type input "ixi"
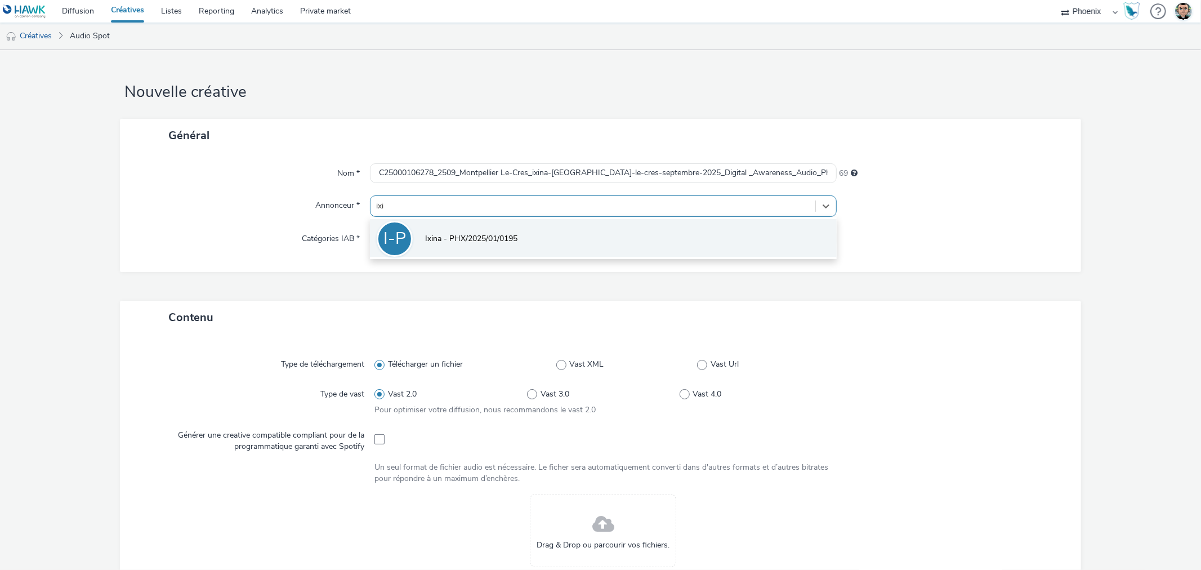
click at [464, 228] on li "I-P Ixina - PHX/2025/01/0195" at bounding box center [603, 238] width 466 height 38
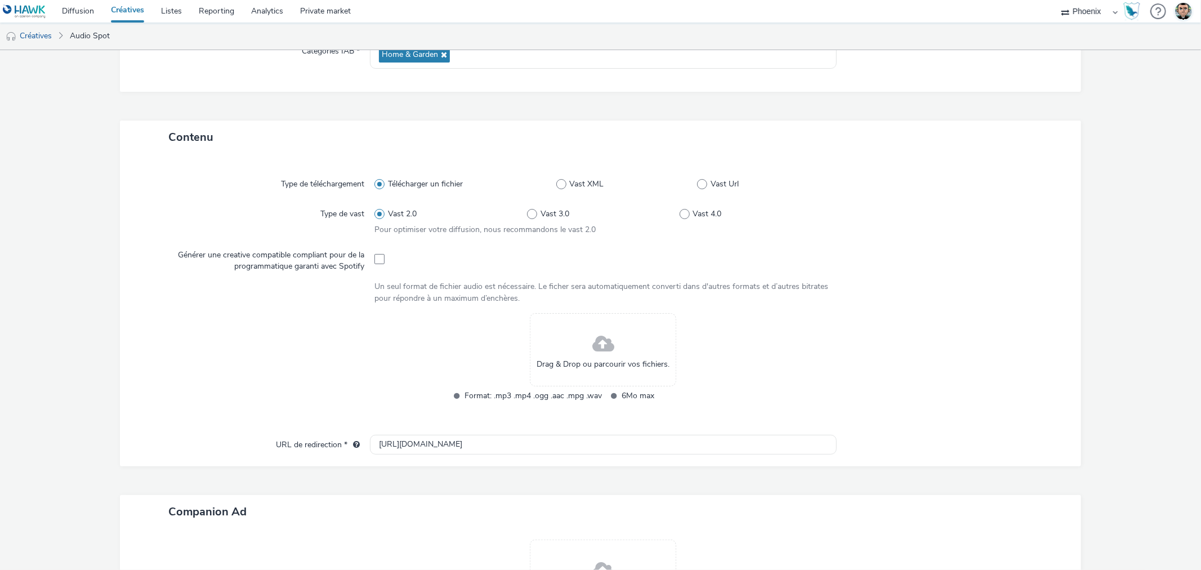
scroll to position [250, 0]
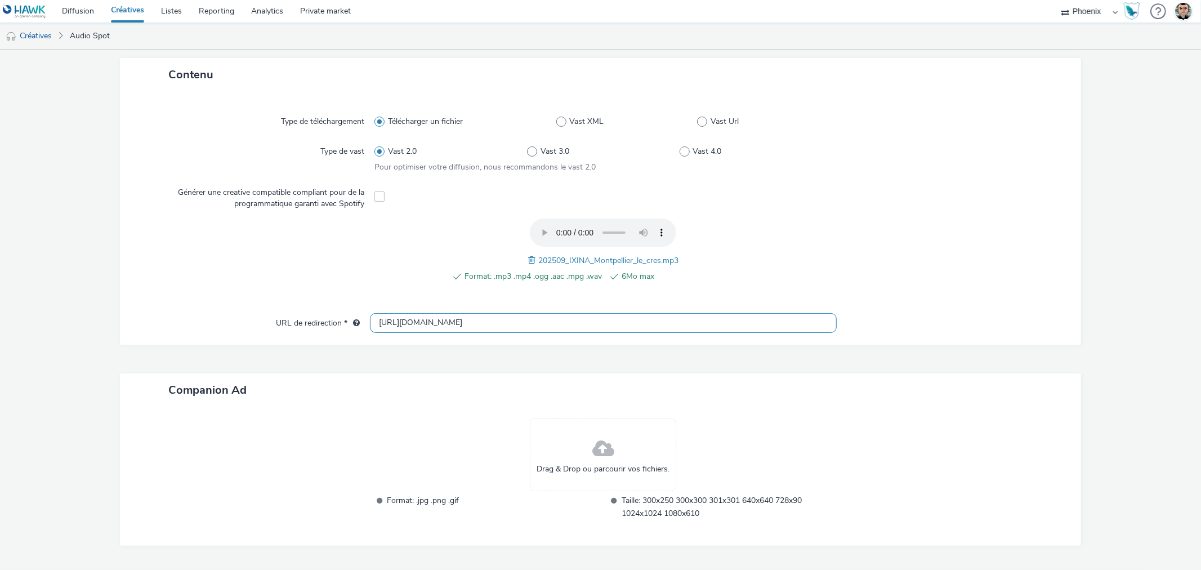
drag, startPoint x: 493, startPoint y: 327, endPoint x: 349, endPoint y: 342, distance: 144.4
click at [349, 342] on div "Type de téléchargement Télécharger un fichier Vast XML Vast Url Type de vast Va…" at bounding box center [600, 217] width 961 height 253
paste input "s://[DOMAIN_NAME][URL] crès&at_medium=local_paid&at_campaign=optimix_lecrès&at_…"
click at [412, 358] on div "Contenu Type de téléchargement Télécharger un fichier Vast XML Vast Url Type de…" at bounding box center [600, 316] width 961 height 516
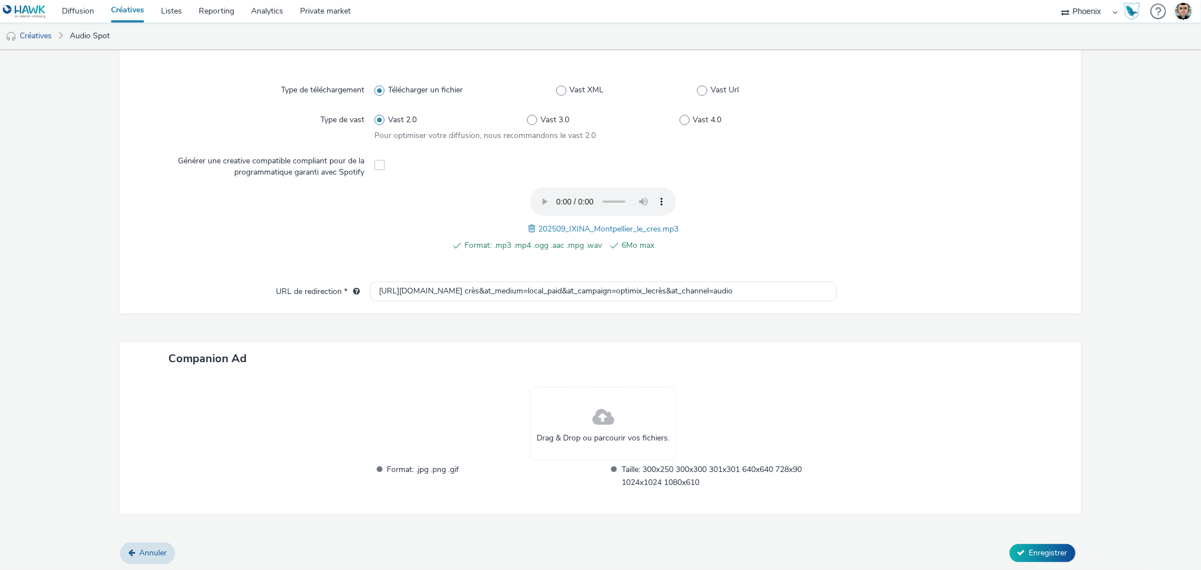
scroll to position [270, 0]
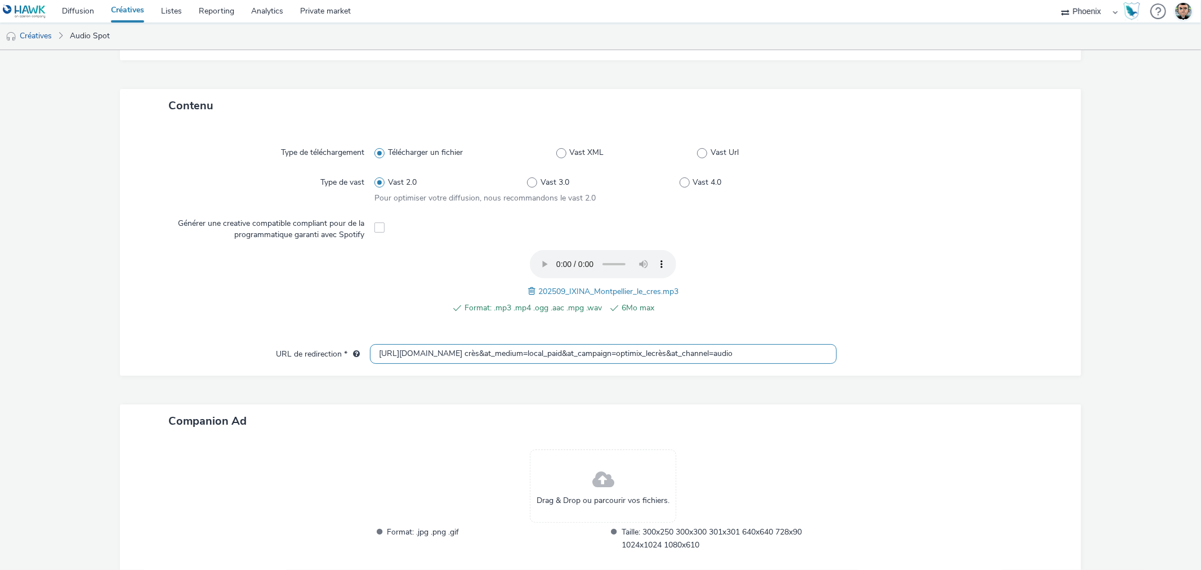
click at [623, 344] on input "[URL][DOMAIN_NAME] crès&at_medium=local_paid&at_campaign=optimix_lecrès&at_chan…" at bounding box center [603, 354] width 466 height 20
paste input "%20cr%C3%A8s&at_medium=local_paid&at_campaign=optimix_lecr%C3%A8"
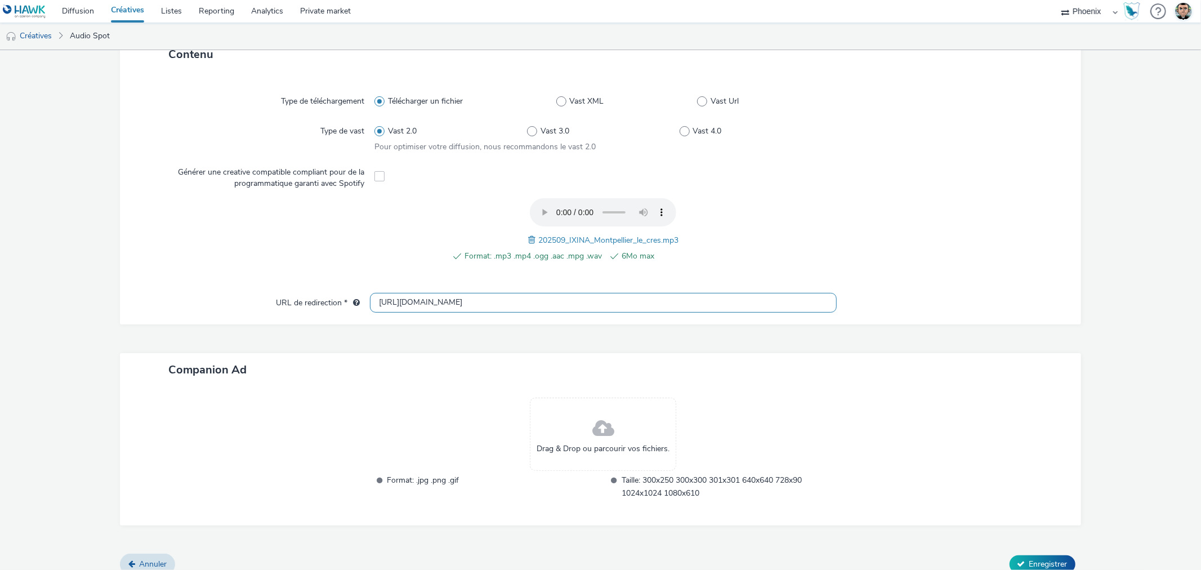
scroll to position [220, 0]
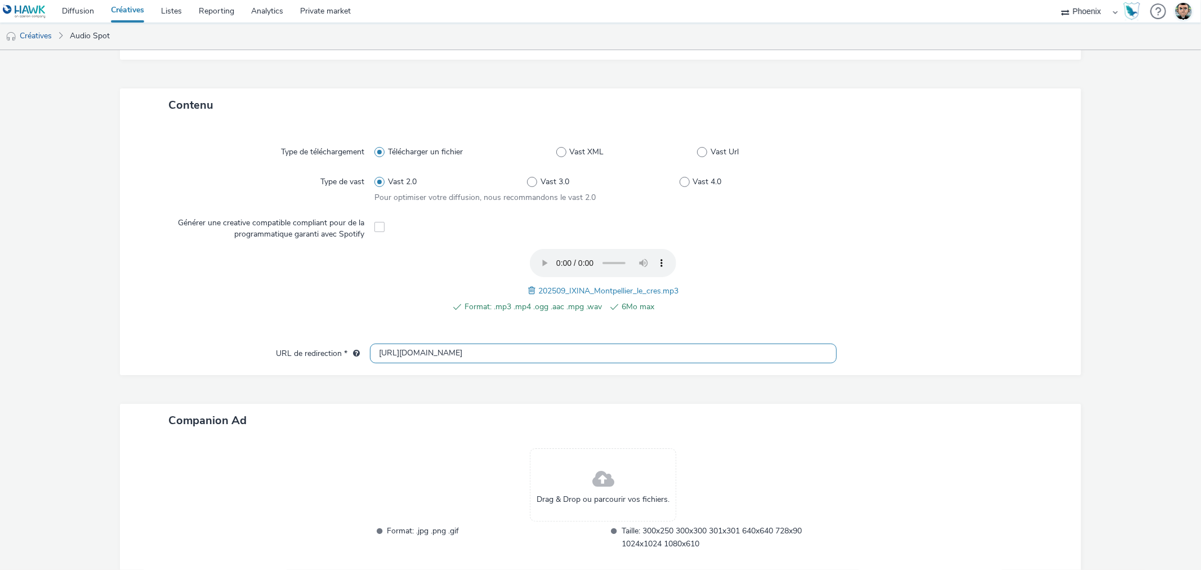
type input "[URL][DOMAIN_NAME]"
click at [621, 386] on div "Contenu Type de téléchargement Télécharger un fichier Vast XML Vast Url Type de…" at bounding box center [600, 346] width 961 height 516
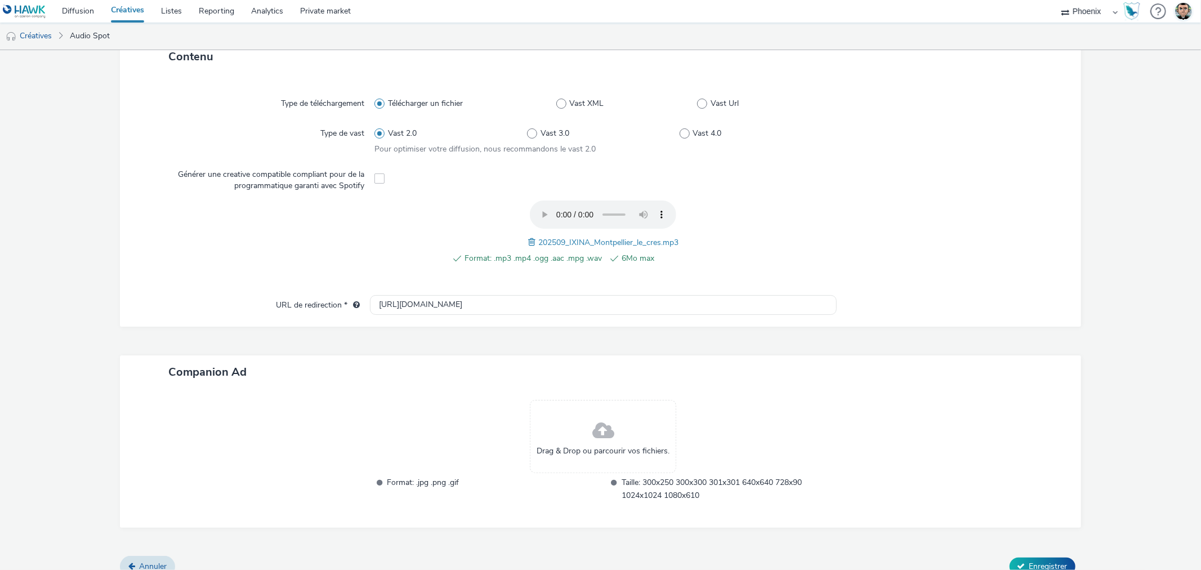
scroll to position [282, 0]
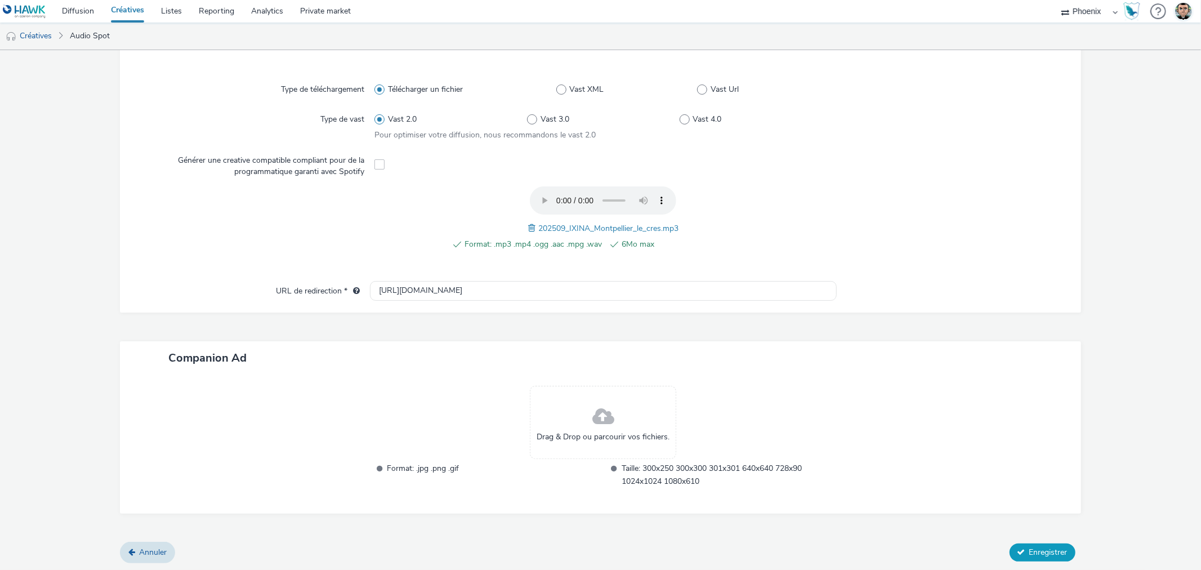
click at [1018, 551] on button "Enregistrer" at bounding box center [1043, 553] width 66 height 18
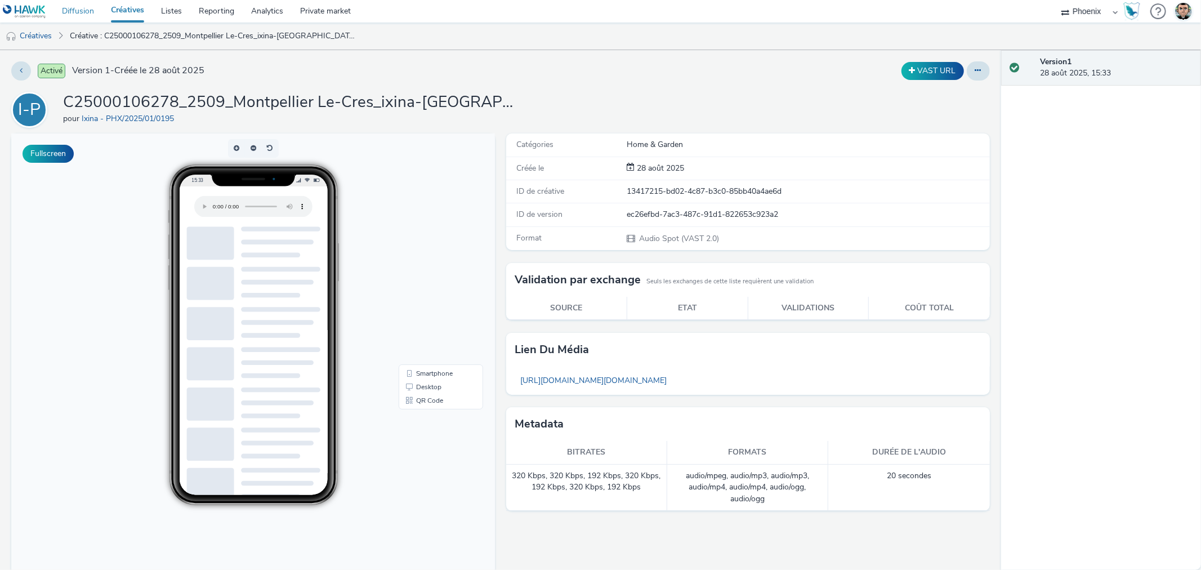
click at [76, 15] on link "Diffusion" at bounding box center [78, 11] width 49 height 23
